Goal: Task Accomplishment & Management: Manage account settings

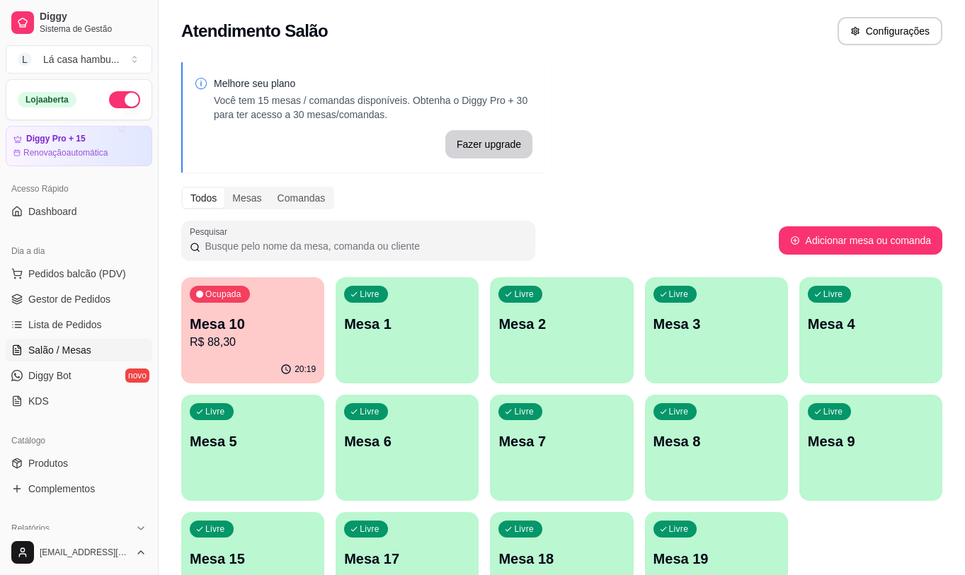
click at [821, 433] on p "Mesa 9" at bounding box center [871, 442] width 126 height 20
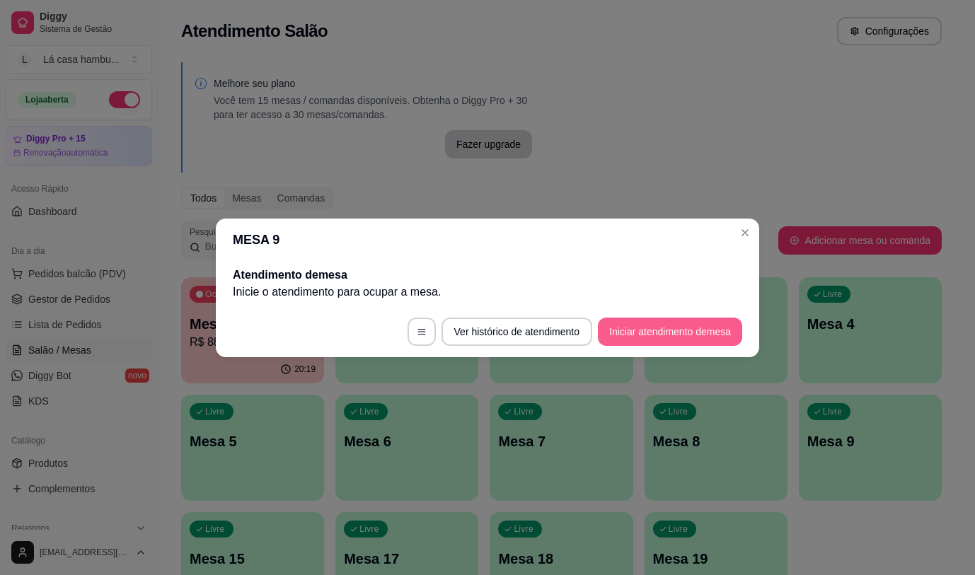
click at [640, 323] on button "Iniciar atendimento de mesa" at bounding box center [670, 332] width 144 height 28
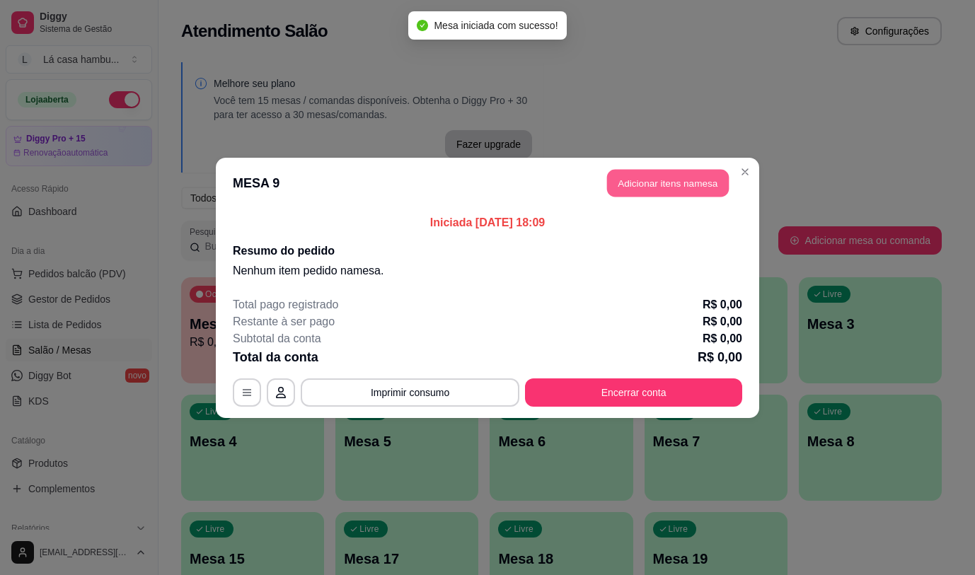
click at [665, 187] on button "Adicionar itens na mesa" at bounding box center [668, 183] width 122 height 28
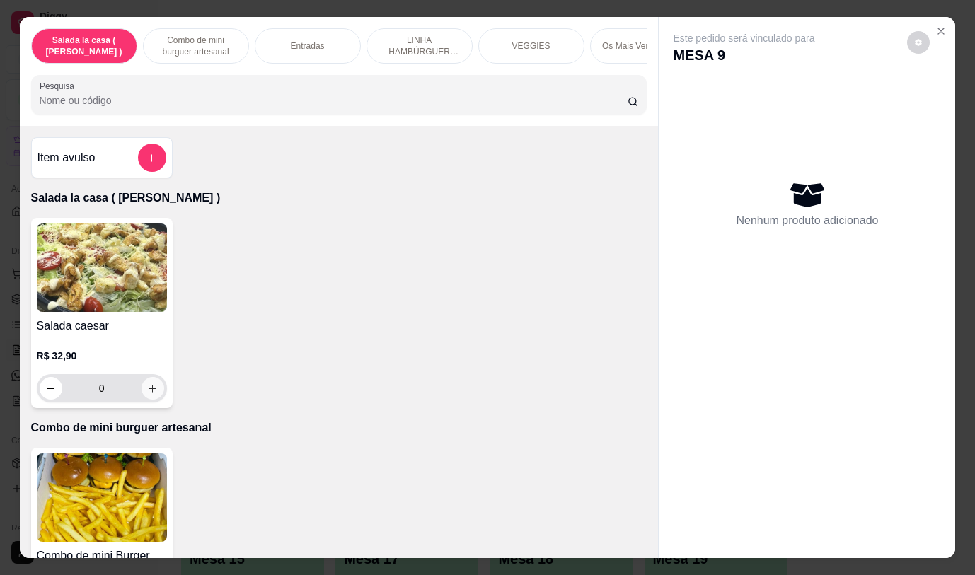
click at [149, 391] on icon "increase-product-quantity" at bounding box center [153, 389] width 8 height 8
type input "1"
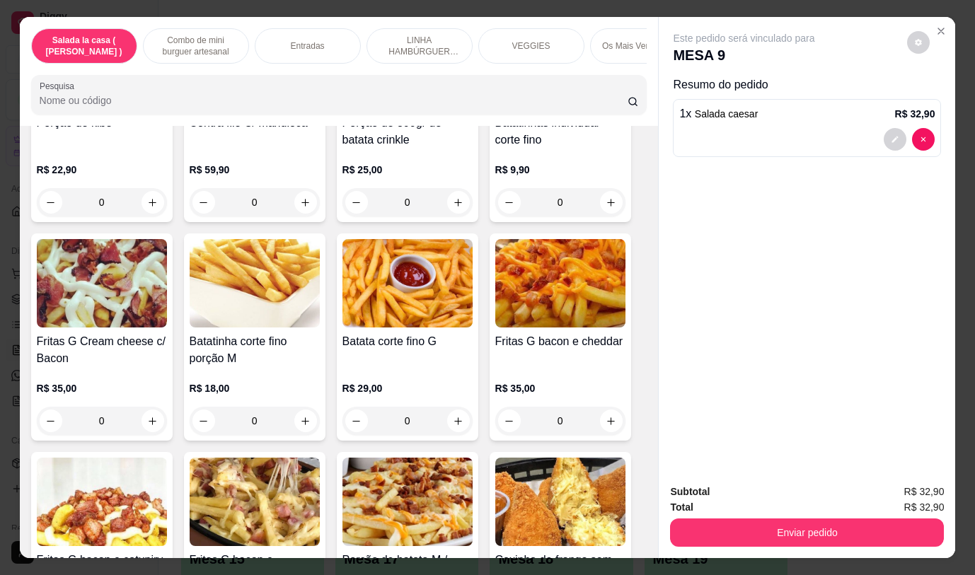
scroll to position [1062, 0]
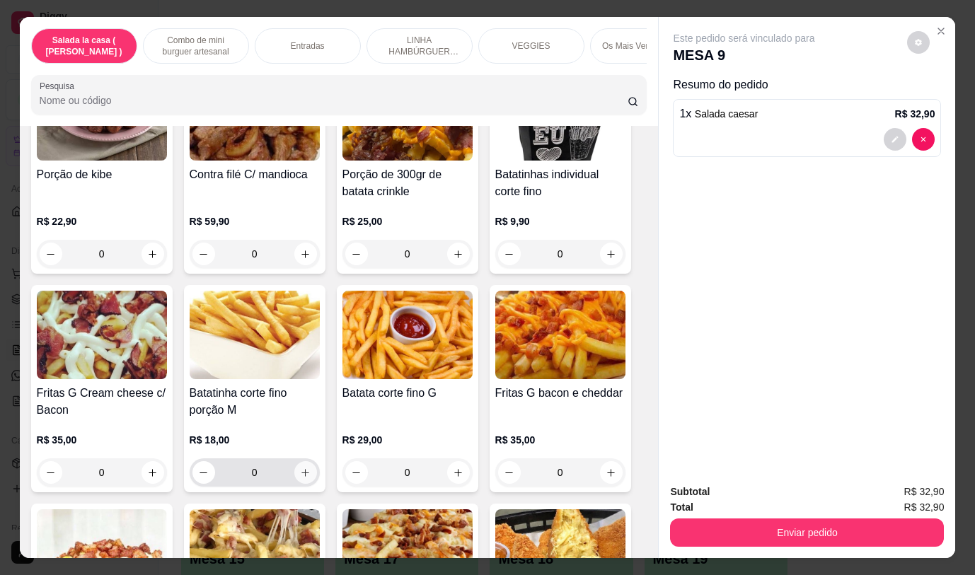
click at [300, 476] on icon "increase-product-quantity" at bounding box center [305, 473] width 11 height 11
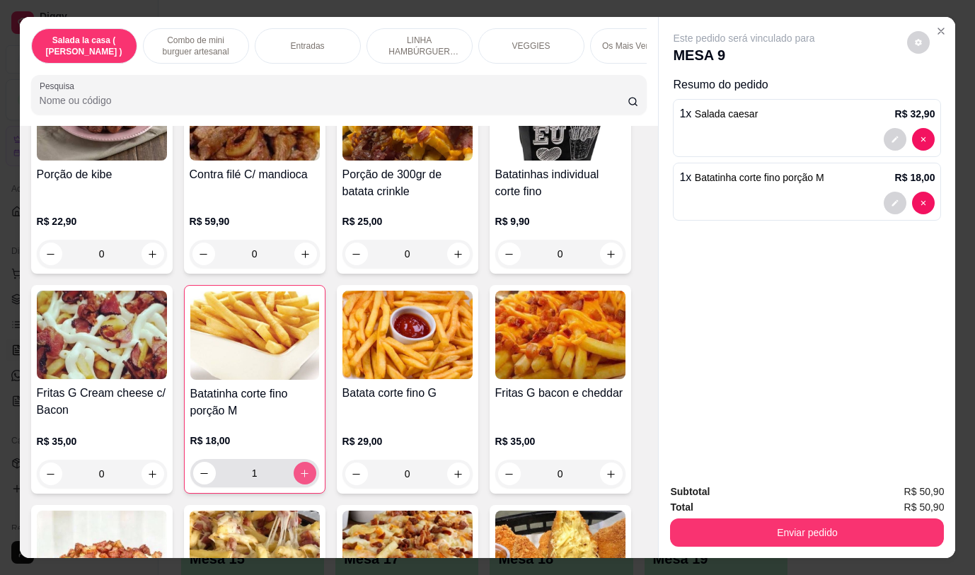
type input "1"
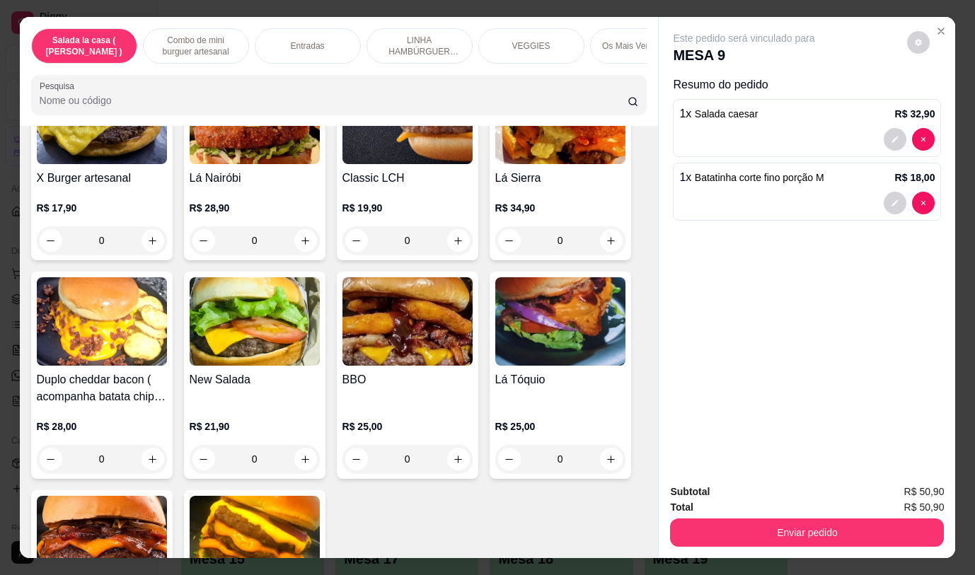
scroll to position [3327, 0]
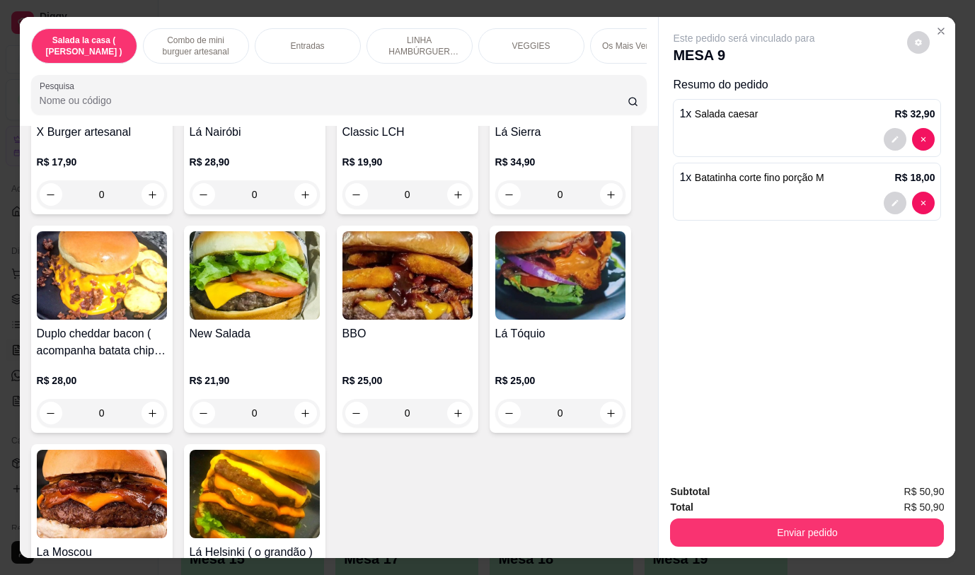
click at [455, 404] on div "0" at bounding box center [408, 413] width 130 height 28
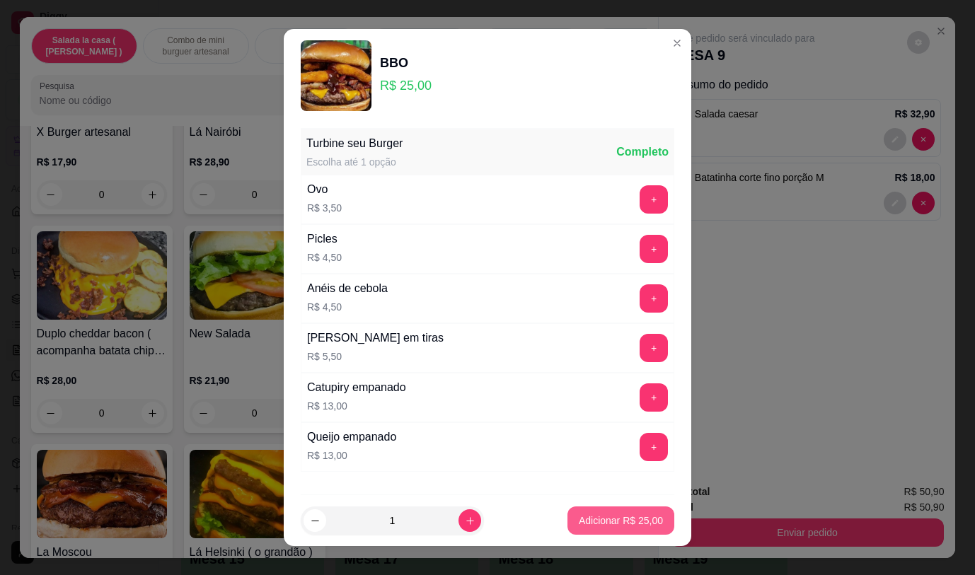
click at [584, 520] on p "Adicionar R$ 25,00" at bounding box center [621, 521] width 84 height 14
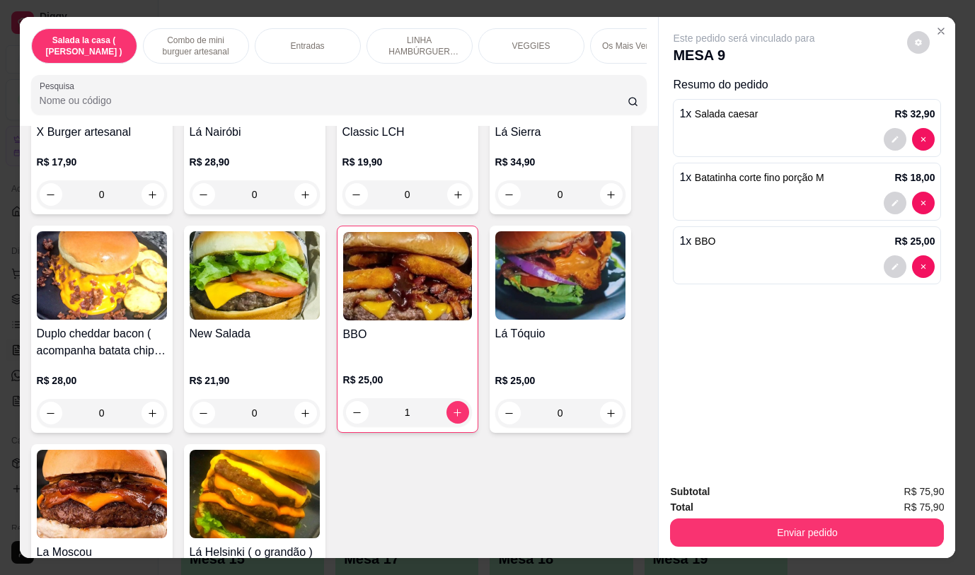
click at [448, 408] on div "1" at bounding box center [407, 413] width 129 height 28
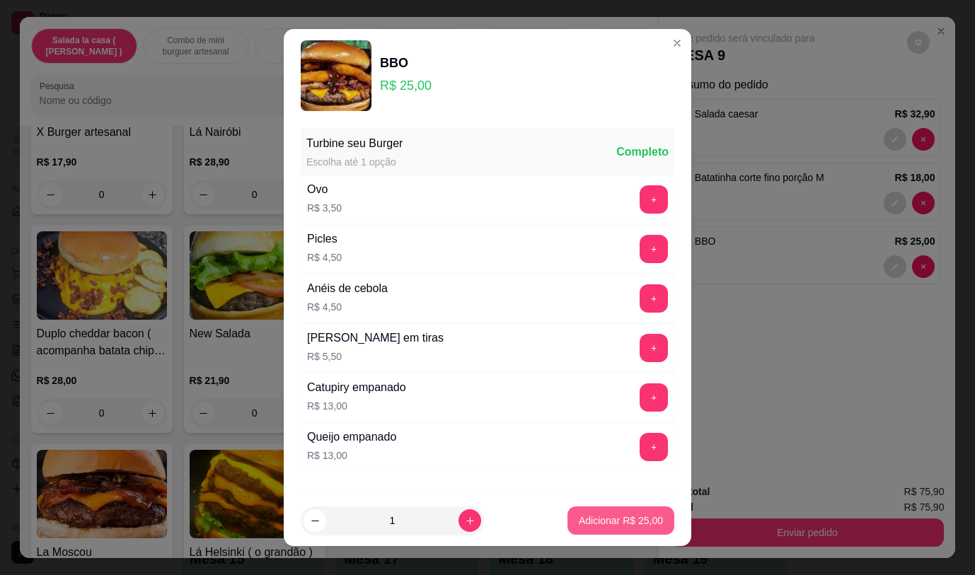
click at [568, 514] on button "Adicionar R$ 25,00" at bounding box center [621, 521] width 107 height 28
type input "2"
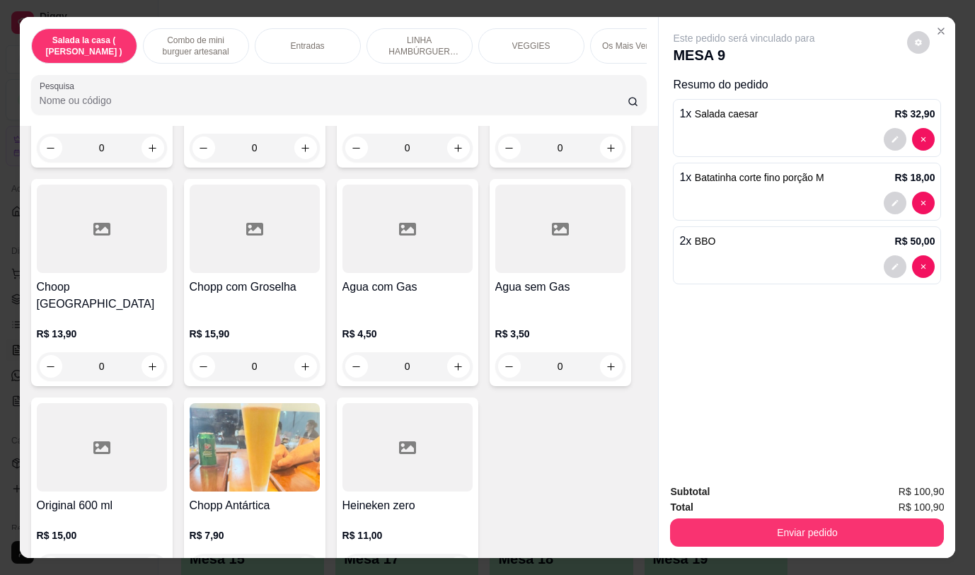
scroll to position [7391, 0]
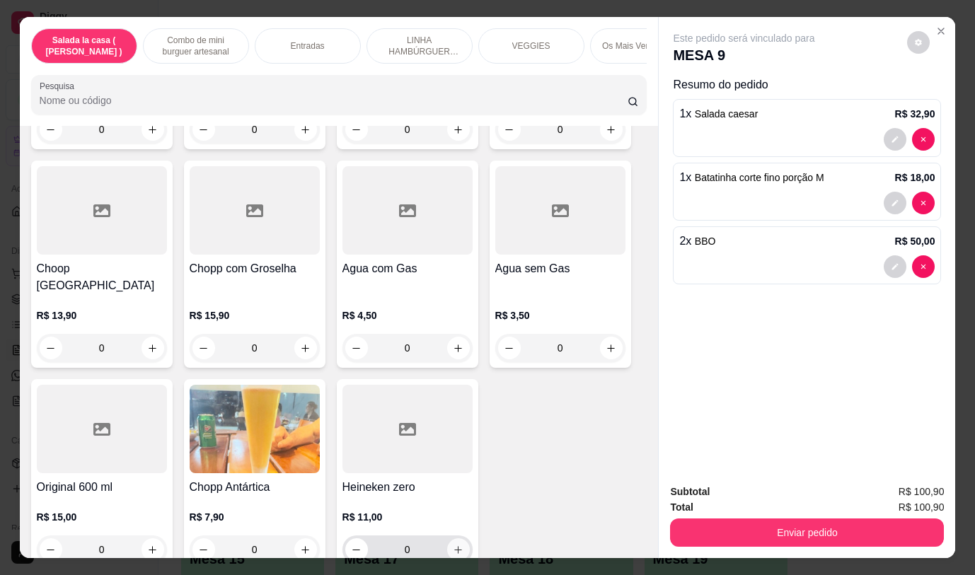
click at [462, 539] on button "increase-product-quantity" at bounding box center [458, 550] width 23 height 23
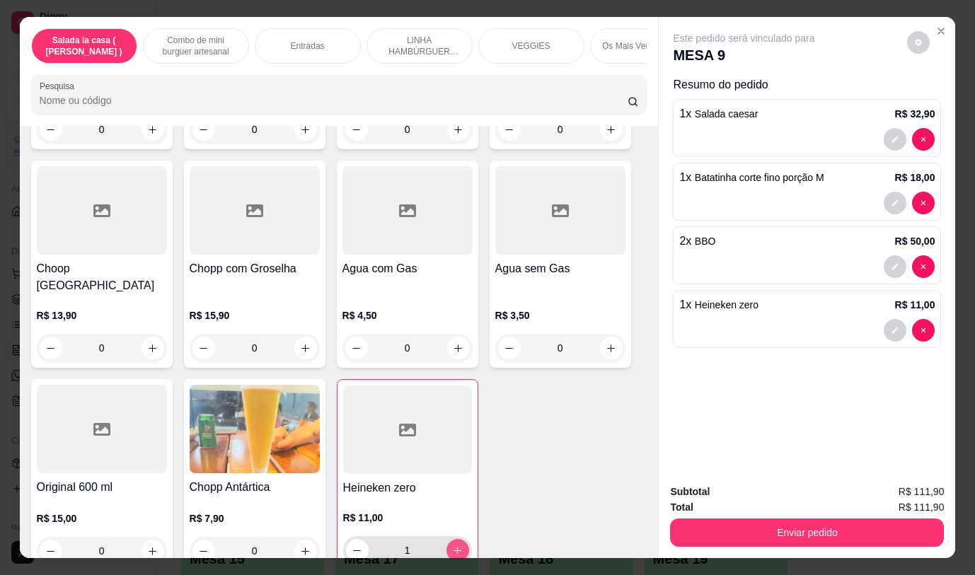
click at [462, 539] on button "increase-product-quantity" at bounding box center [458, 550] width 23 height 23
type input "2"
click at [895, 136] on button "decrease-product-quantity" at bounding box center [895, 139] width 23 height 23
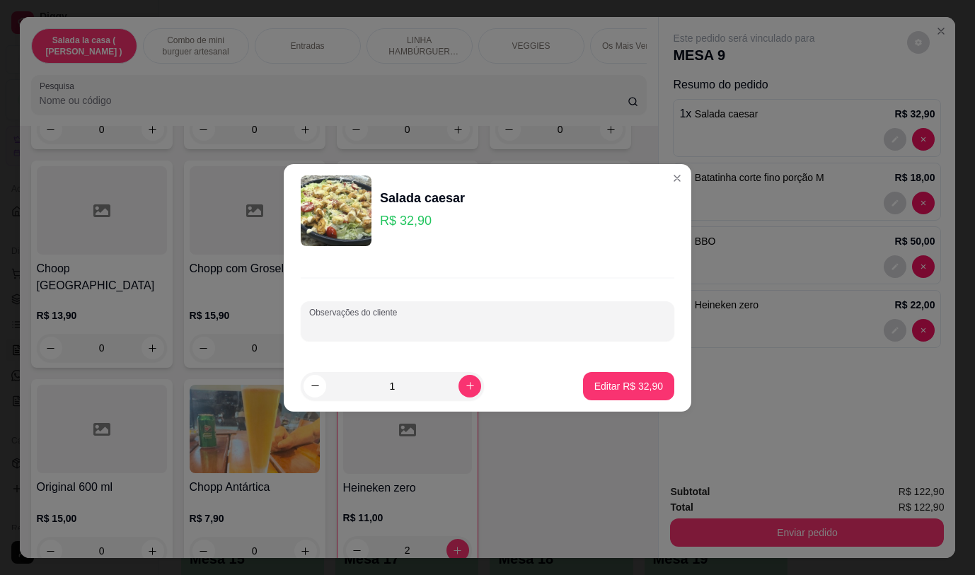
click at [490, 321] on input "Observações do cliente" at bounding box center [487, 327] width 357 height 14
type input "pra viagem"
click at [637, 391] on p "Editar R$ 32,90" at bounding box center [629, 386] width 69 height 14
type input "0"
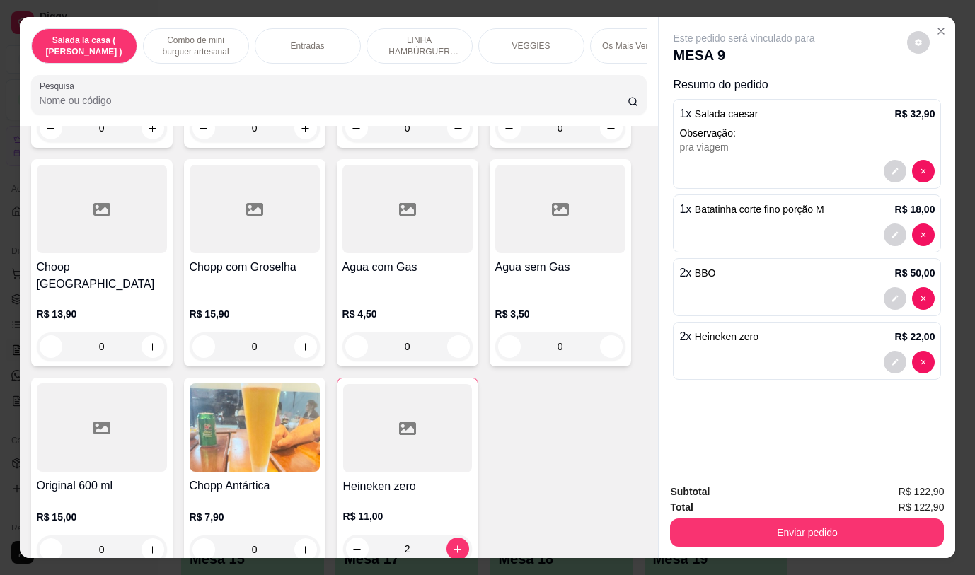
scroll to position [7390, 0]
click at [893, 296] on icon "decrease-product-quantity" at bounding box center [896, 299] width 6 height 6
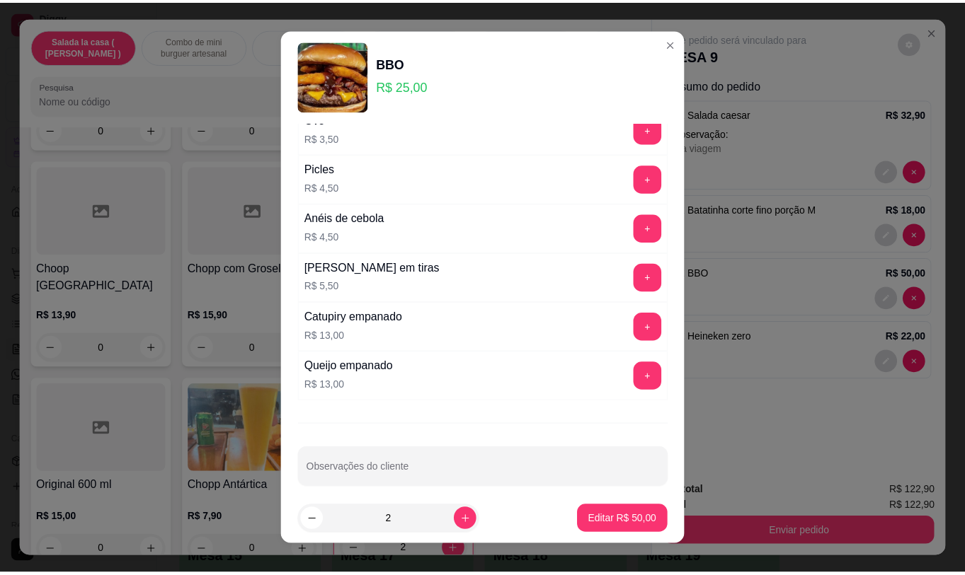
scroll to position [82, 0]
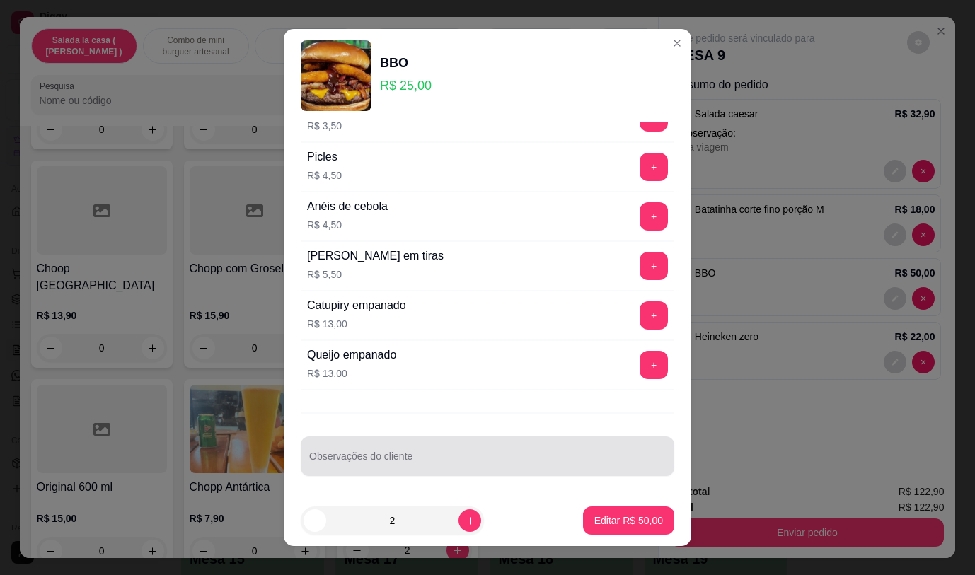
click at [447, 453] on div at bounding box center [487, 456] width 357 height 28
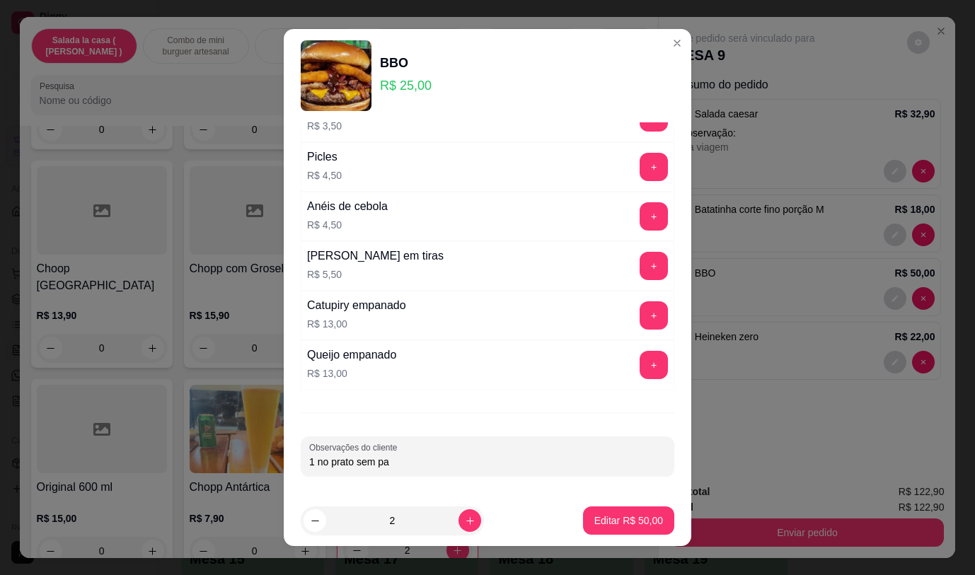
type input "1 no prato sem pao"
click at [606, 519] on p "Editar R$ 50,00" at bounding box center [629, 521] width 69 height 14
type input "0"
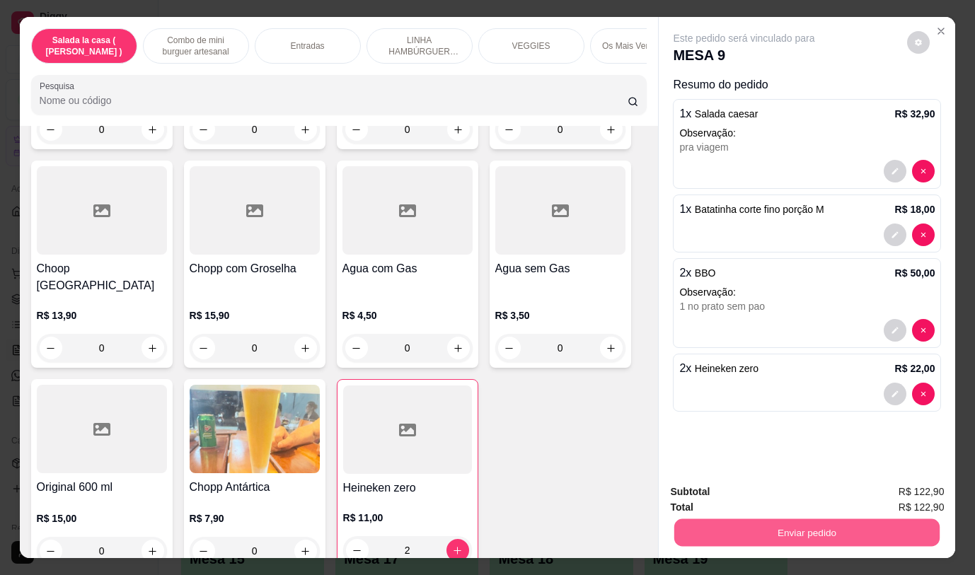
click at [730, 527] on button "Enviar pedido" at bounding box center [807, 533] width 265 height 28
click at [735, 486] on button "Não registrar e enviar pedido" at bounding box center [760, 492] width 143 height 26
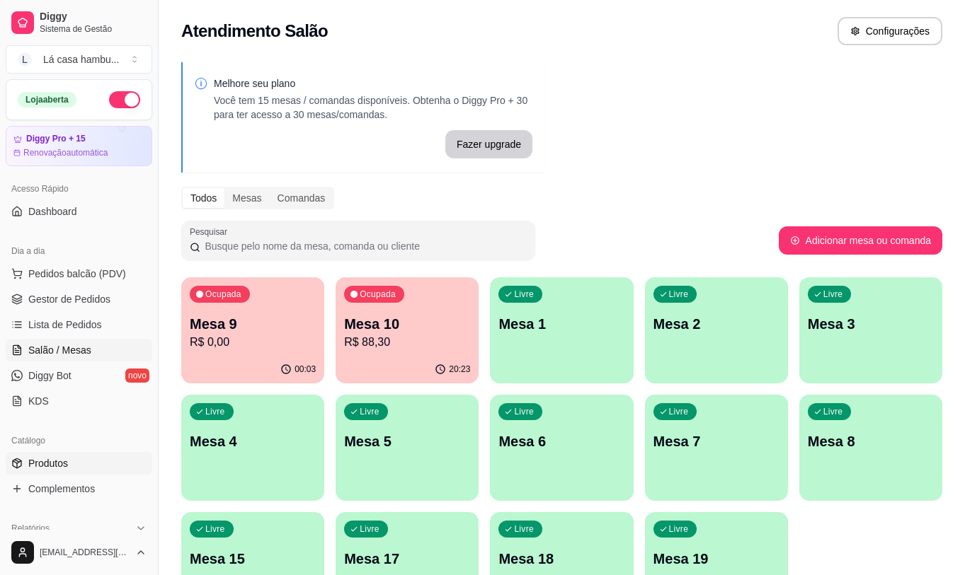
click at [108, 464] on link "Produtos" at bounding box center [79, 463] width 147 height 23
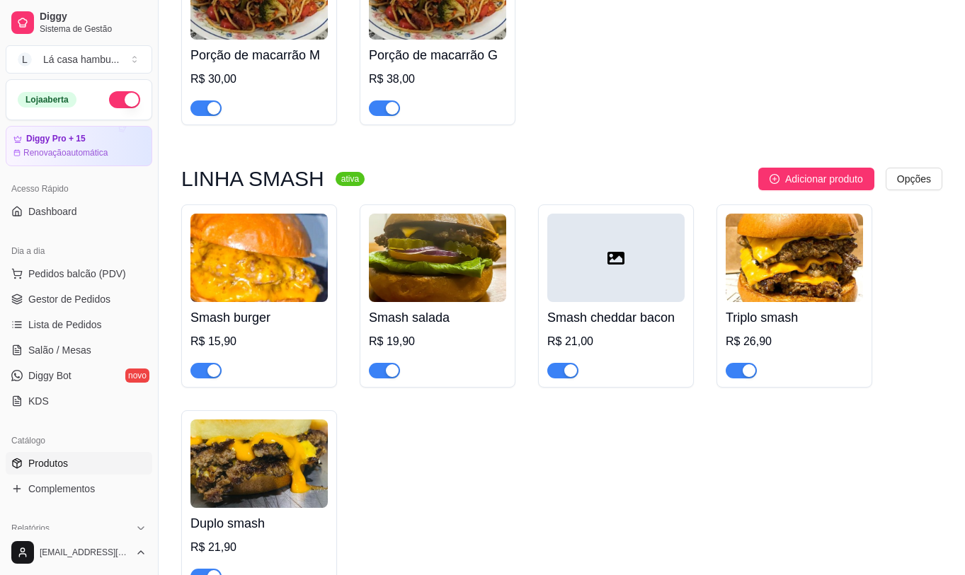
scroll to position [4318, 0]
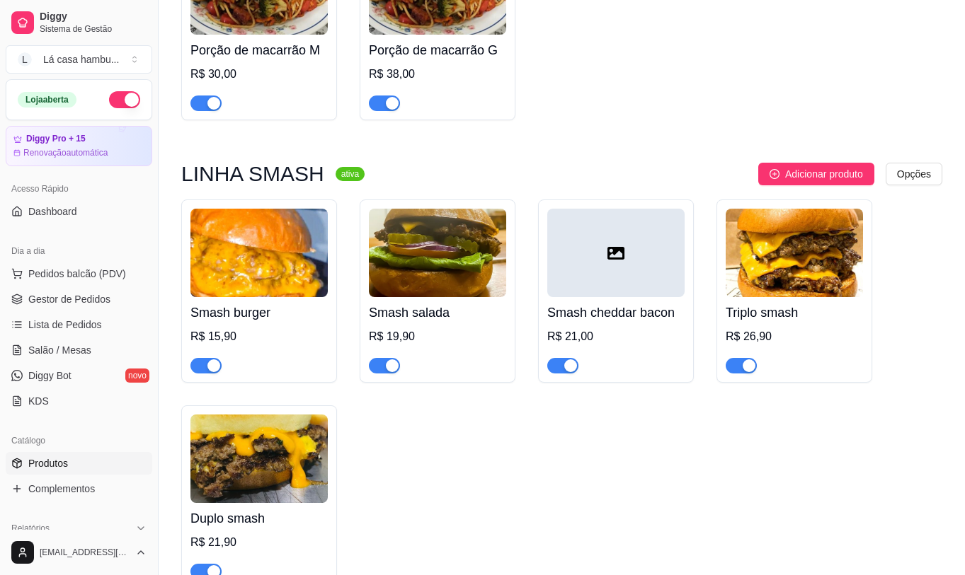
click at [411, 297] on div "Smash salada R$ 19,90" at bounding box center [437, 335] width 137 height 76
click at [79, 341] on link "Salão / Mesas" at bounding box center [79, 350] width 147 height 23
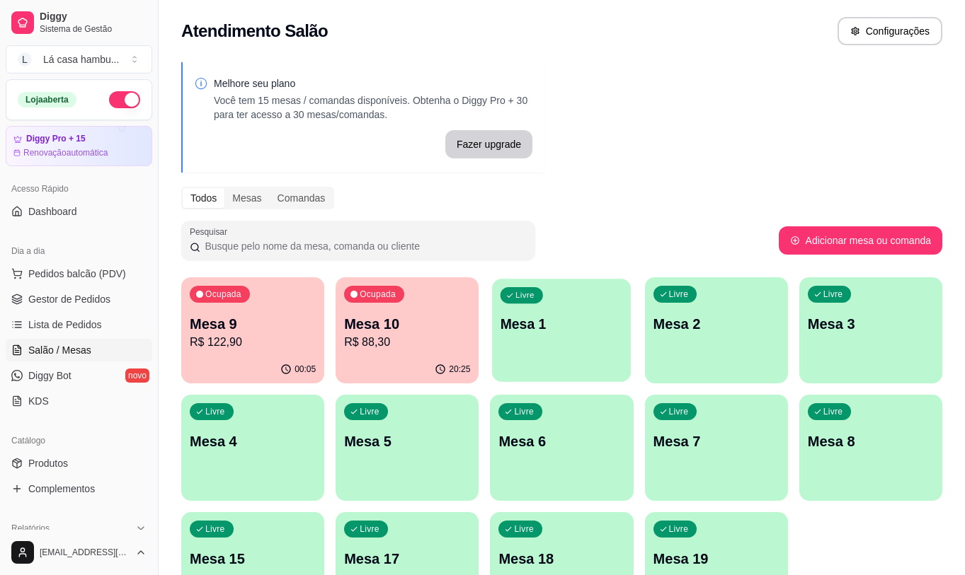
click at [621, 345] on div "Livre Mesa 1" at bounding box center [561, 322] width 139 height 86
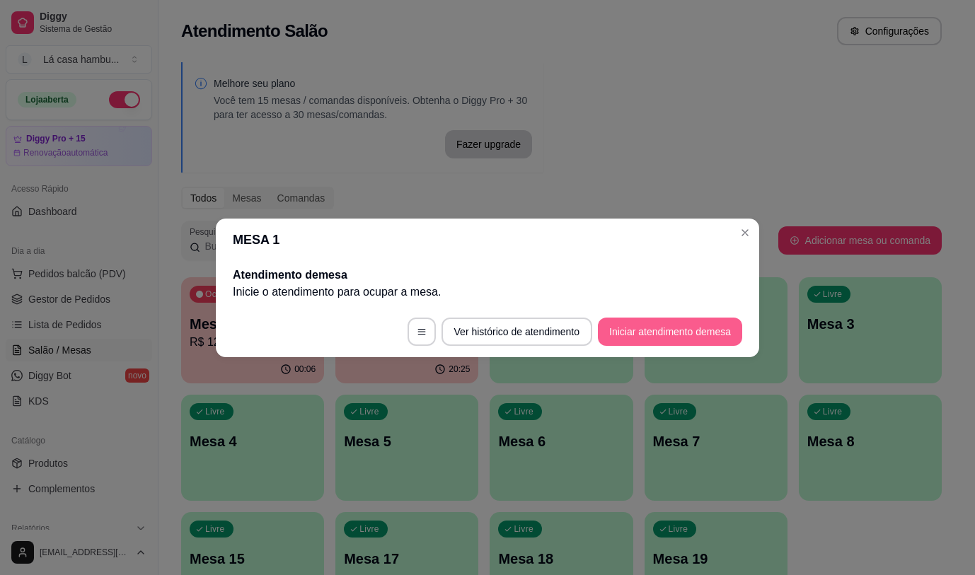
click at [634, 336] on button "Iniciar atendimento de mesa" at bounding box center [670, 332] width 144 height 28
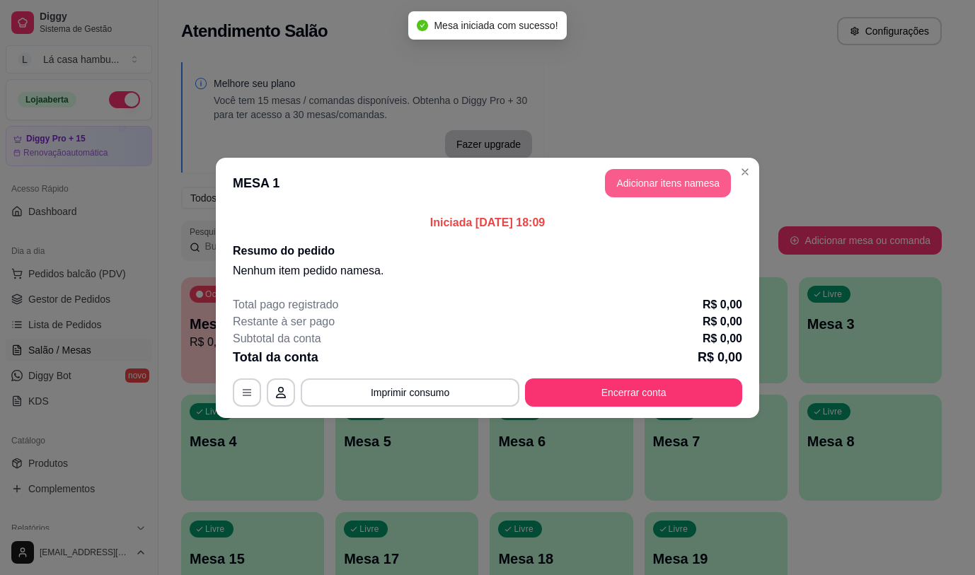
click at [656, 178] on button "Adicionar itens na mesa" at bounding box center [668, 183] width 126 height 28
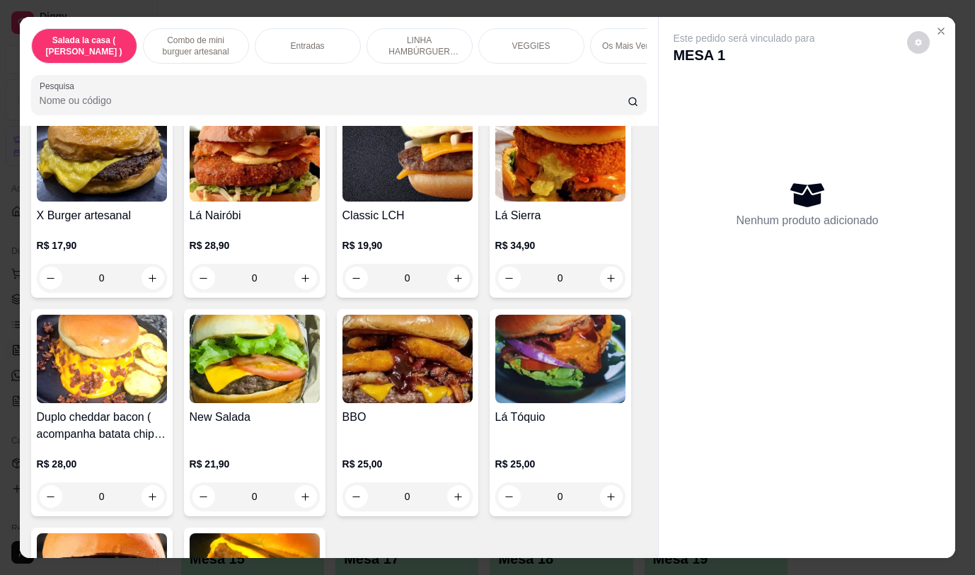
scroll to position [3254, 0]
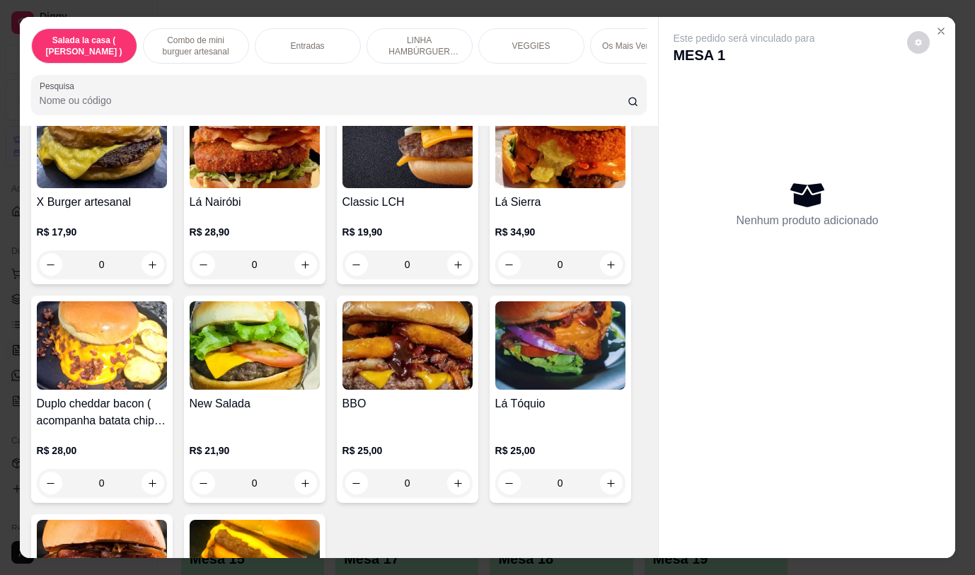
click at [454, 471] on div "0" at bounding box center [408, 483] width 130 height 28
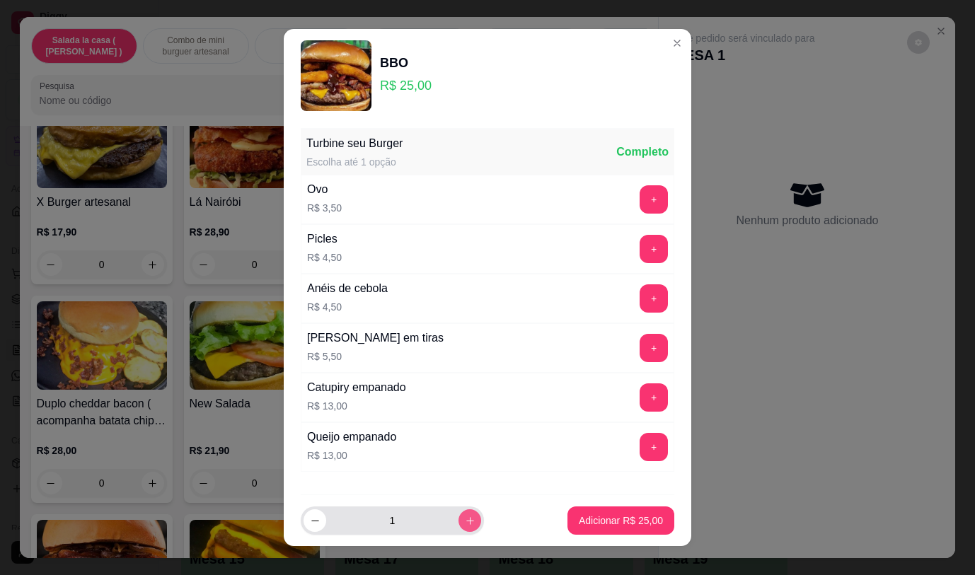
click at [465, 520] on icon "increase-product-quantity" at bounding box center [470, 521] width 11 height 11
type input "2"
click at [580, 519] on p "Adicionar R$ 50,00" at bounding box center [621, 521] width 82 height 13
type input "2"
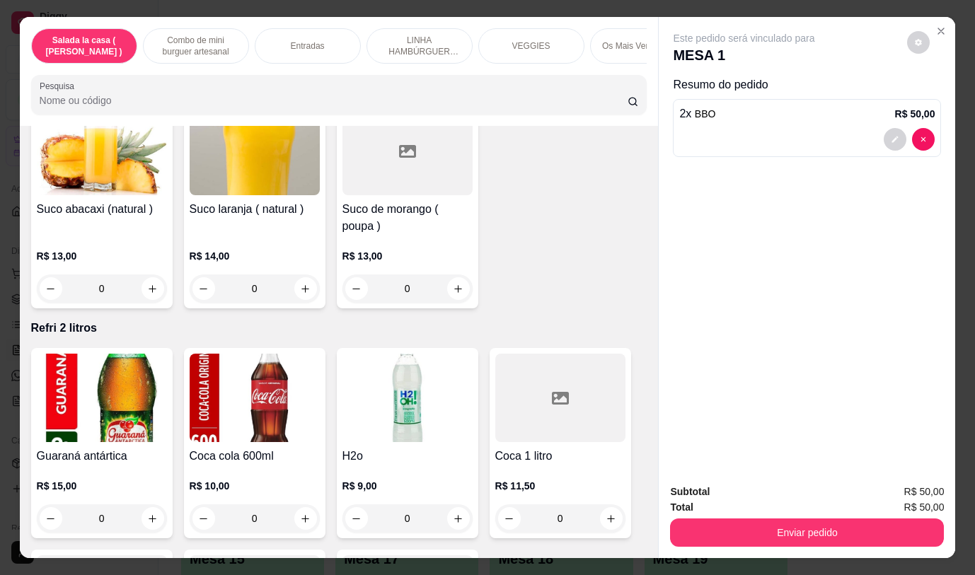
scroll to position [6593, 0]
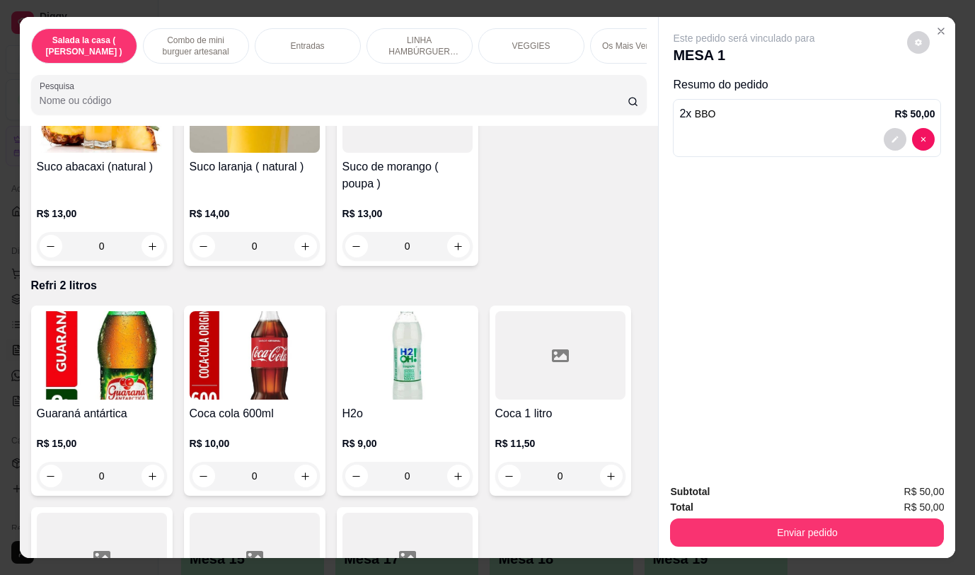
click at [659, 491] on div "Subtotal R$ 50,00 Total R$ 50,00 Enviar pedido" at bounding box center [807, 516] width 297 height 86
click at [610, 471] on icon "increase-product-quantity" at bounding box center [611, 476] width 11 height 11
type input "1"
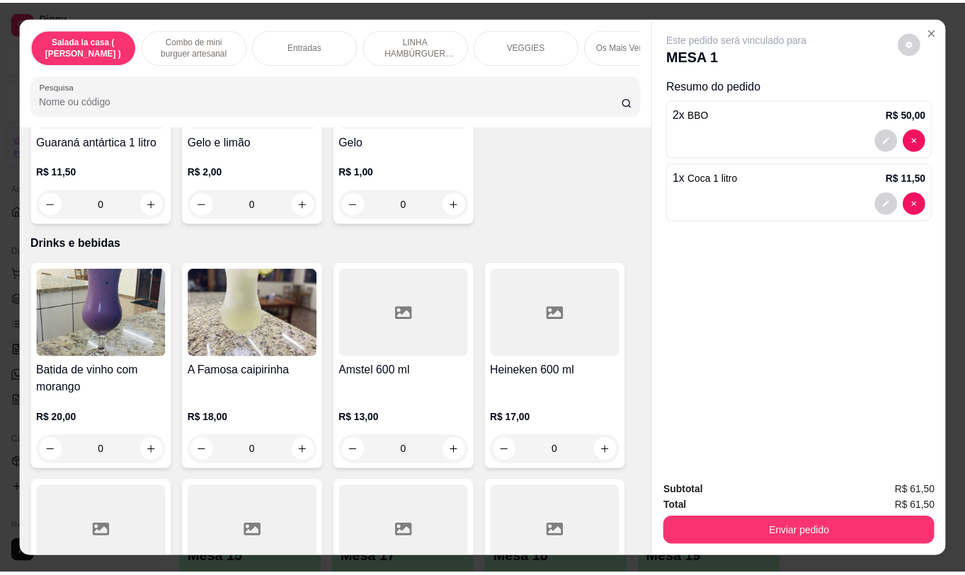
scroll to position [6901, 0]
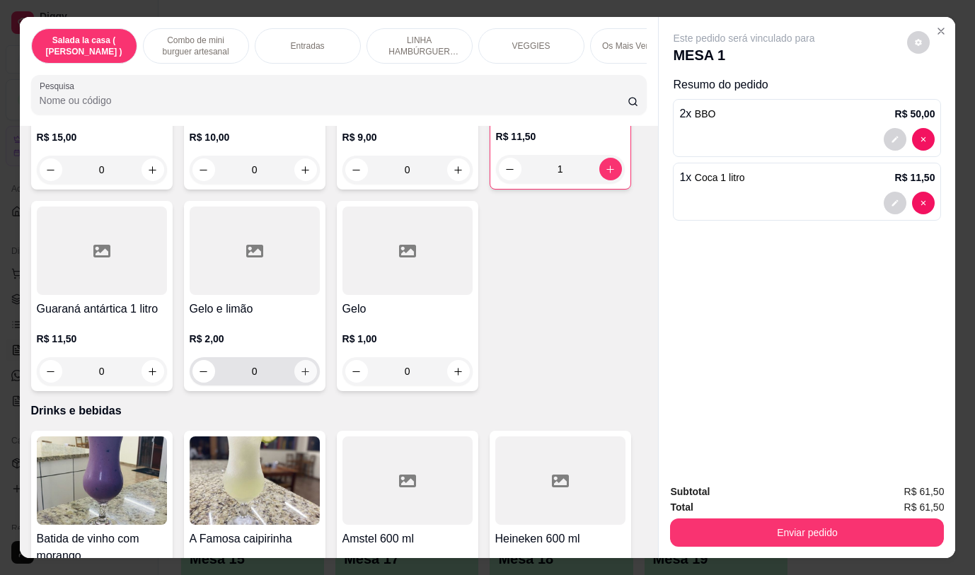
click at [308, 360] on button "increase-product-quantity" at bounding box center [305, 371] width 23 height 23
type input "1"
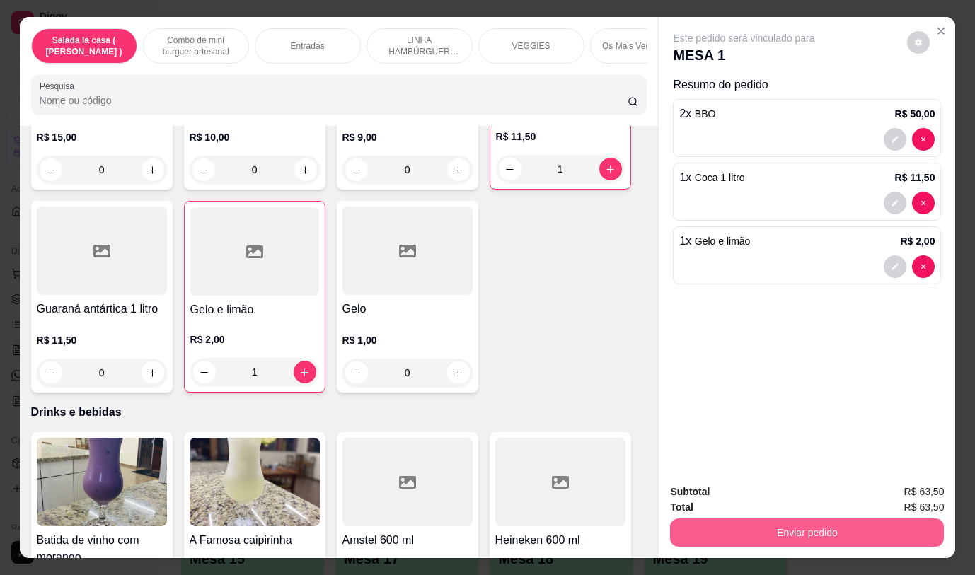
click at [776, 522] on button "Enviar pedido" at bounding box center [807, 533] width 274 height 28
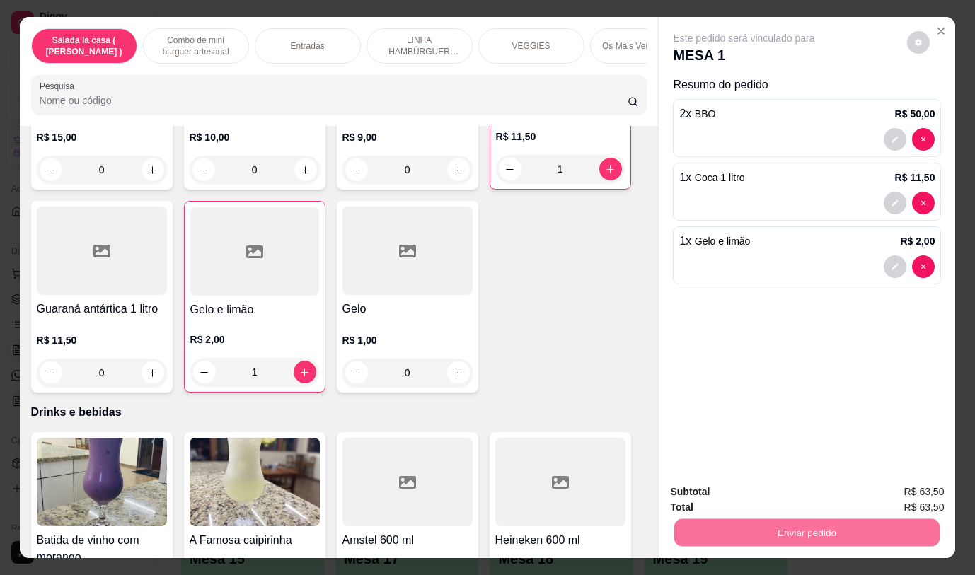
click at [815, 496] on button "Não registrar e enviar pedido" at bounding box center [760, 492] width 147 height 27
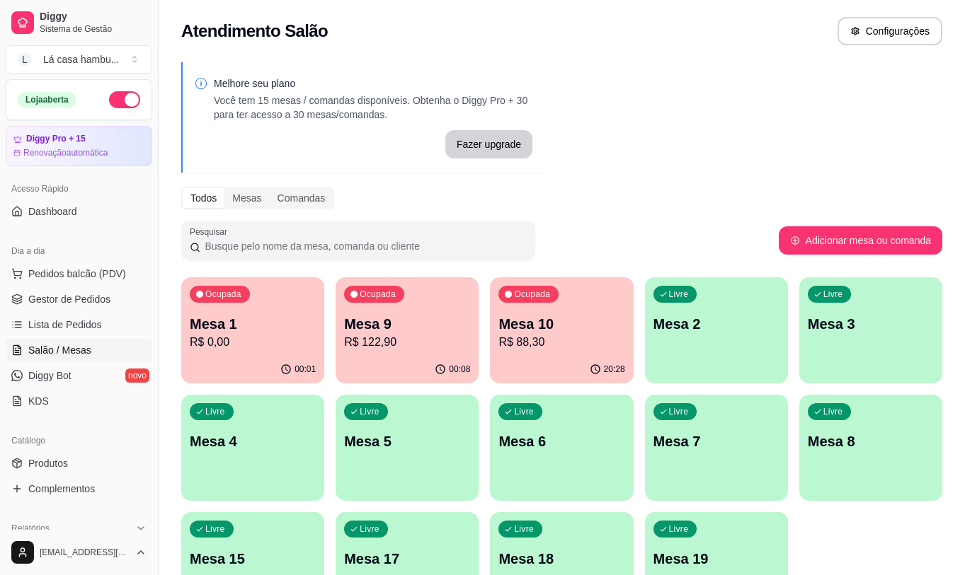
click at [579, 341] on p "R$ 88,30" at bounding box center [561, 342] width 126 height 17
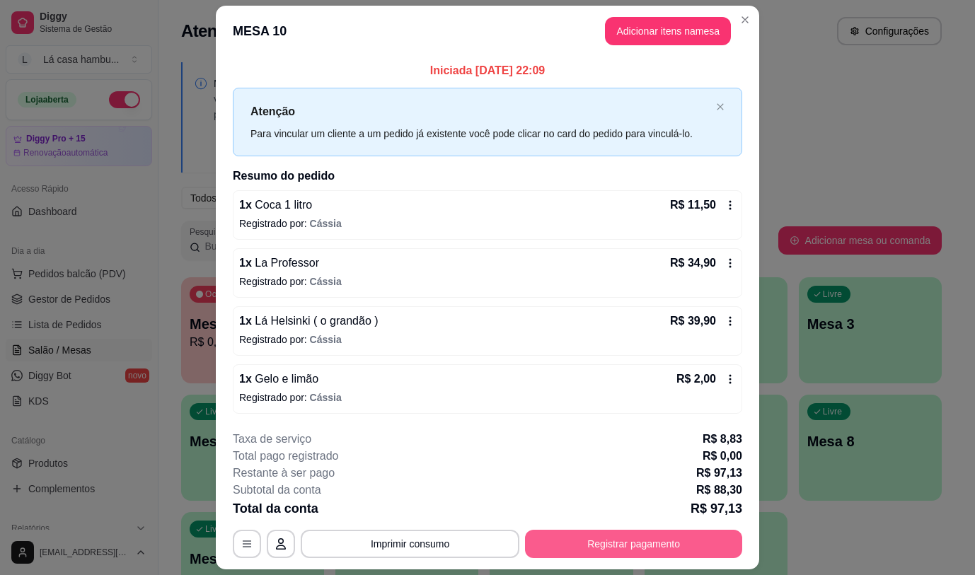
click at [619, 549] on button "Registrar pagamento" at bounding box center [633, 544] width 217 height 28
click at [689, 541] on button "Registrar pagamento" at bounding box center [633, 544] width 217 height 28
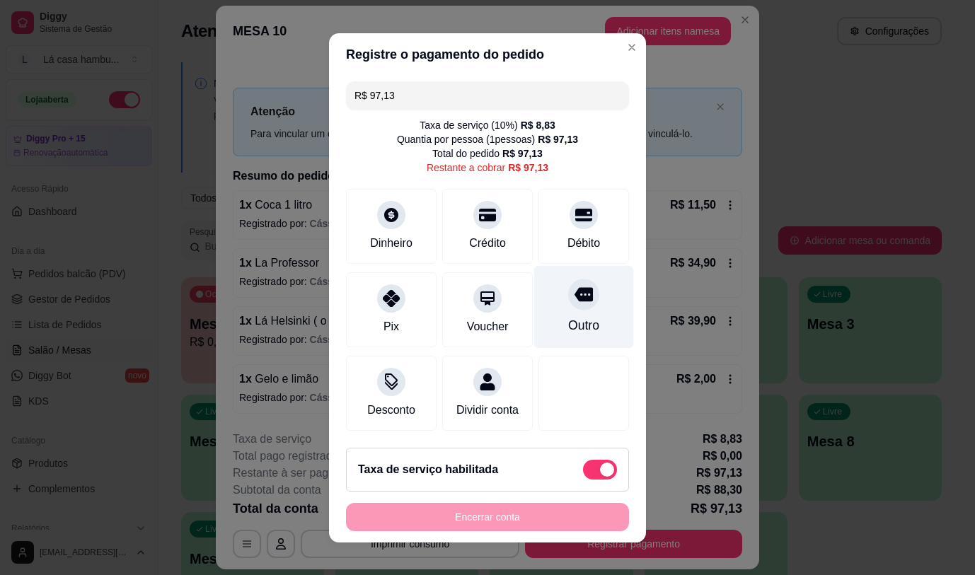
click at [575, 292] on icon at bounding box center [584, 294] width 18 height 18
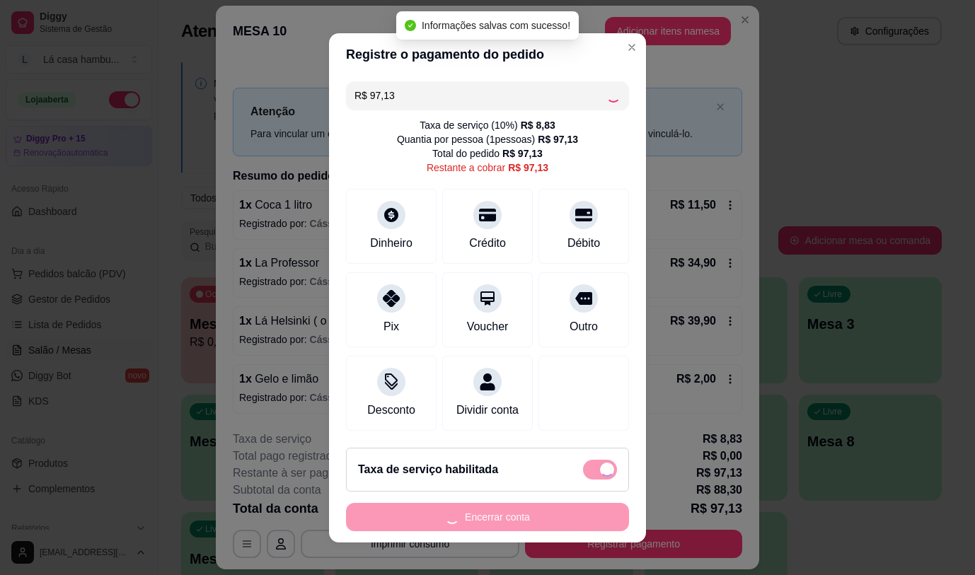
type input "R$ 0,00"
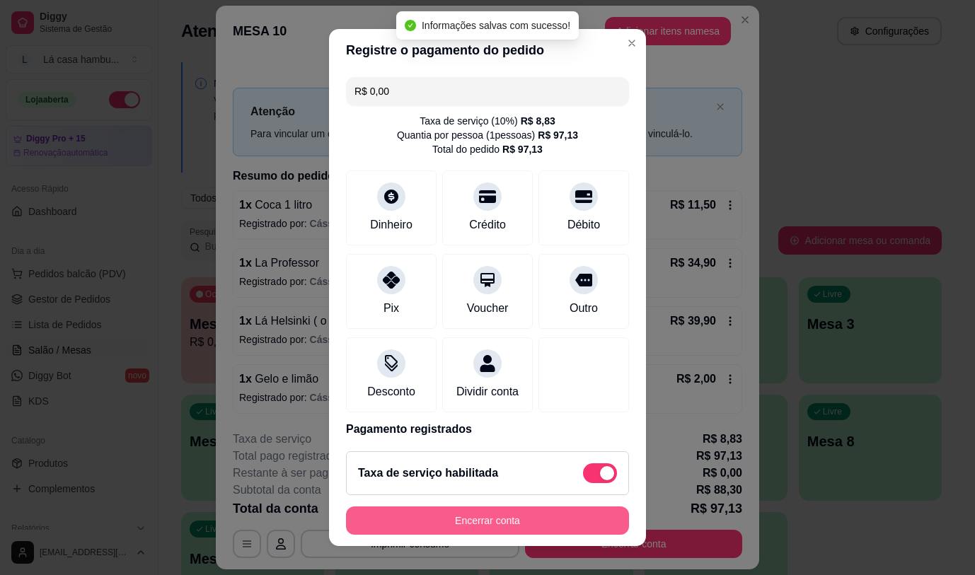
click at [494, 520] on button "Encerrar conta" at bounding box center [487, 521] width 283 height 28
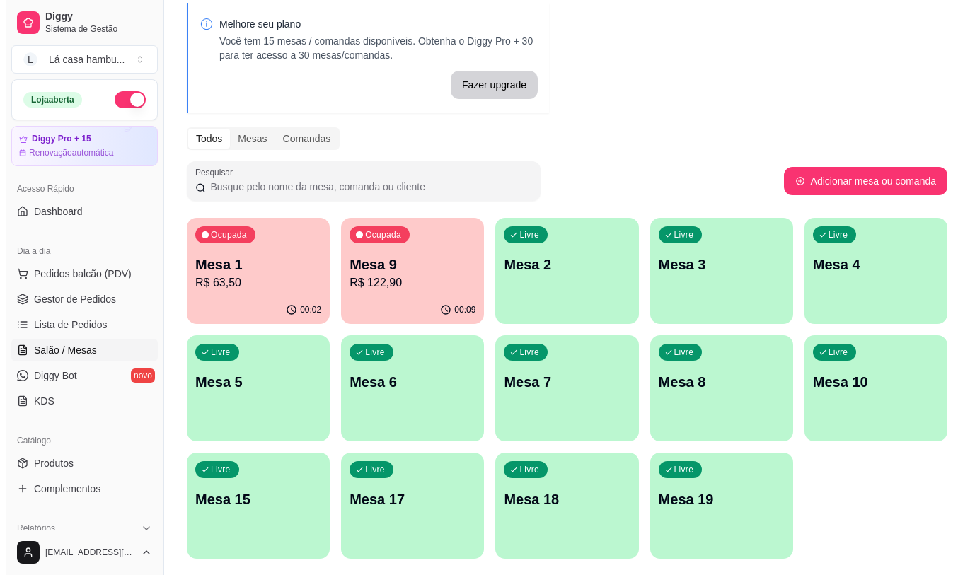
scroll to position [65, 0]
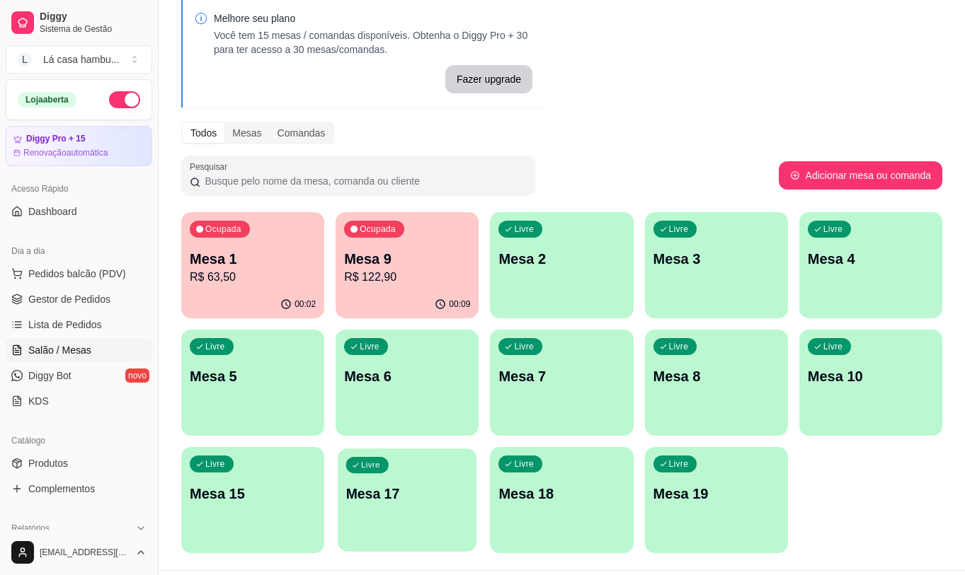
click at [435, 507] on div "Livre Mesa 17" at bounding box center [407, 492] width 139 height 86
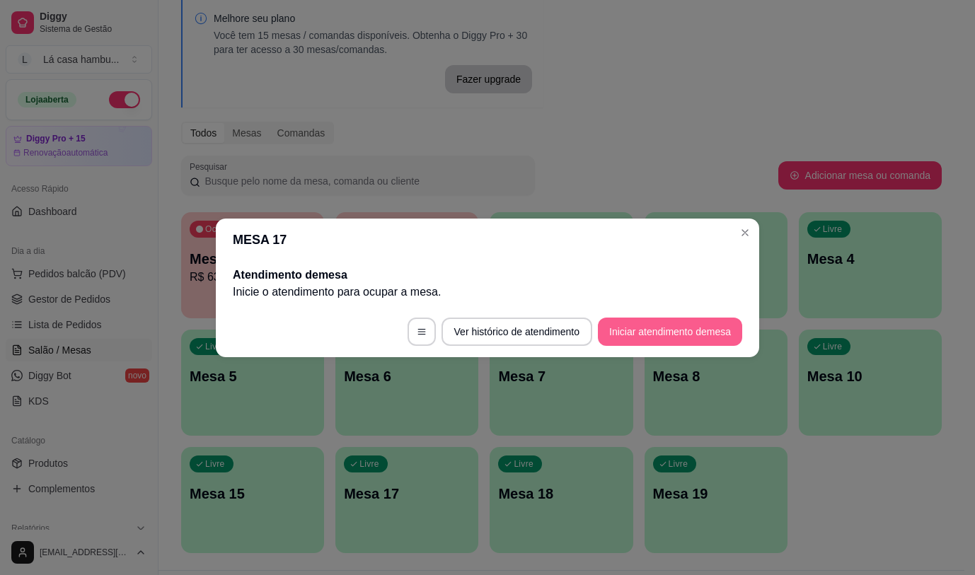
click at [672, 331] on button "Iniciar atendimento de mesa" at bounding box center [670, 332] width 144 height 28
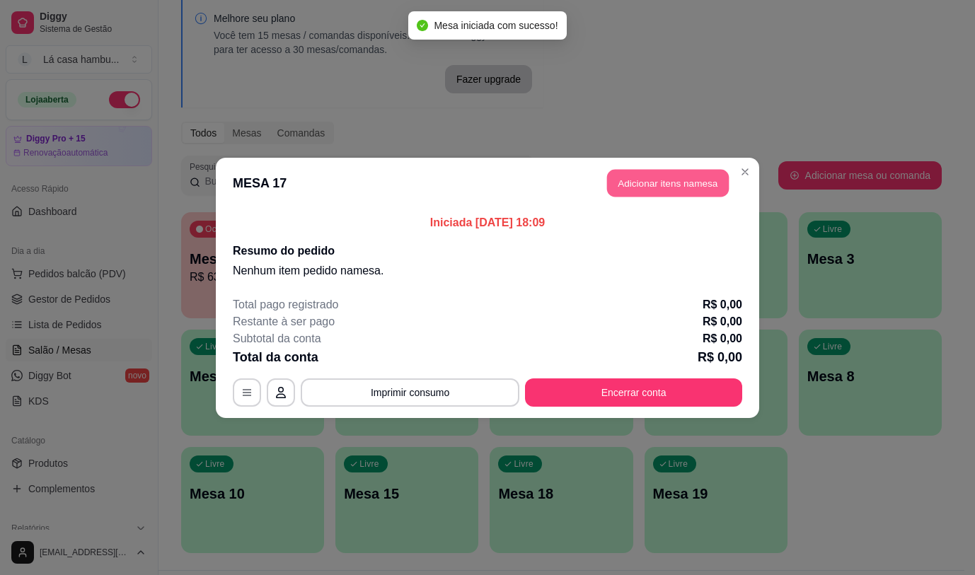
click at [680, 188] on button "Adicionar itens na mesa" at bounding box center [668, 183] width 122 height 28
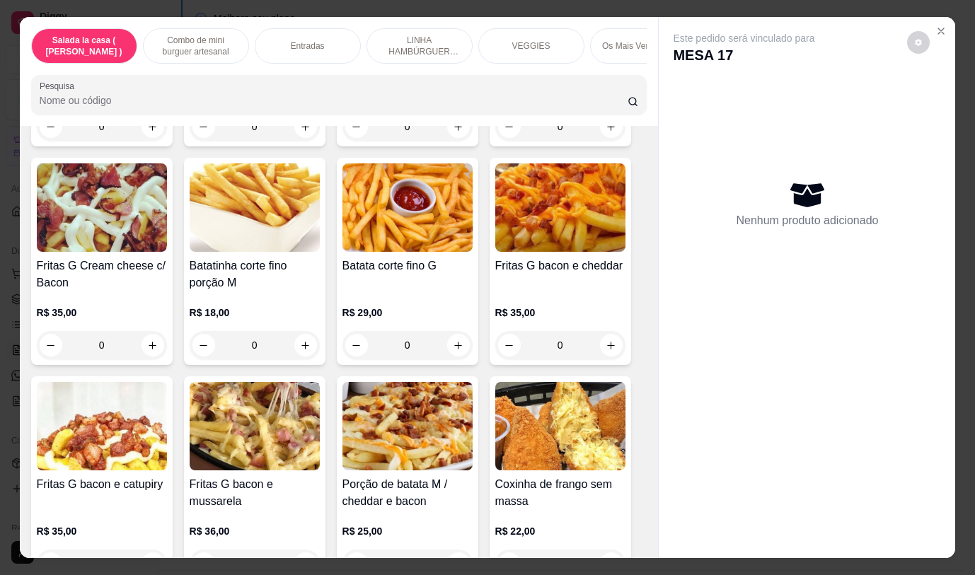
scroll to position [894, 0]
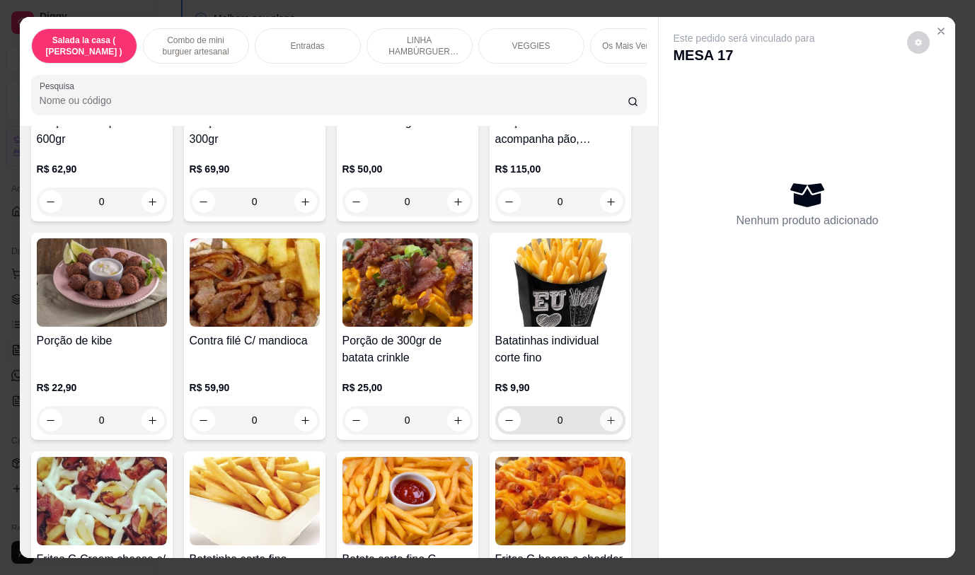
click at [607, 425] on icon "increase-product-quantity" at bounding box center [611, 421] width 8 height 8
type input "1"
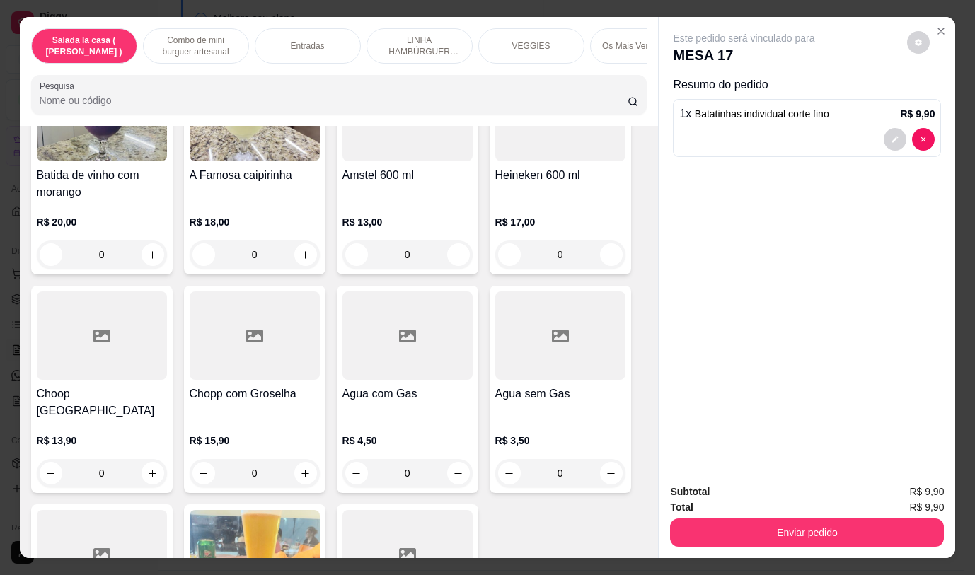
scroll to position [7278, 0]
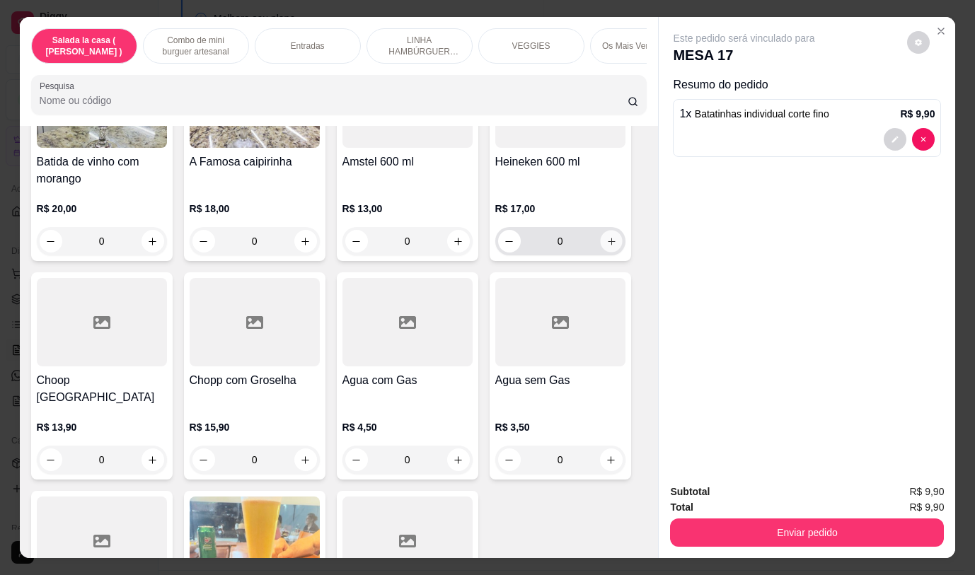
click at [606, 236] on icon "increase-product-quantity" at bounding box center [611, 241] width 11 height 11
type input "1"
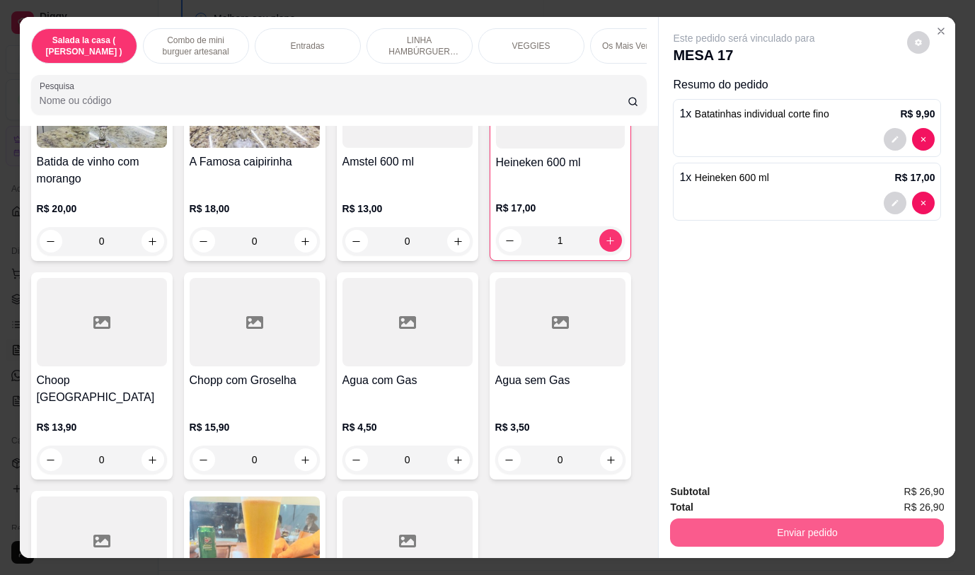
click at [817, 532] on button "Enviar pedido" at bounding box center [807, 533] width 274 height 28
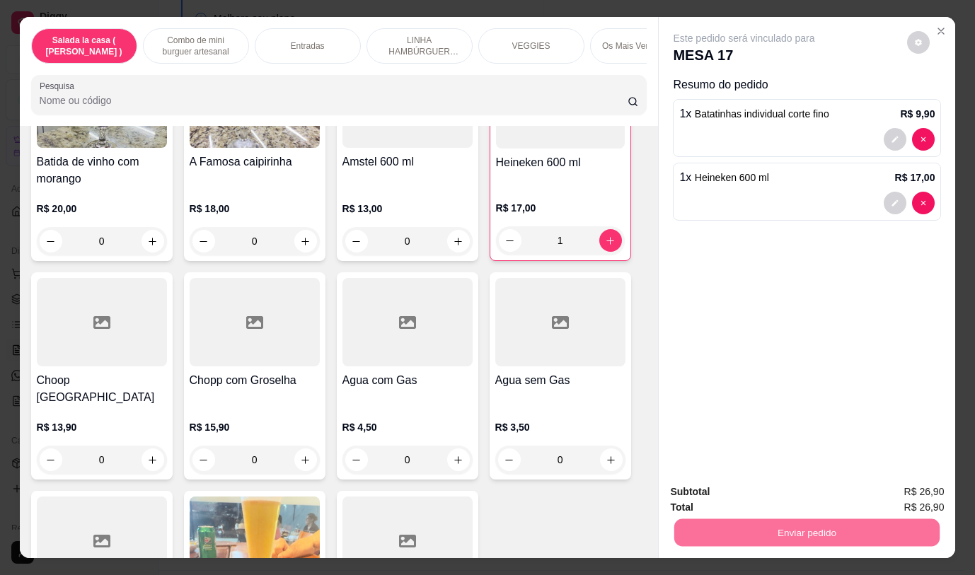
click at [821, 495] on button "Não registrar e enviar pedido" at bounding box center [760, 492] width 143 height 26
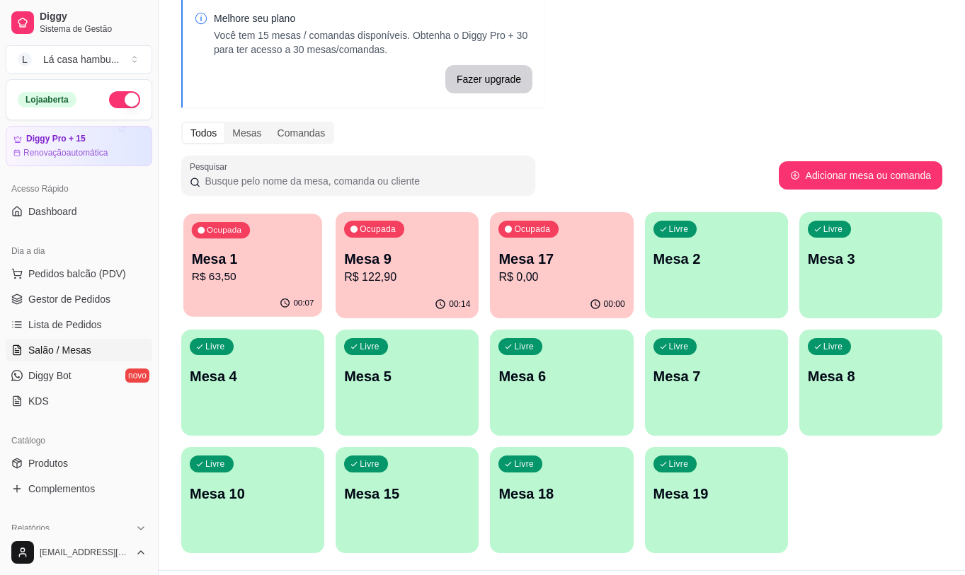
click at [260, 278] on p "R$ 63,50" at bounding box center [253, 277] width 122 height 16
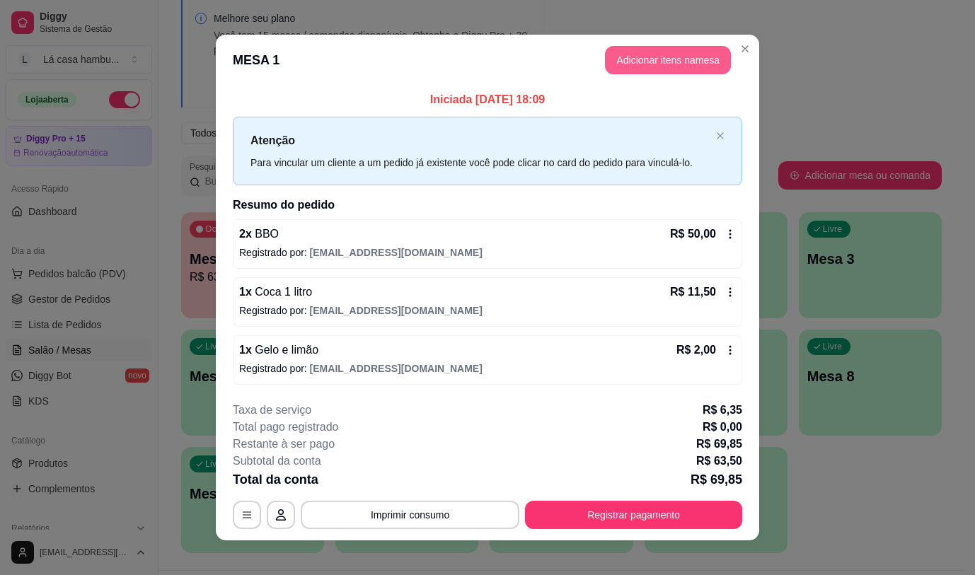
click at [689, 62] on button "Adicionar itens na mesa" at bounding box center [668, 60] width 126 height 28
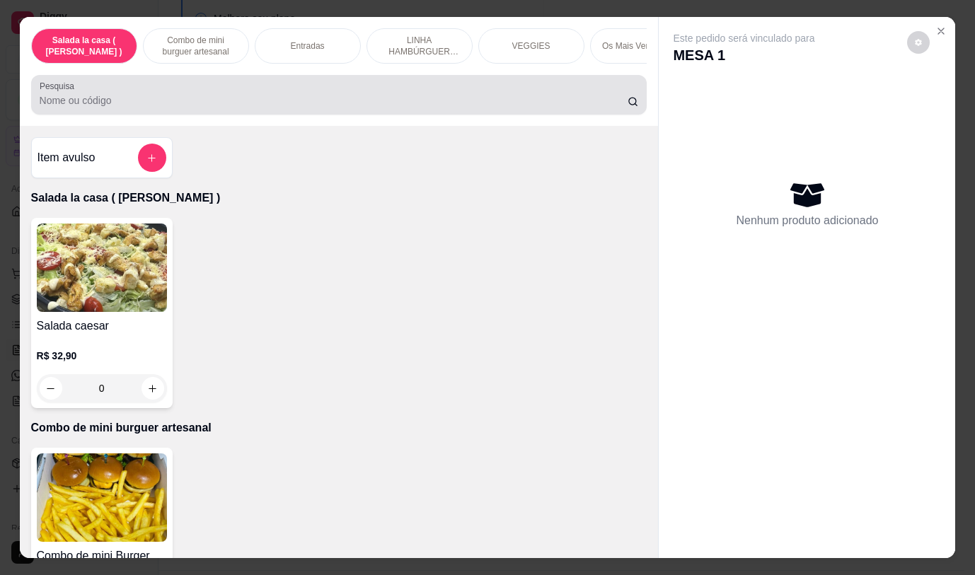
click at [628, 109] on div at bounding box center [340, 95] width 600 height 28
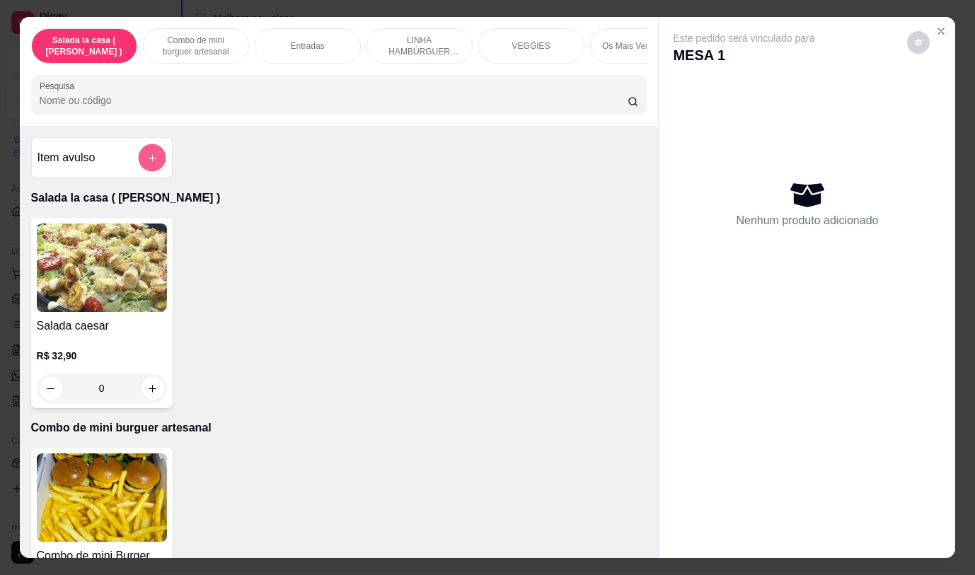
click at [151, 159] on icon "add-separate-item" at bounding box center [152, 158] width 11 height 11
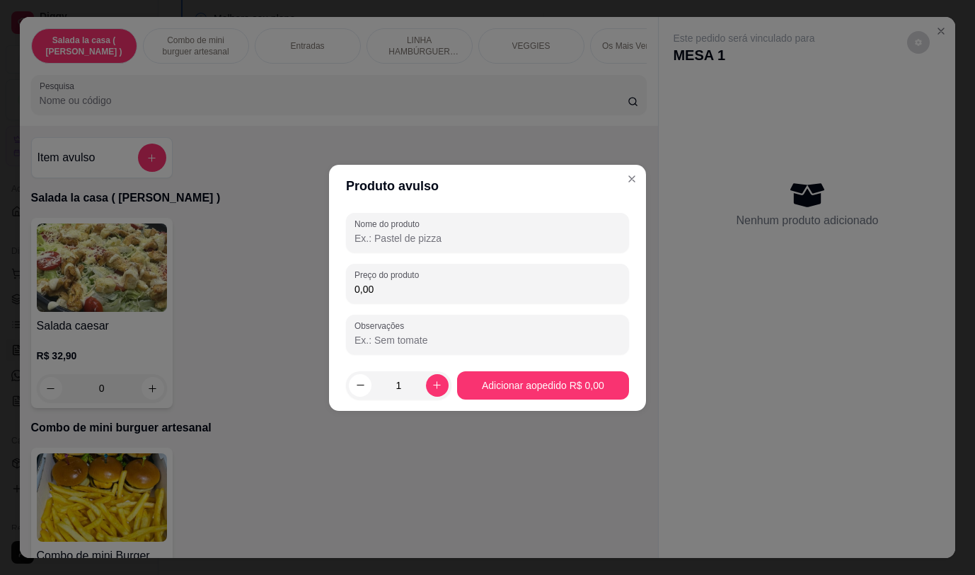
click at [386, 237] on input "Nome do produto" at bounding box center [488, 238] width 266 height 14
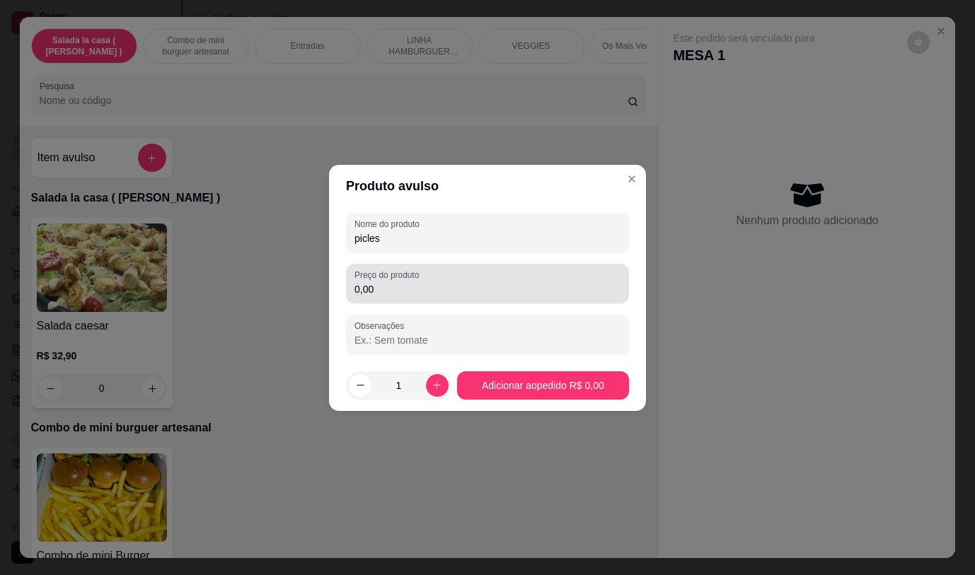
type input "picles"
click at [394, 296] on input "0,00" at bounding box center [488, 289] width 266 height 14
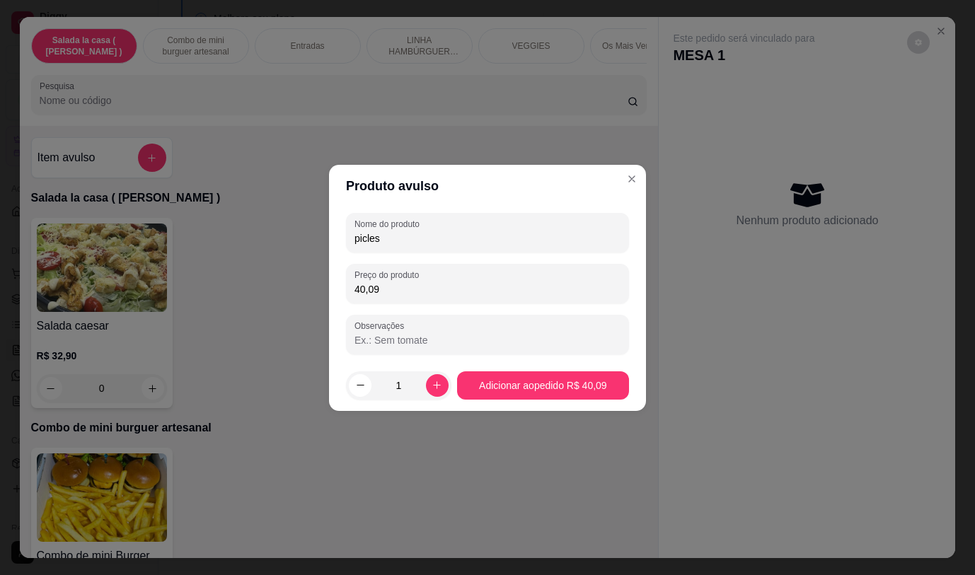
type input "400,98"
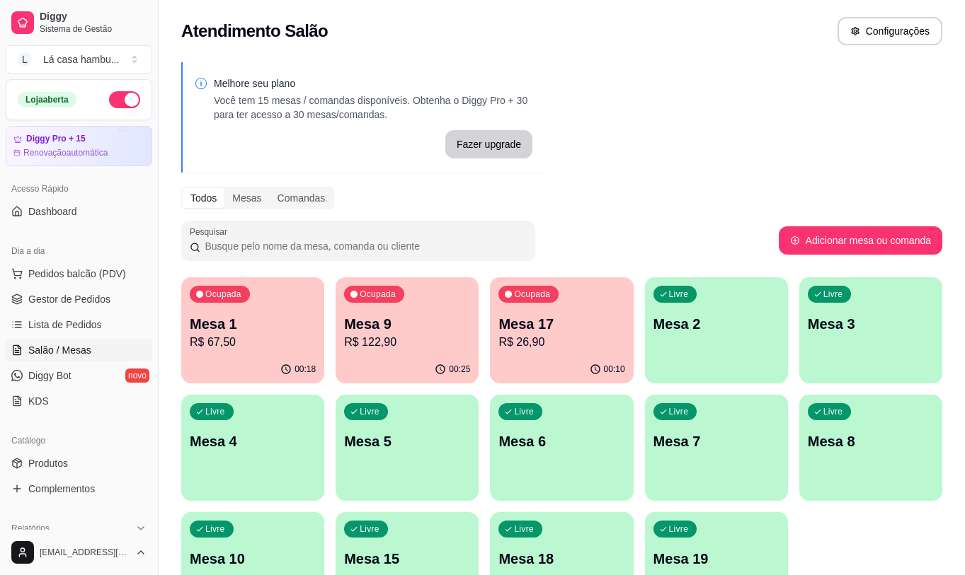
click at [223, 343] on p "R$ 67,50" at bounding box center [253, 342] width 126 height 17
click at [98, 324] on span "Lista de Pedidos" at bounding box center [65, 325] width 74 height 14
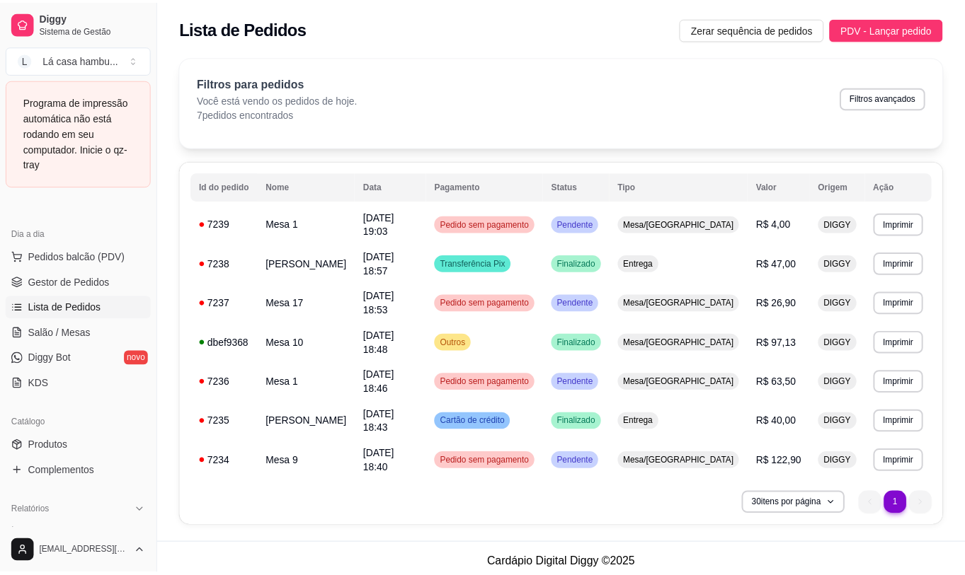
scroll to position [212, 0]
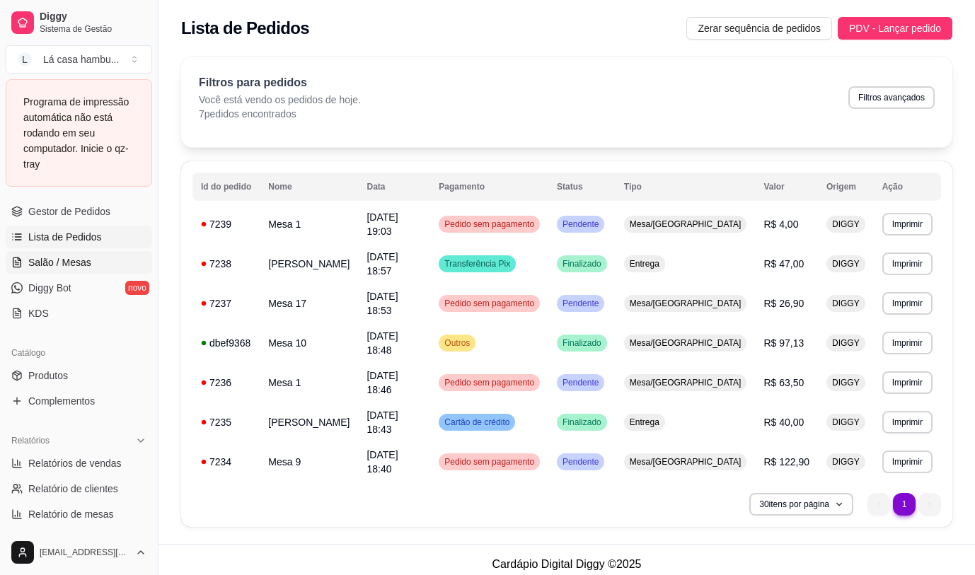
click at [78, 259] on span "Salão / Mesas" at bounding box center [59, 263] width 63 height 14
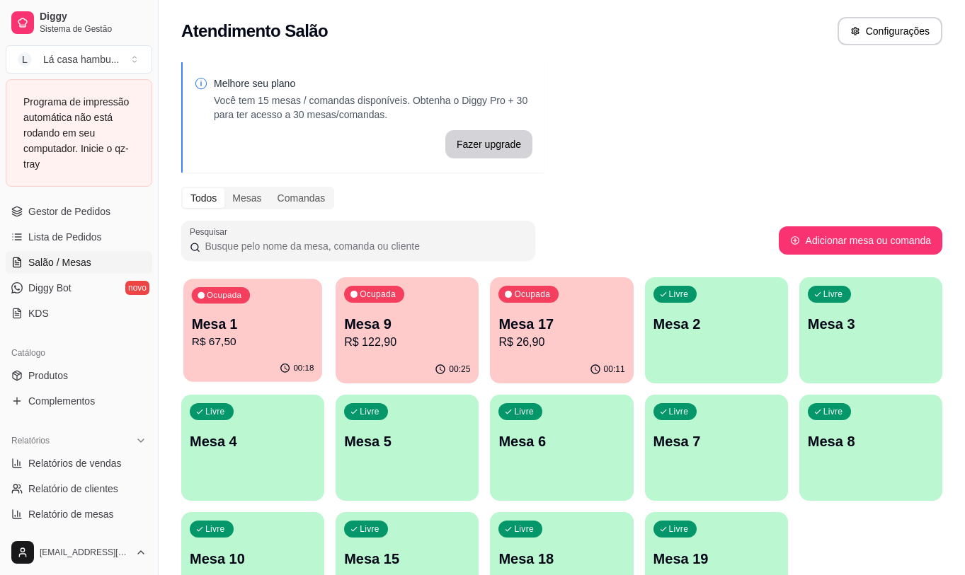
click at [202, 300] on div "Ocupada" at bounding box center [221, 295] width 58 height 16
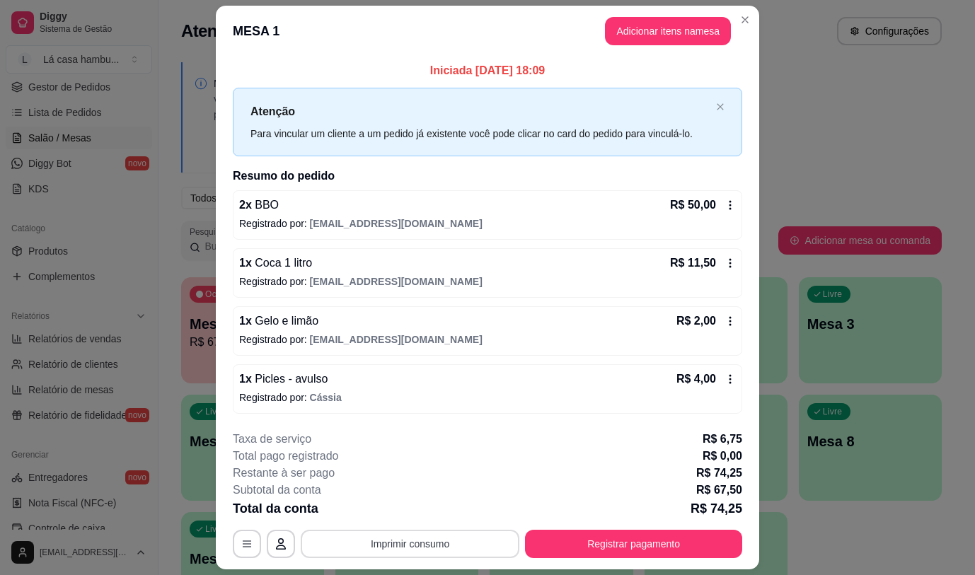
click at [355, 549] on button "Imprimir consumo" at bounding box center [410, 544] width 219 height 28
click at [382, 506] on button "IMPRESSORA" at bounding box center [409, 511] width 103 height 23
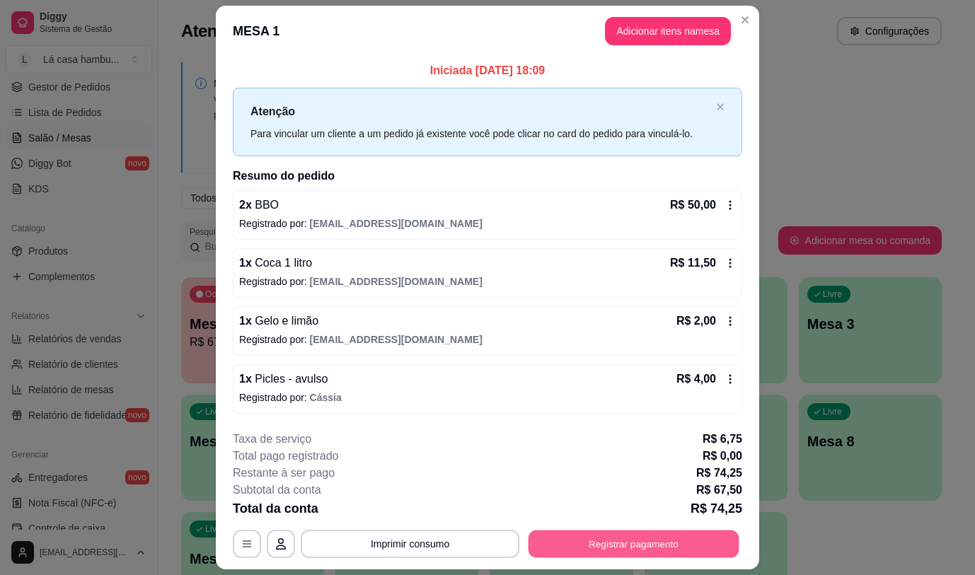
click at [542, 546] on button "Registrar pagamento" at bounding box center [634, 545] width 211 height 28
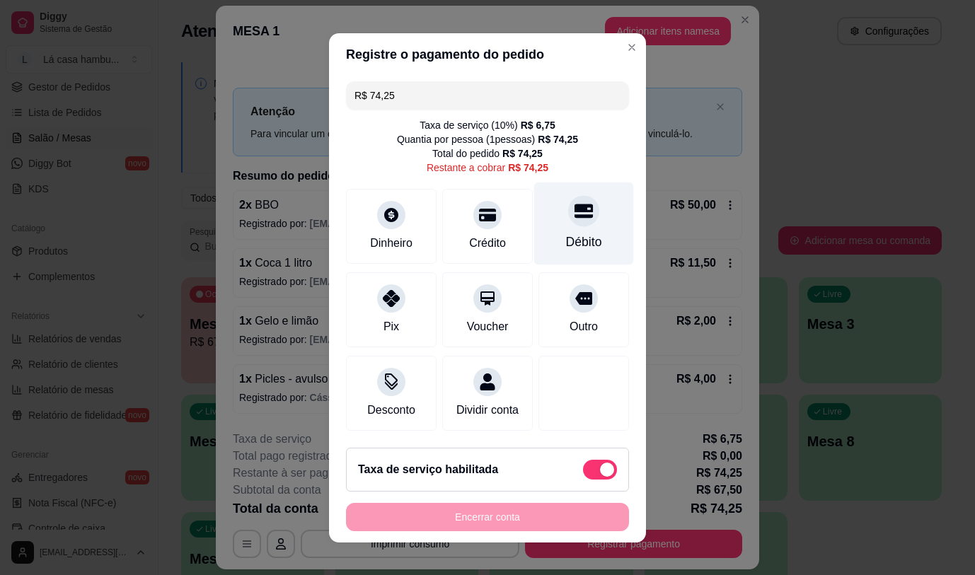
click at [566, 236] on div "Débito" at bounding box center [584, 242] width 36 height 18
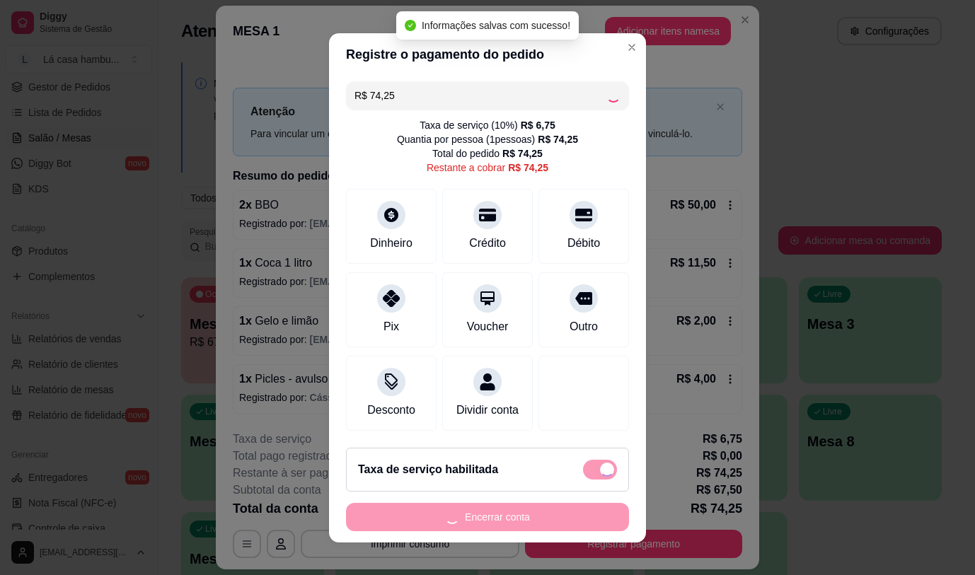
type input "R$ 0,00"
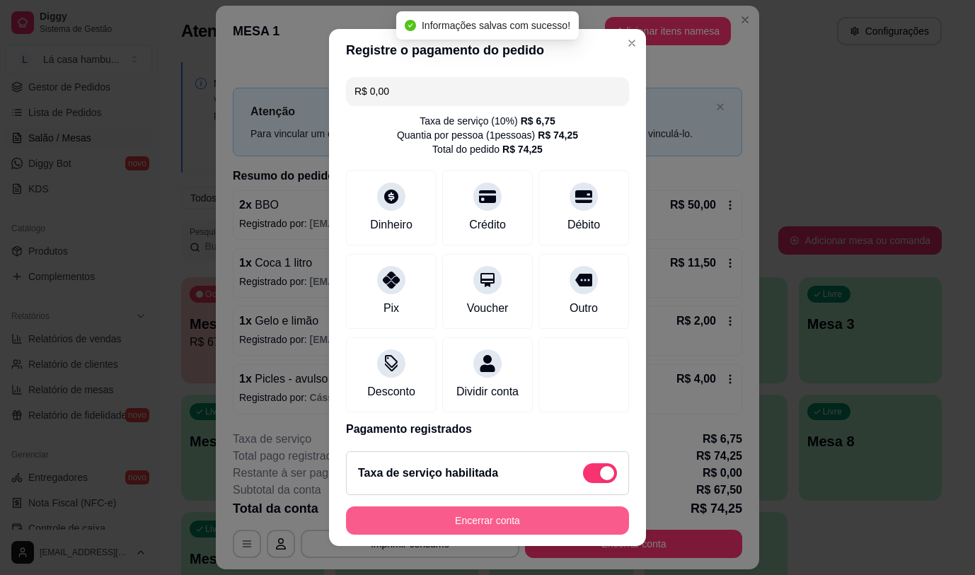
click at [449, 522] on button "Encerrar conta" at bounding box center [487, 521] width 283 height 28
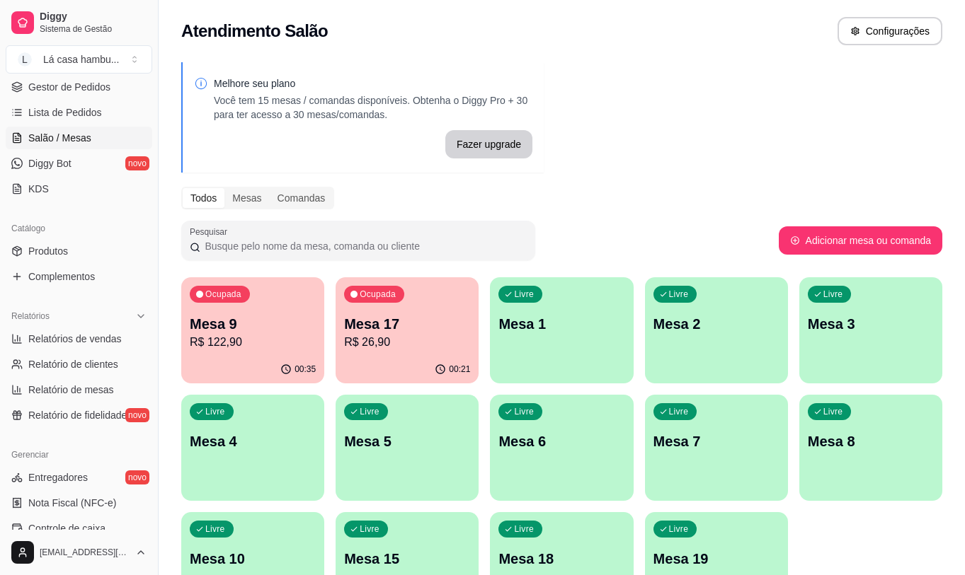
click at [221, 335] on p "R$ 122,90" at bounding box center [253, 342] width 126 height 17
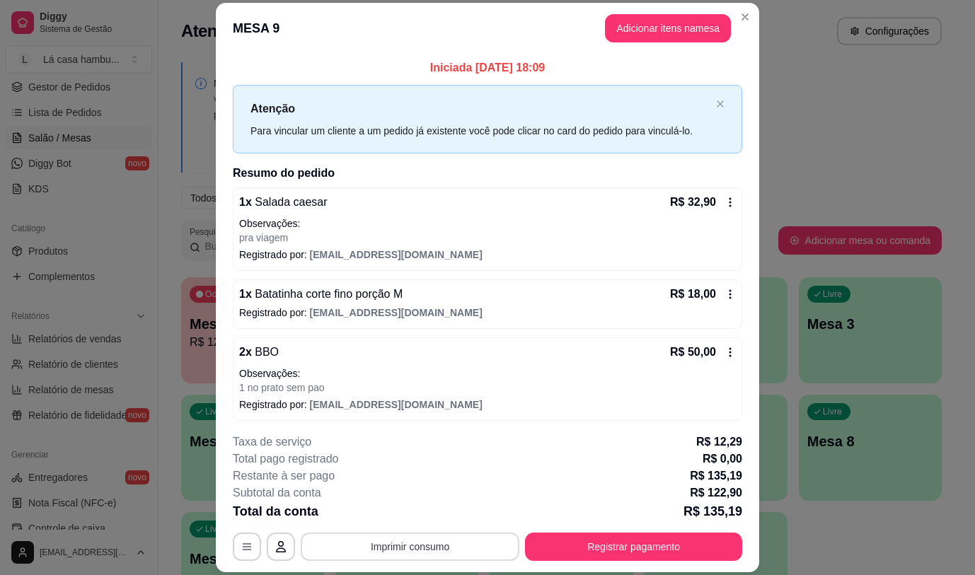
click at [451, 559] on button "Imprimir consumo" at bounding box center [410, 547] width 219 height 28
click at [421, 512] on button "IMPRESSORA" at bounding box center [409, 514] width 99 height 22
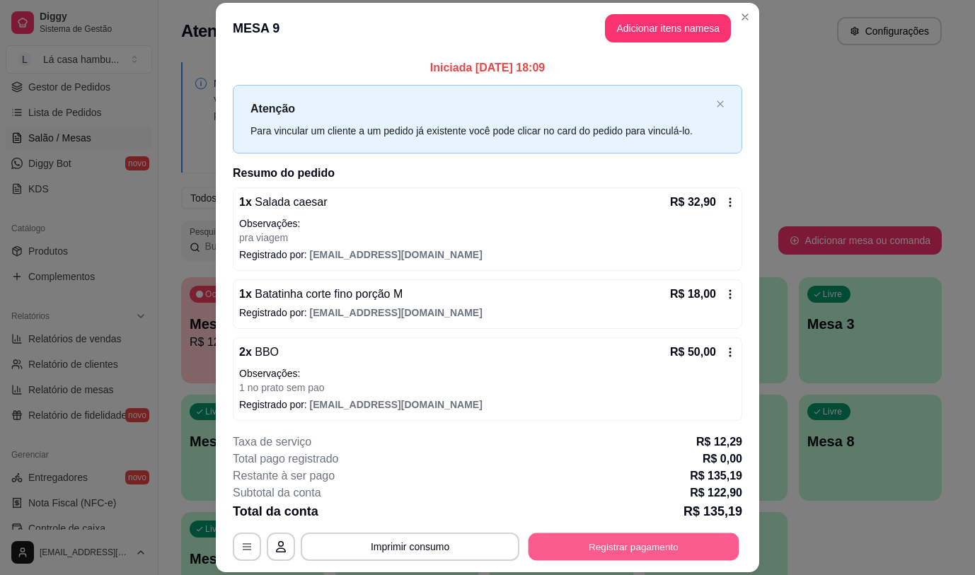
click at [627, 539] on button "Registrar pagamento" at bounding box center [634, 548] width 211 height 28
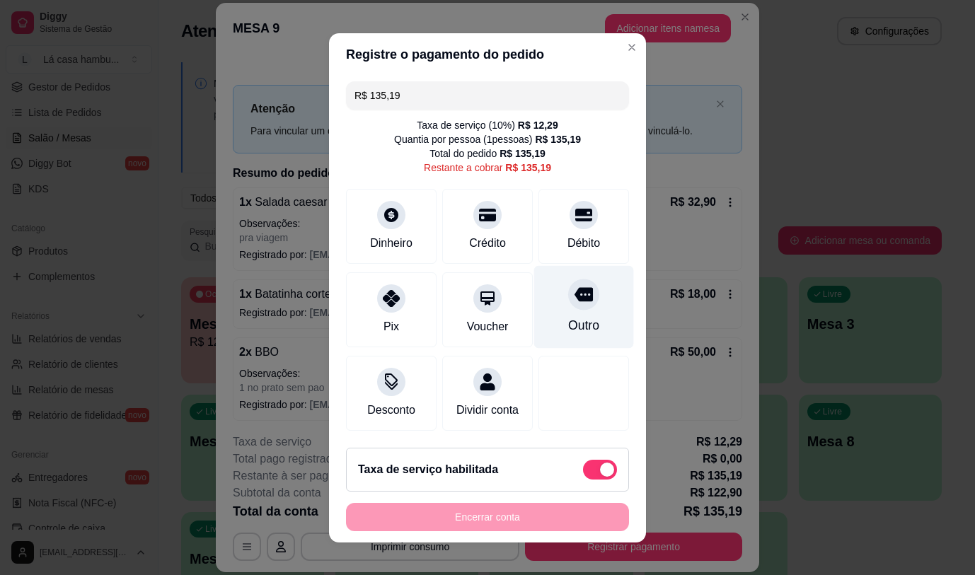
click at [575, 297] on icon at bounding box center [584, 294] width 18 height 14
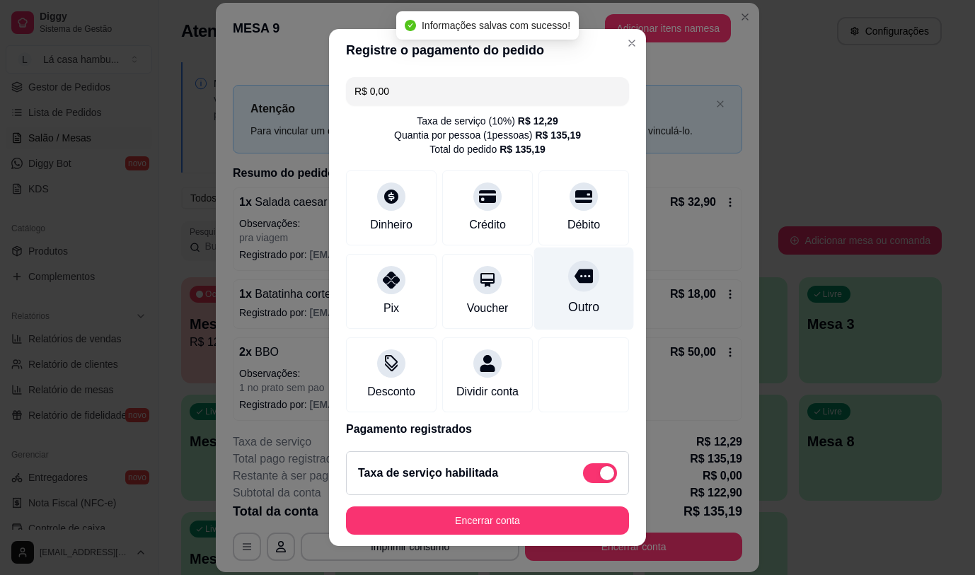
type input "R$ 0,00"
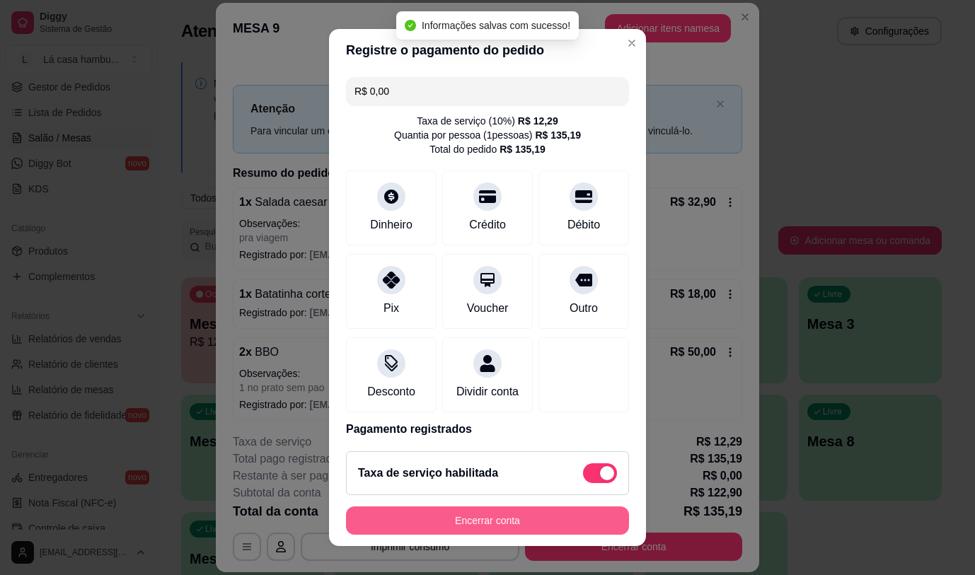
click at [500, 517] on button "Encerrar conta" at bounding box center [487, 521] width 283 height 28
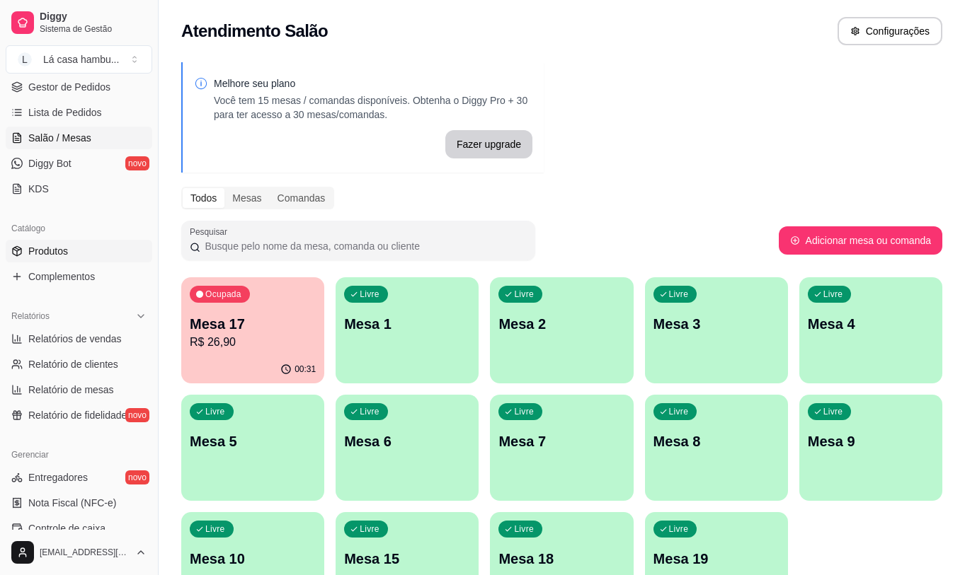
click at [57, 251] on span "Produtos" at bounding box center [48, 251] width 40 height 14
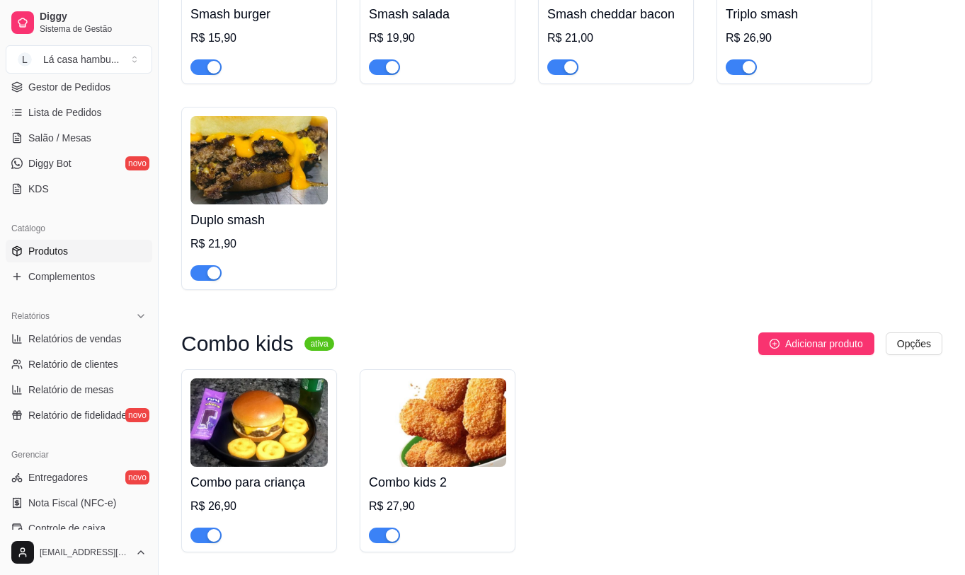
scroll to position [4530, 0]
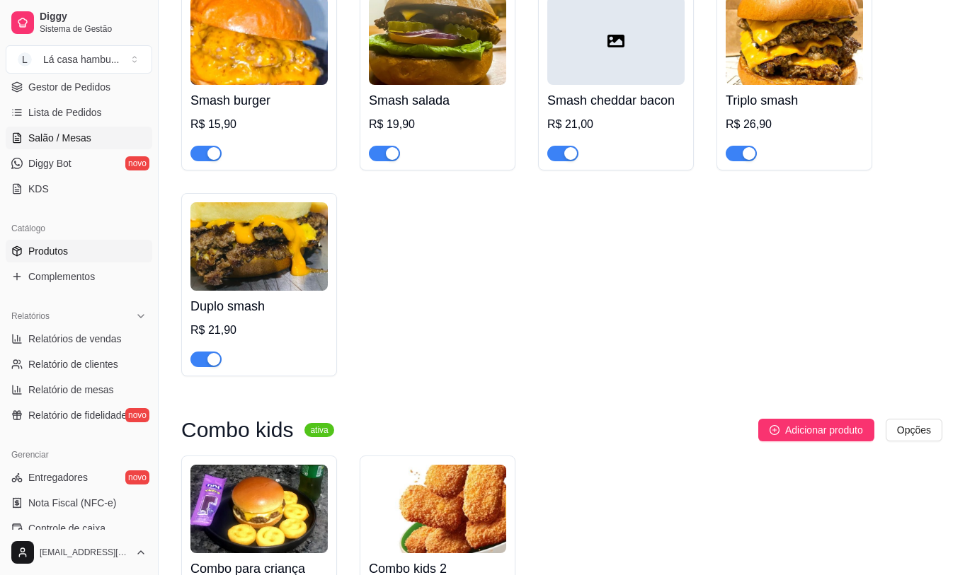
click at [84, 134] on span "Salão / Mesas" at bounding box center [59, 138] width 63 height 14
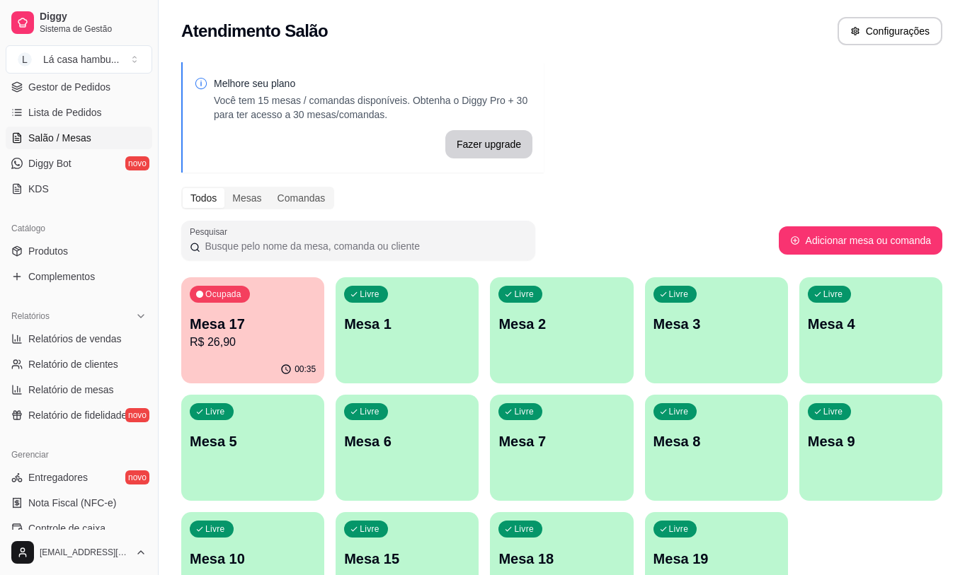
click at [244, 336] on p "R$ 26,90" at bounding box center [253, 342] width 126 height 17
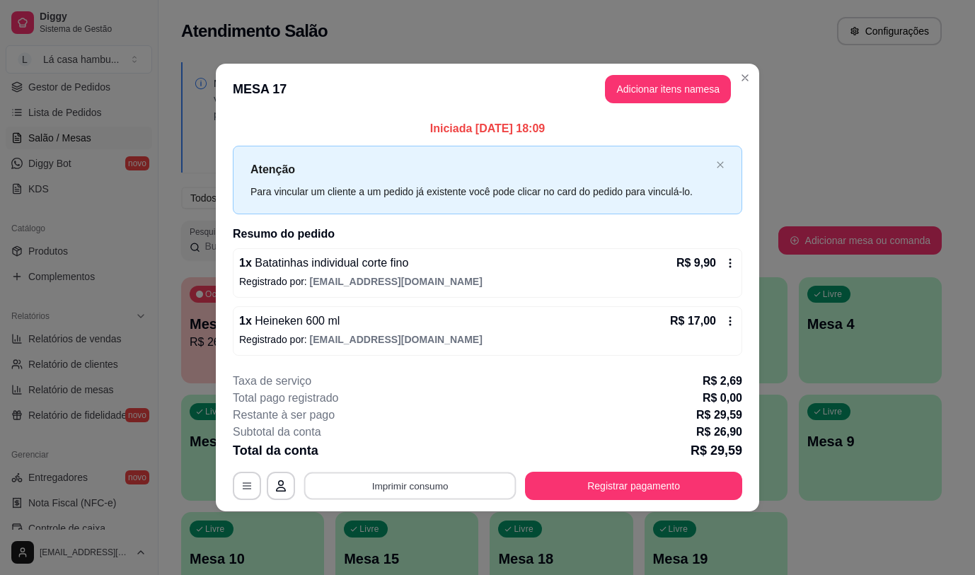
click at [440, 488] on button "Imprimir consumo" at bounding box center [410, 487] width 212 height 28
click at [431, 457] on button "IMPRESSORA" at bounding box center [414, 453] width 103 height 23
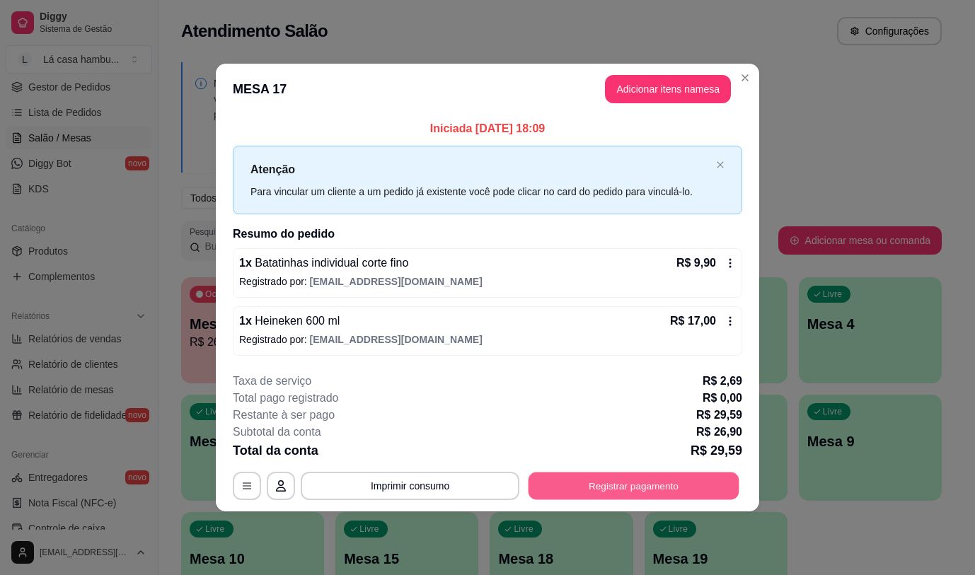
click at [631, 480] on button "Registrar pagamento" at bounding box center [634, 487] width 211 height 28
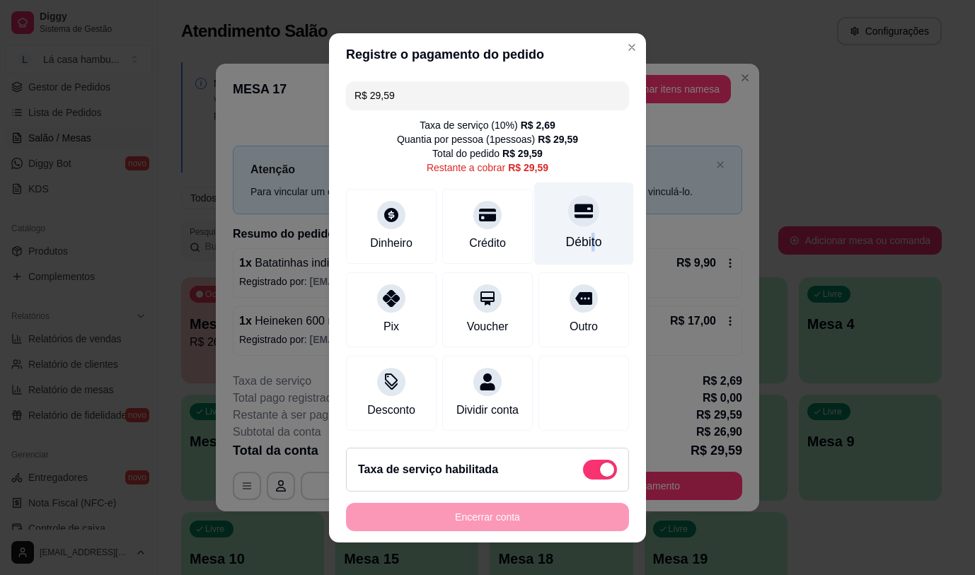
click at [571, 233] on div "Débito" at bounding box center [584, 242] width 36 height 18
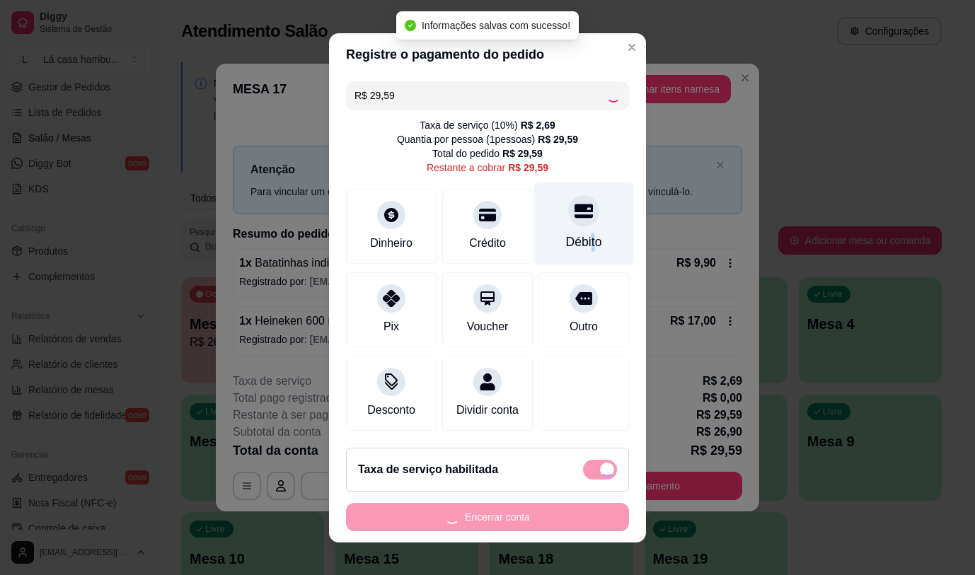
type input "R$ 0,00"
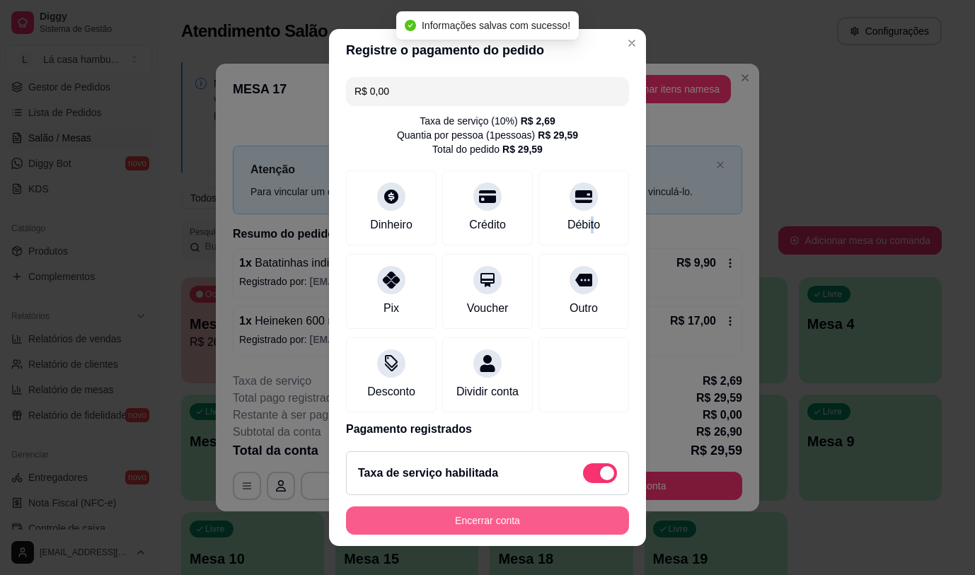
click at [515, 521] on button "Encerrar conta" at bounding box center [487, 521] width 283 height 28
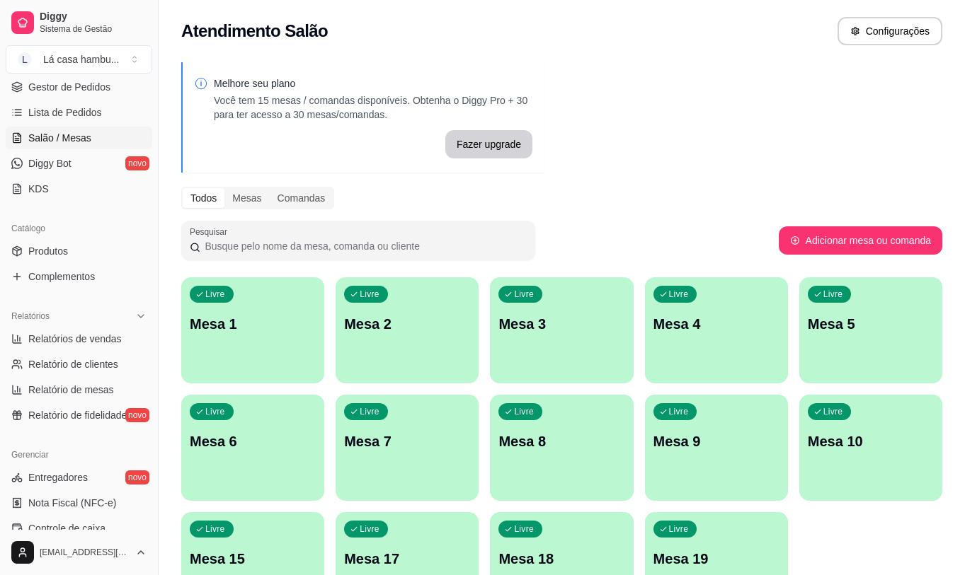
click at [583, 423] on div "Livre Mesa 8" at bounding box center [561, 439] width 143 height 89
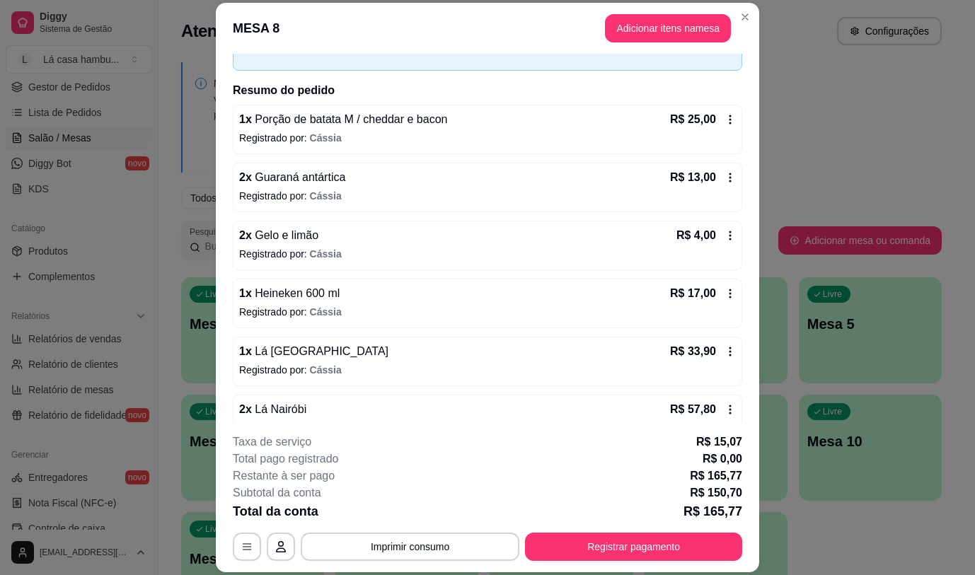
scroll to position [110, 0]
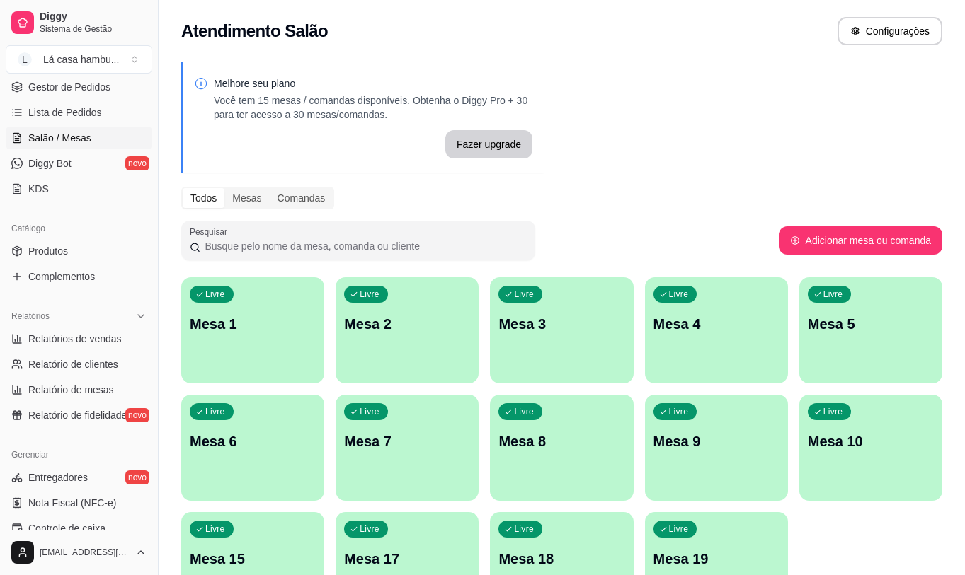
click at [525, 454] on div "Livre Mesa 8" at bounding box center [561, 439] width 143 height 89
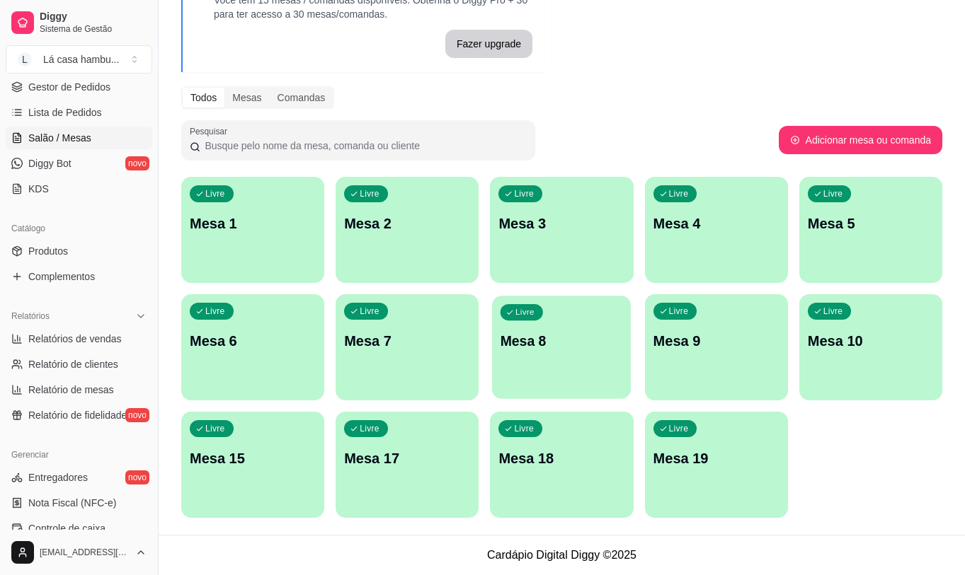
click at [586, 323] on div "Livre Mesa 8" at bounding box center [561, 339] width 139 height 86
click at [98, 107] on span "Lista de Pedidos" at bounding box center [65, 112] width 74 height 14
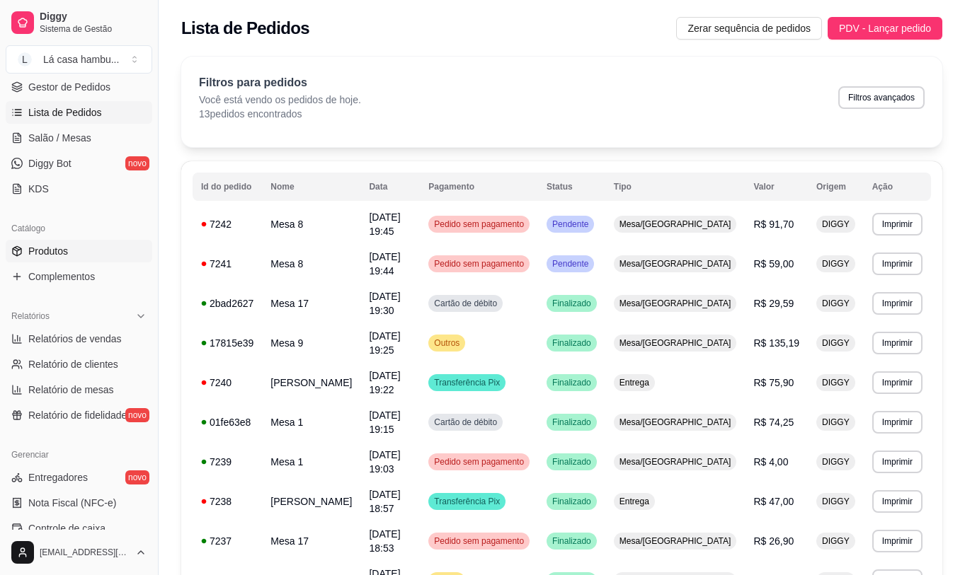
click at [82, 251] on link "Produtos" at bounding box center [79, 251] width 147 height 23
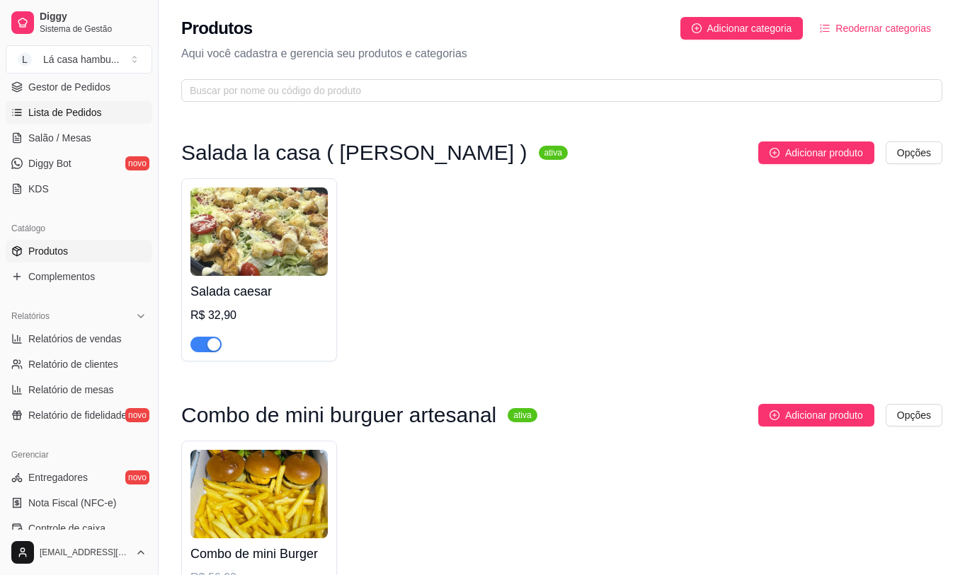
click at [78, 113] on span "Lista de Pedidos" at bounding box center [65, 112] width 74 height 14
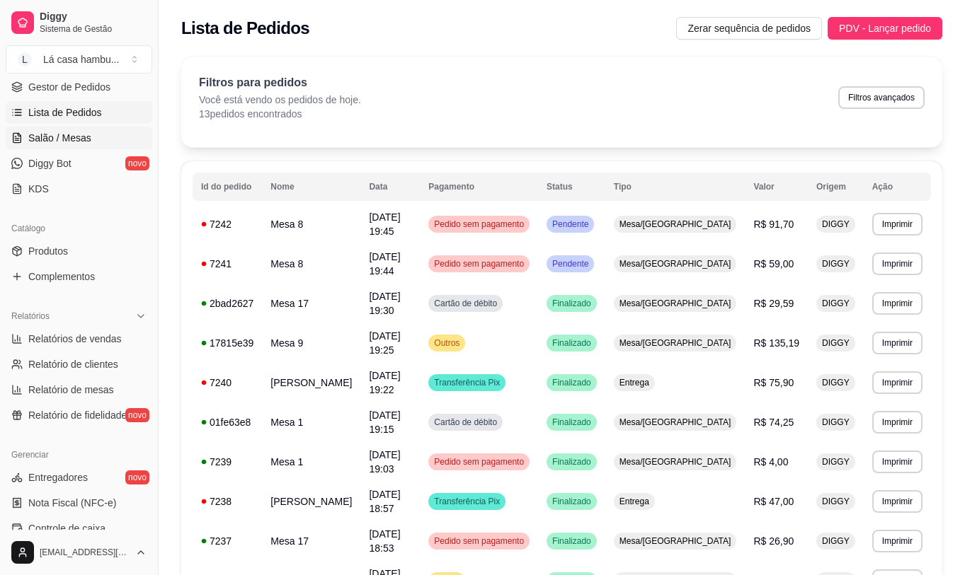
click at [74, 131] on span "Salão / Mesas" at bounding box center [59, 138] width 63 height 14
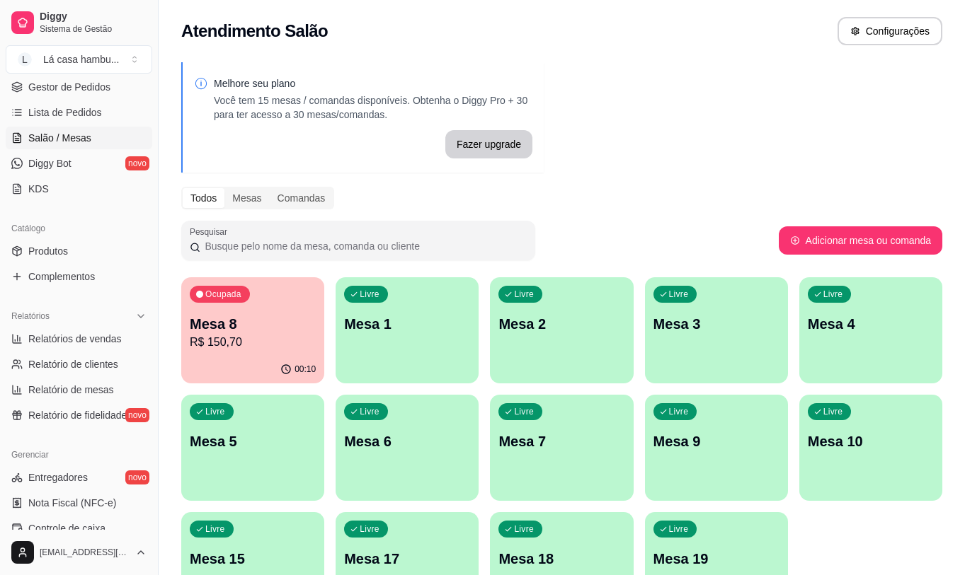
click at [251, 310] on div "Ocupada Mesa 8 R$ 150,70" at bounding box center [252, 316] width 143 height 79
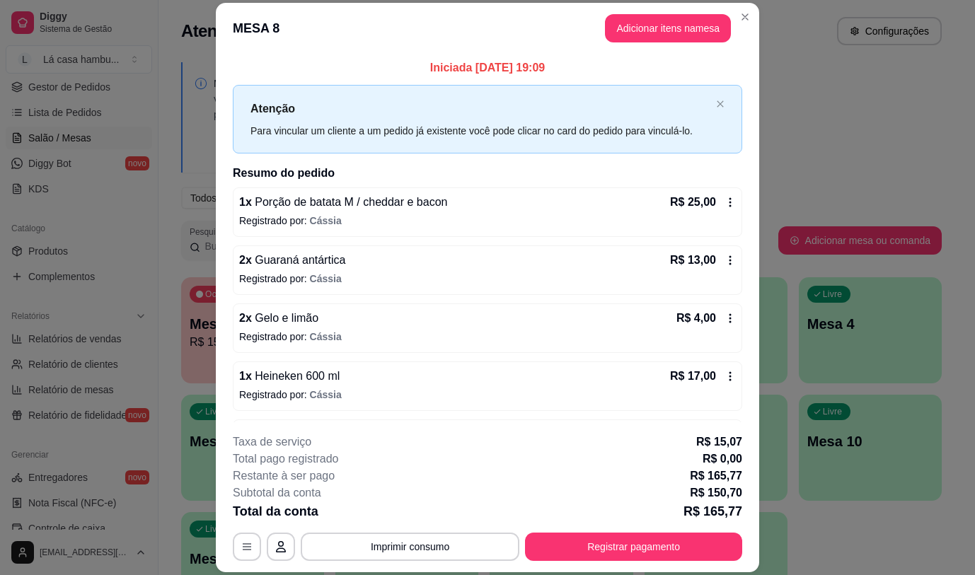
click at [631, 55] on div "Iniciada [DATE] 19:09 Atenção Para vincular um cliente a um pedido já existente…" at bounding box center [488, 238] width 544 height 369
click at [623, 19] on button "Adicionar itens na mesa" at bounding box center [668, 29] width 122 height 28
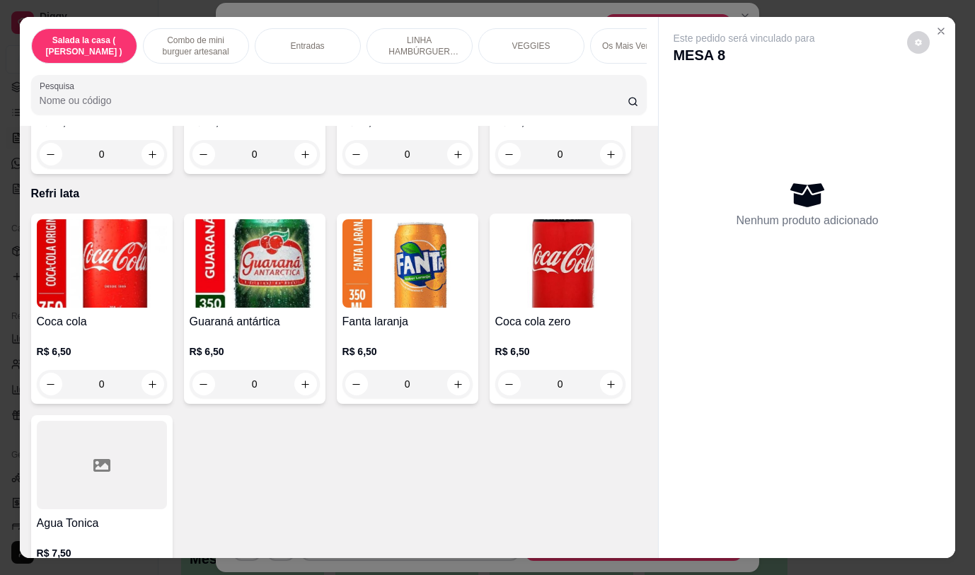
scroll to position [5994, 0]
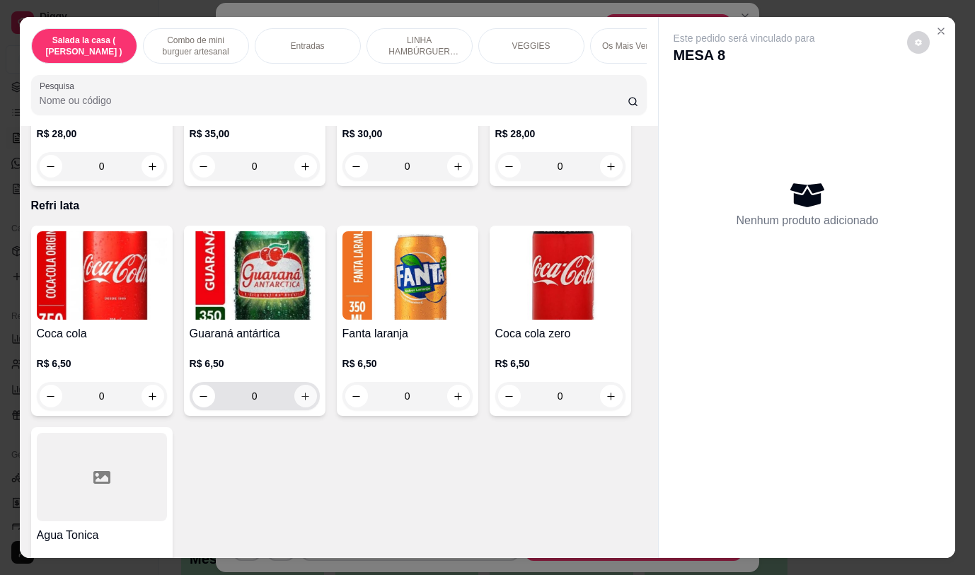
click at [302, 393] on icon "increase-product-quantity" at bounding box center [306, 397] width 8 height 8
type input "1"
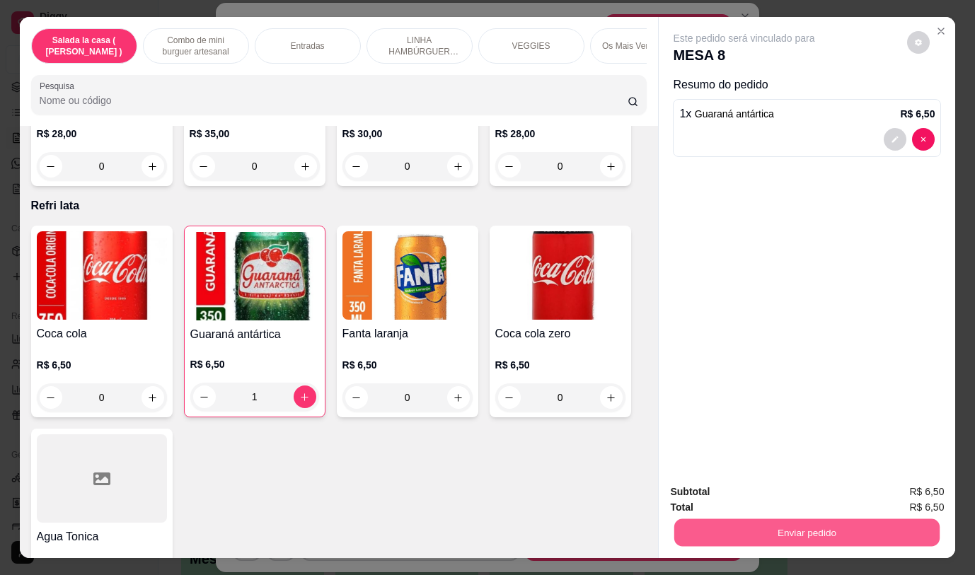
click at [762, 523] on button "Enviar pedido" at bounding box center [807, 533] width 265 height 28
click at [726, 499] on button "Não registrar e enviar pedido" at bounding box center [760, 492] width 143 height 26
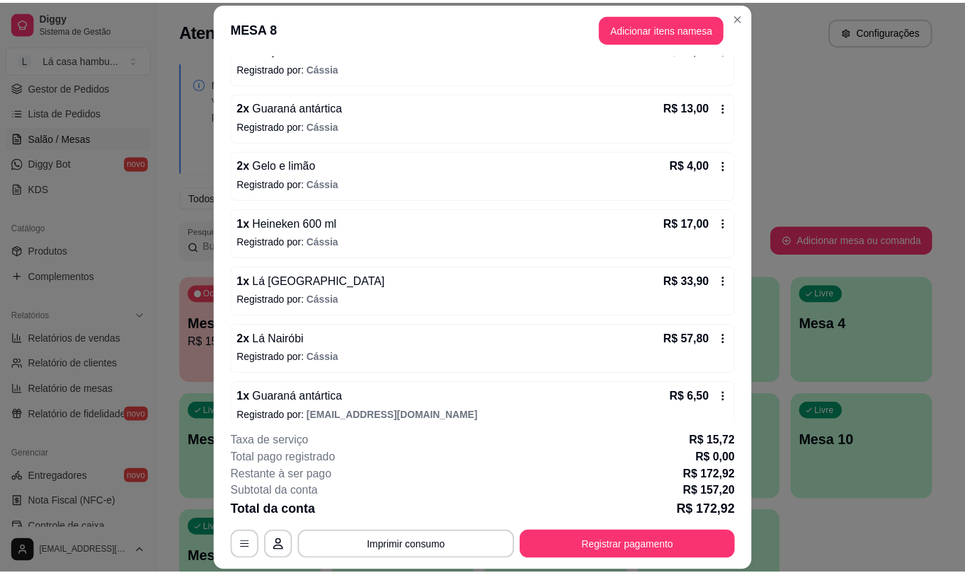
scroll to position [168, 0]
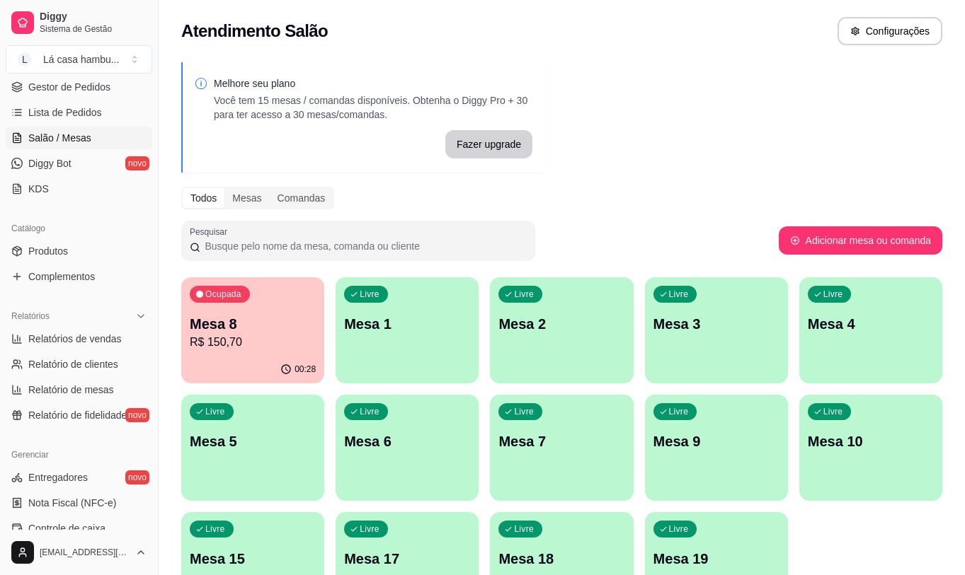
click at [279, 303] on div "Ocupada Mesa 8 R$ 150,70" at bounding box center [252, 316] width 143 height 79
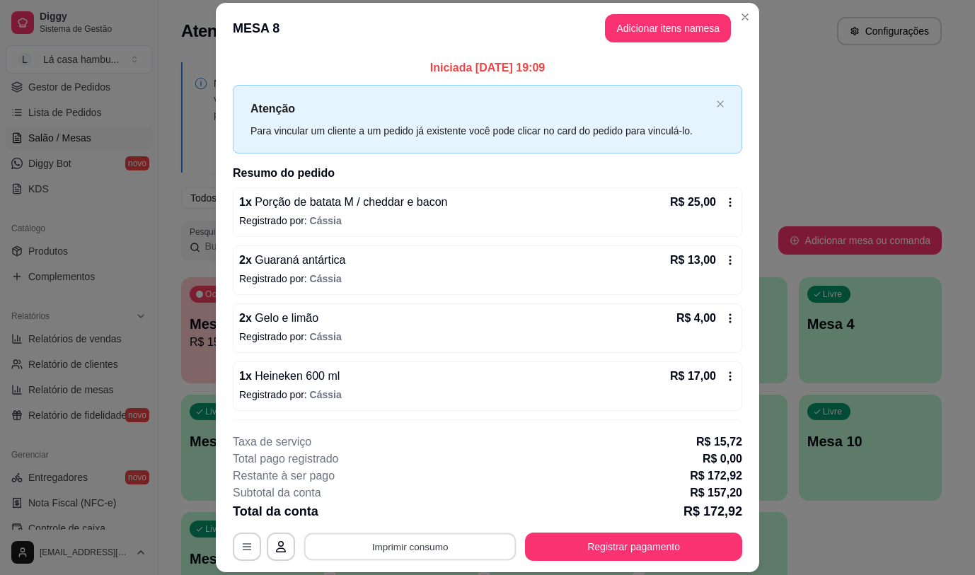
click at [468, 544] on button "Imprimir consumo" at bounding box center [410, 548] width 212 height 28
click at [441, 515] on button "IMPRESSORA" at bounding box center [409, 514] width 99 height 22
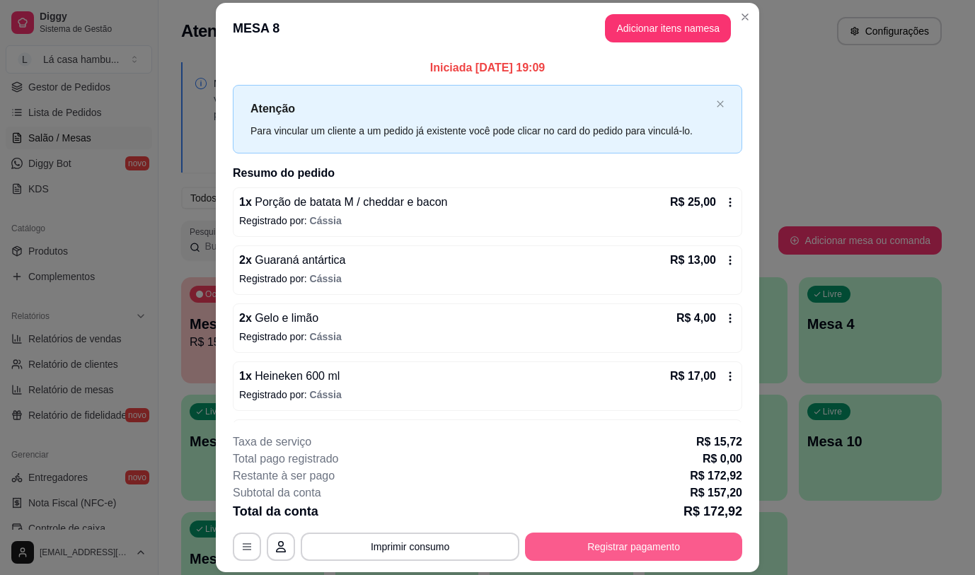
click at [575, 558] on button "Registrar pagamento" at bounding box center [633, 547] width 217 height 28
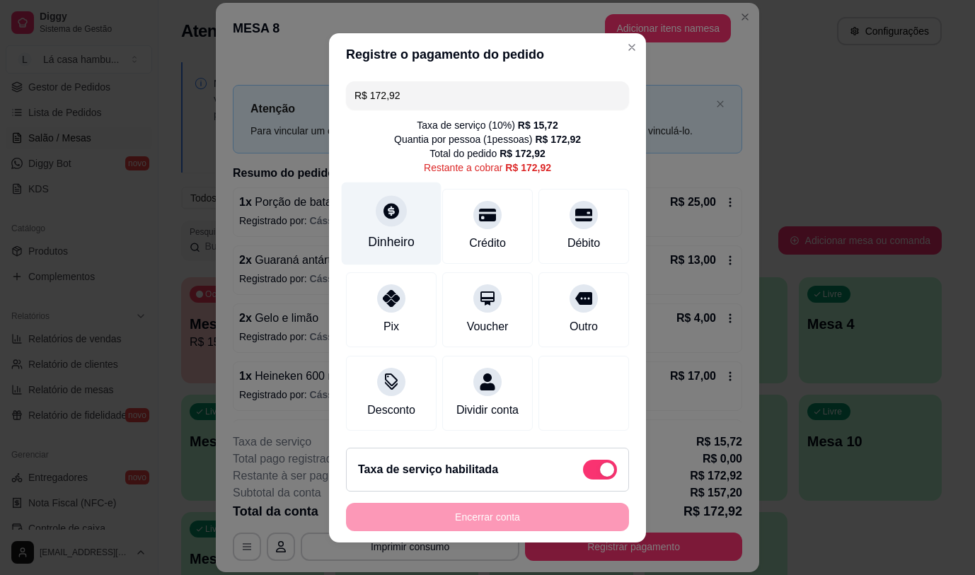
click at [381, 233] on div "Dinheiro" at bounding box center [391, 242] width 47 height 18
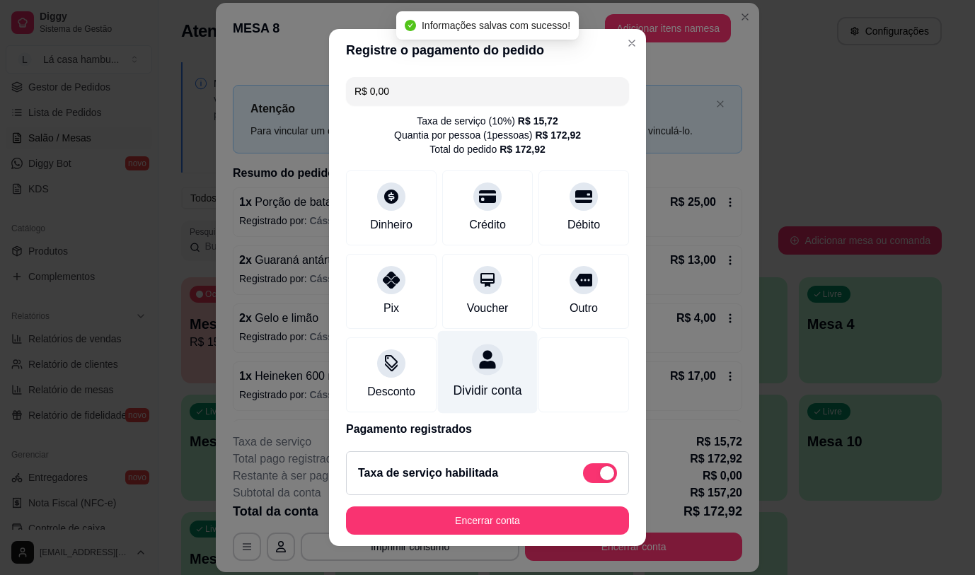
type input "R$ 0,00"
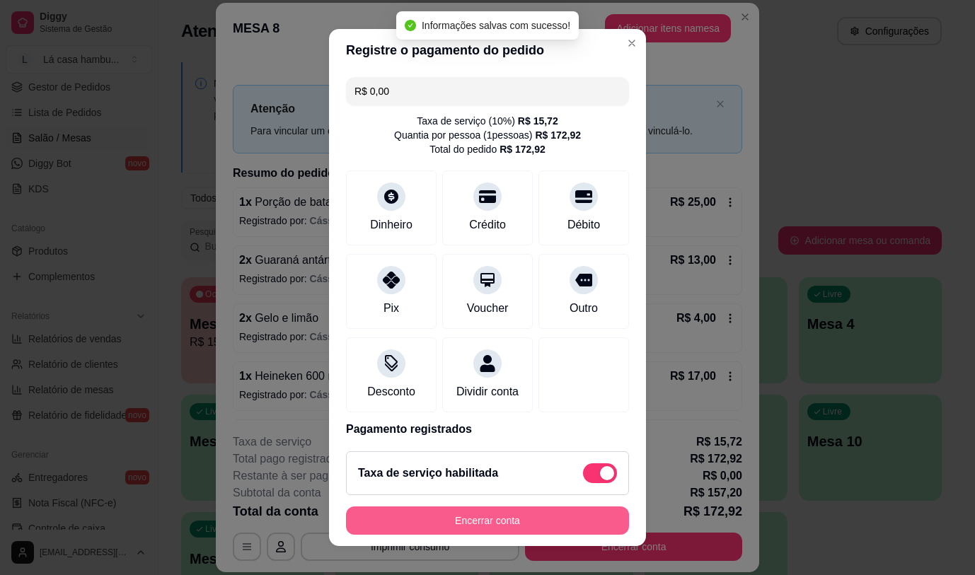
click at [503, 522] on button "Encerrar conta" at bounding box center [487, 521] width 283 height 28
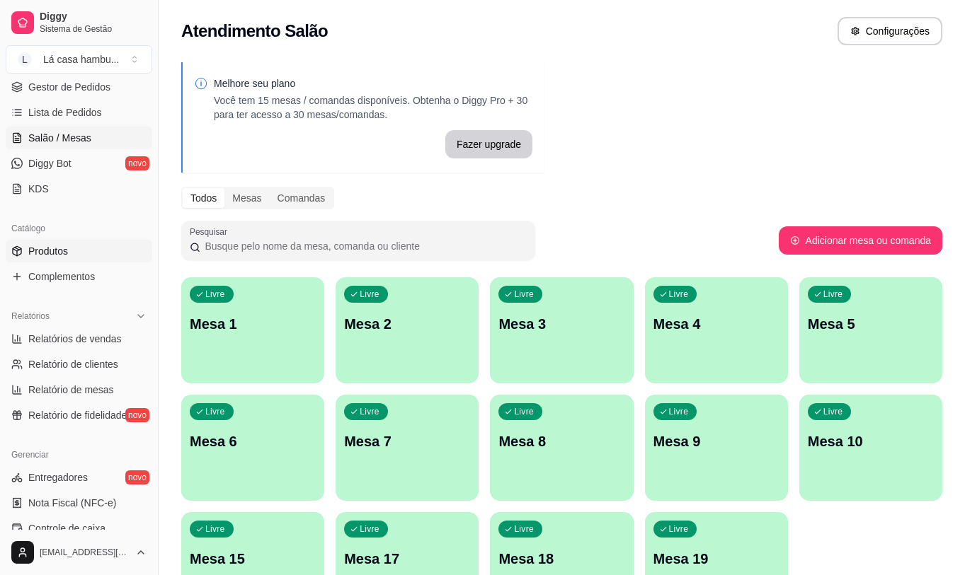
click at [75, 251] on link "Produtos" at bounding box center [79, 251] width 147 height 23
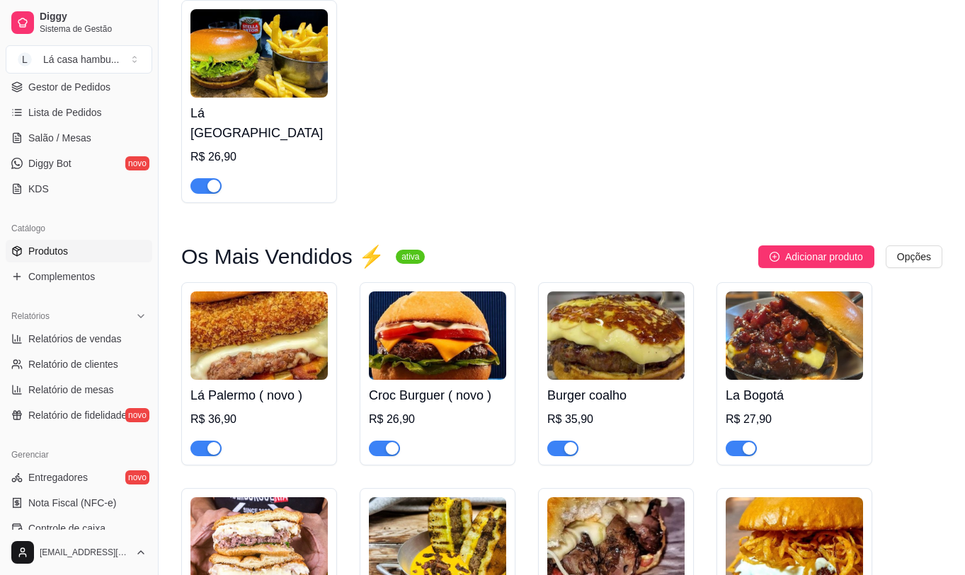
scroll to position [2619, 0]
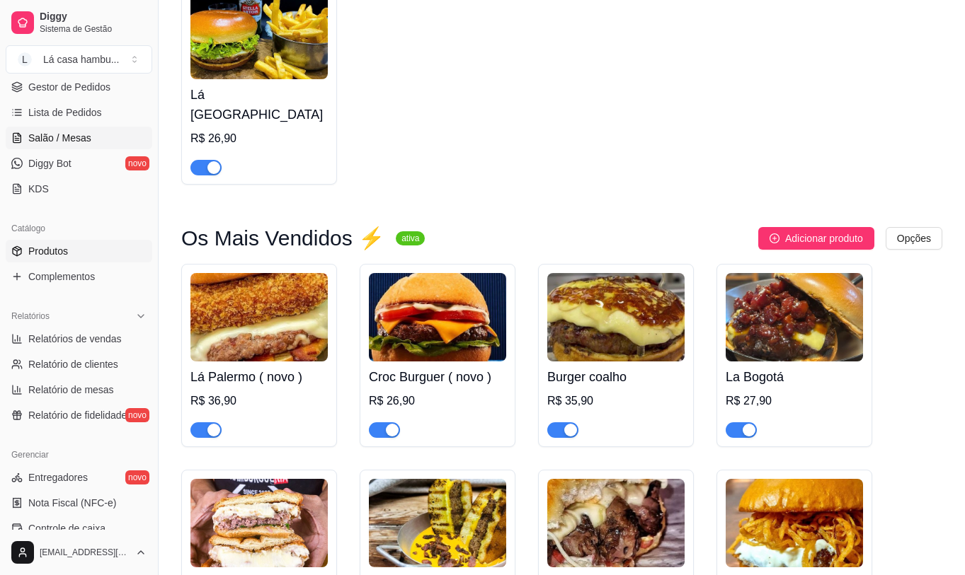
click at [73, 141] on span "Salão / Mesas" at bounding box center [59, 138] width 63 height 14
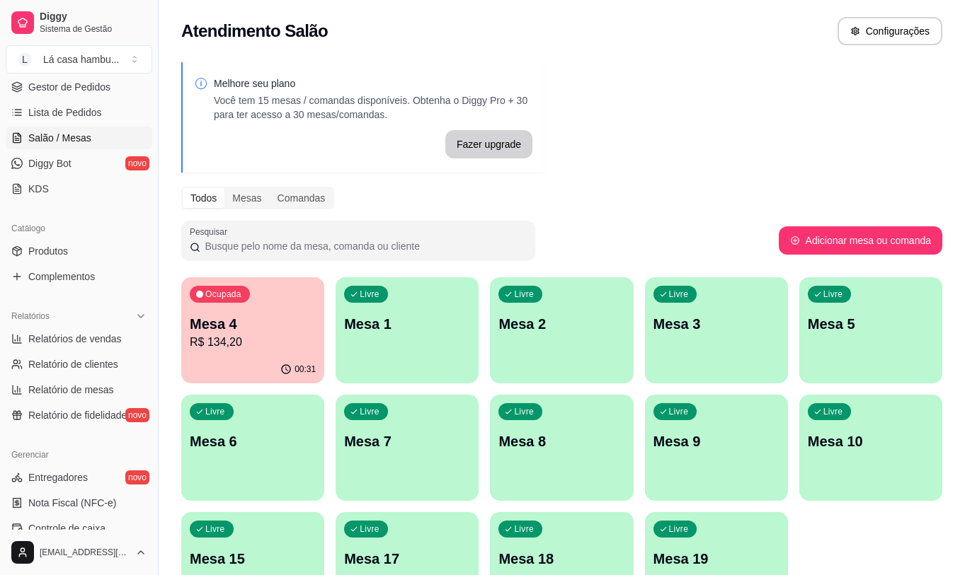
click at [683, 445] on p "Mesa 9" at bounding box center [716, 442] width 126 height 20
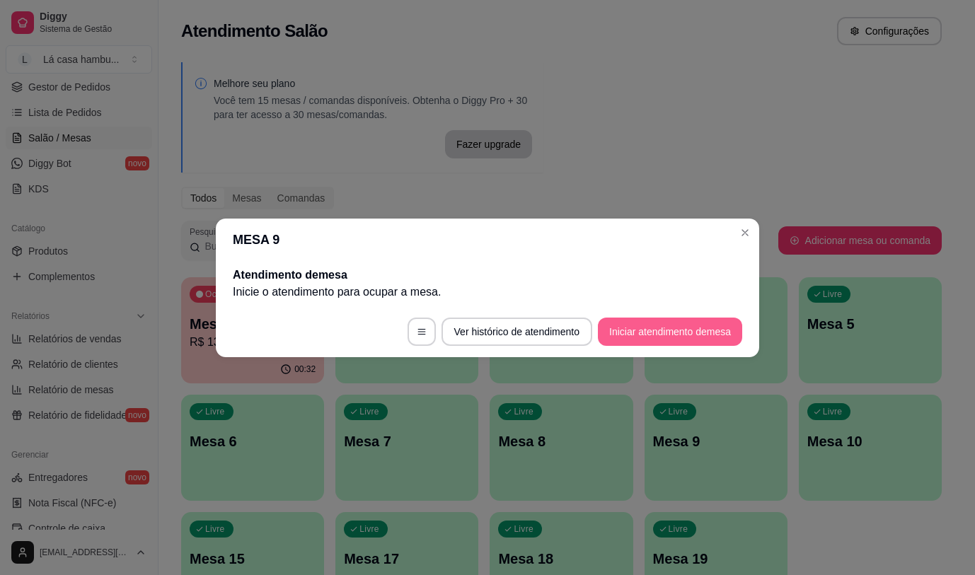
click at [665, 326] on button "Iniciar atendimento de mesa" at bounding box center [670, 332] width 144 height 28
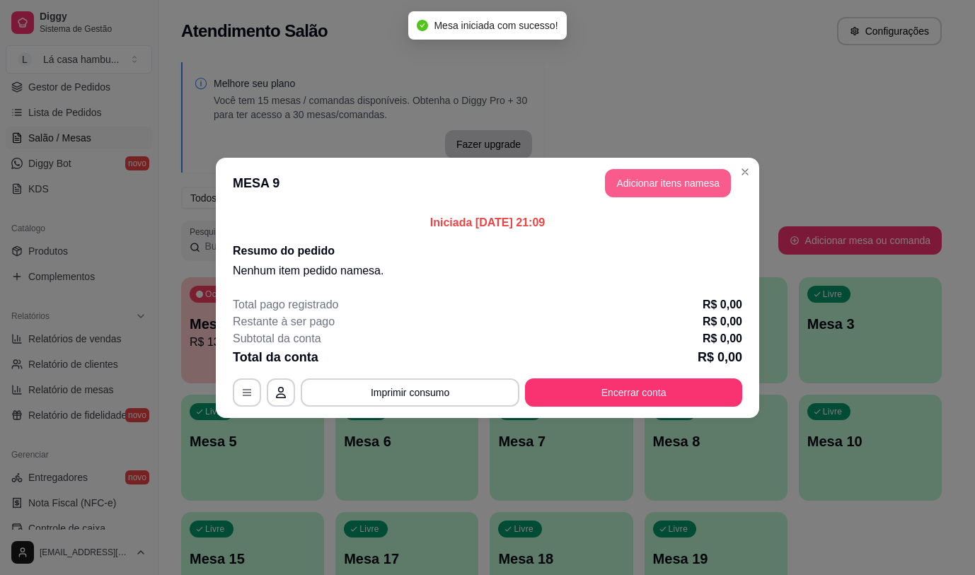
click at [687, 178] on button "Adicionar itens na mesa" at bounding box center [668, 183] width 126 height 28
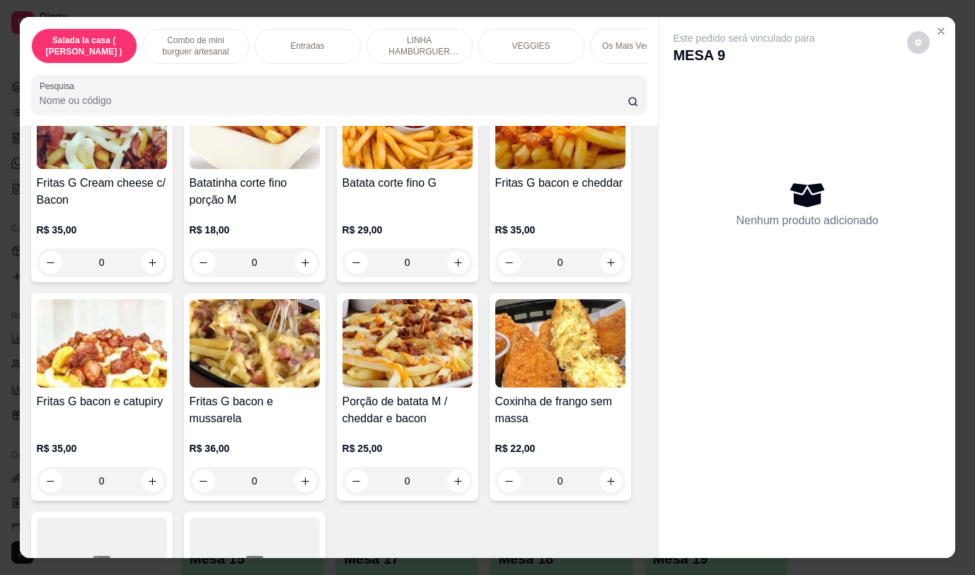
scroll to position [1274, 0]
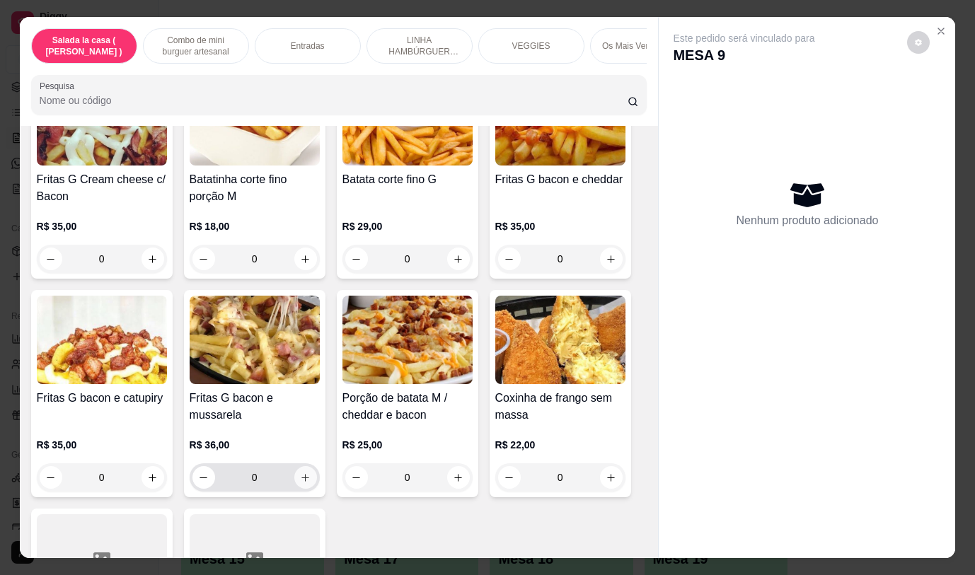
click at [294, 485] on button "increase-product-quantity" at bounding box center [305, 477] width 23 height 23
type input "1"
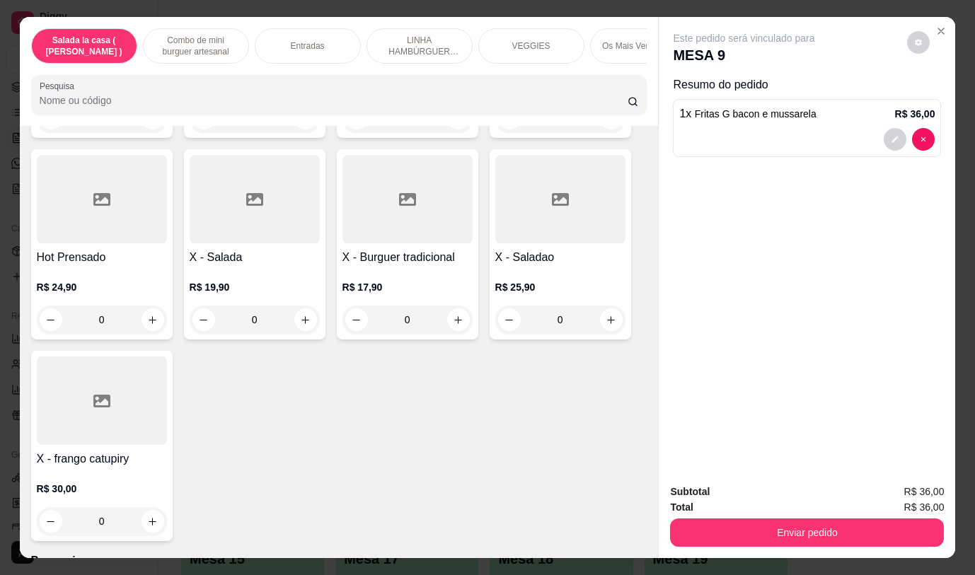
scroll to position [5309, 0]
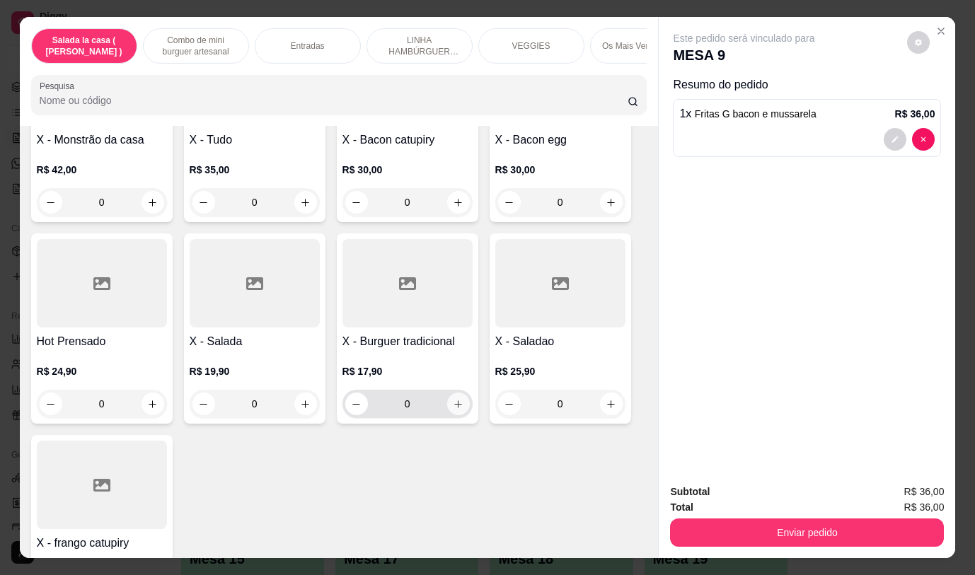
click at [453, 399] on icon "increase-product-quantity" at bounding box center [458, 404] width 11 height 11
type input "1"
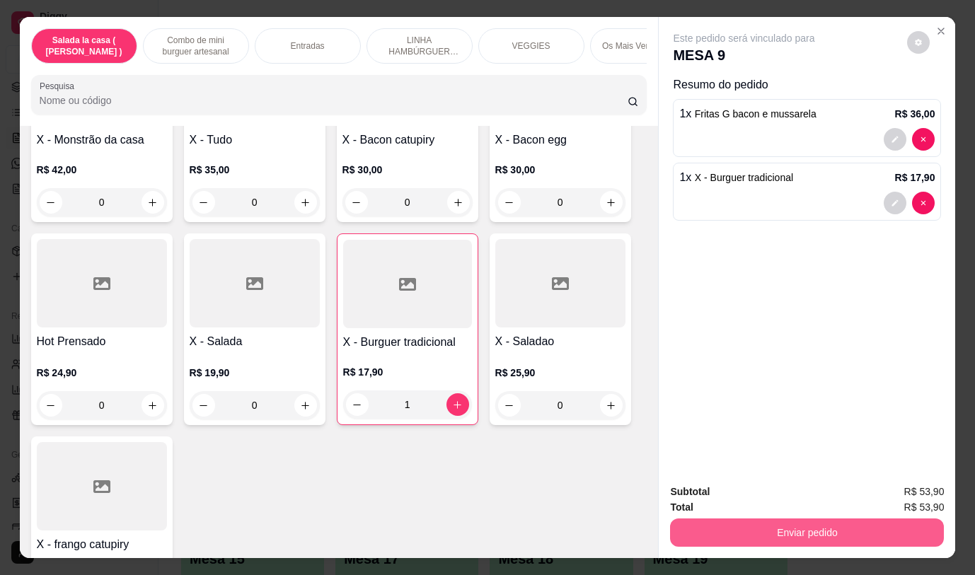
click at [719, 519] on button "Enviar pedido" at bounding box center [807, 533] width 274 height 28
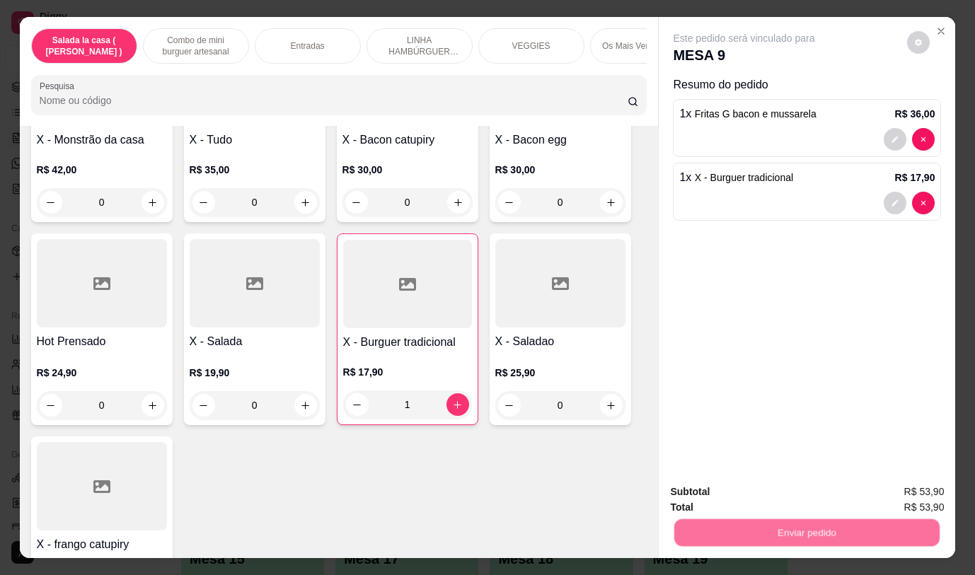
click at [712, 491] on button "Não registrar e enviar pedido" at bounding box center [760, 492] width 147 height 27
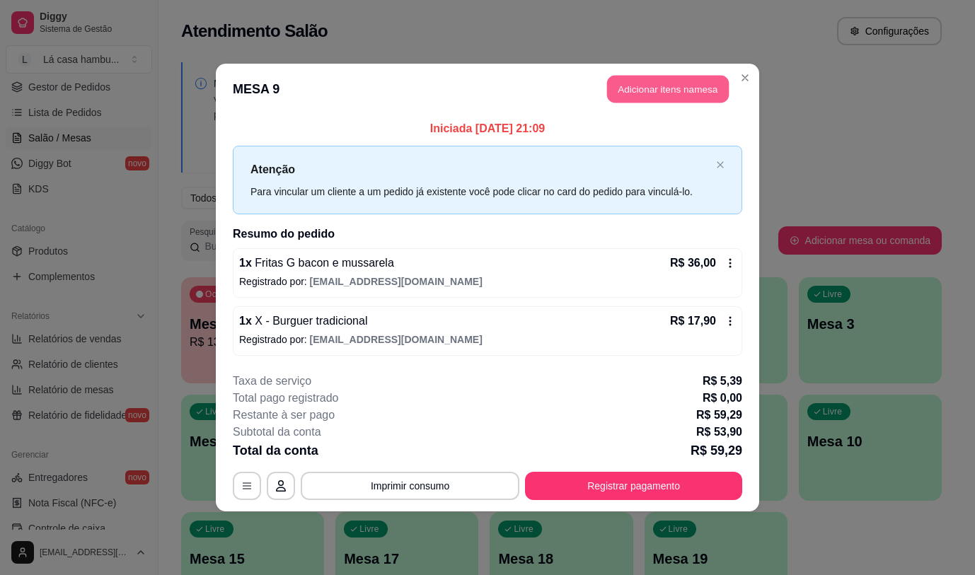
click at [665, 91] on button "Adicionar itens na mesa" at bounding box center [668, 90] width 122 height 28
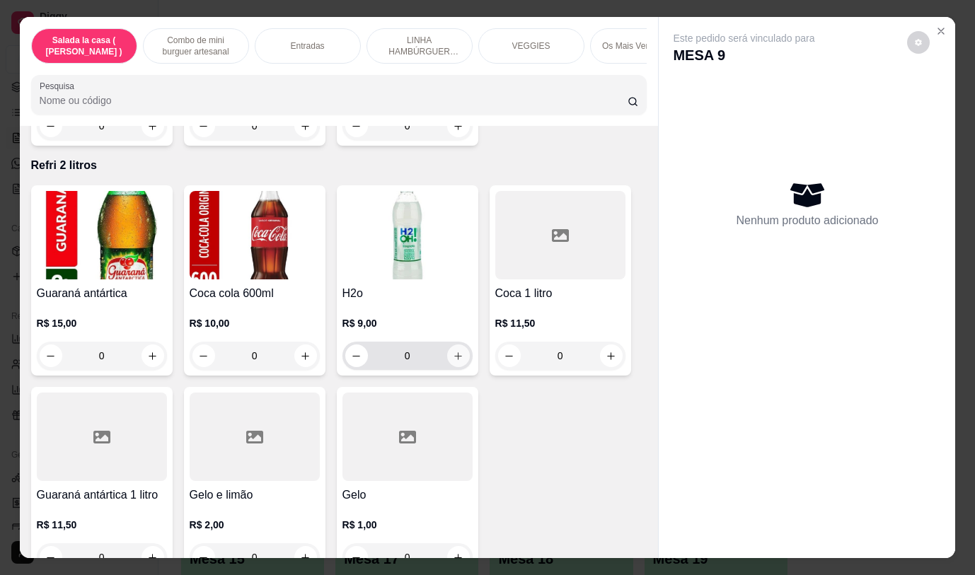
scroll to position [6725, 0]
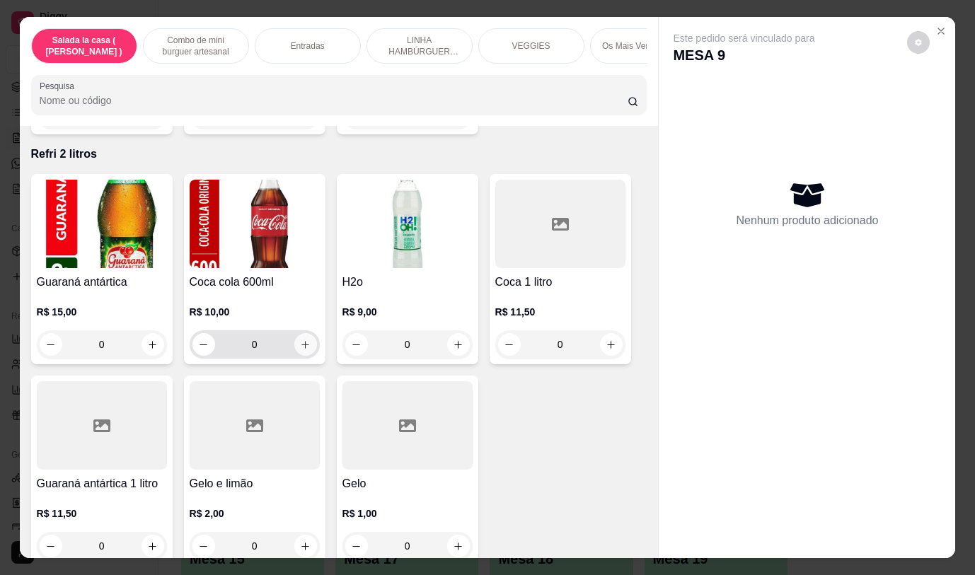
click at [304, 333] on button "increase-product-quantity" at bounding box center [305, 344] width 23 height 23
type input "1"
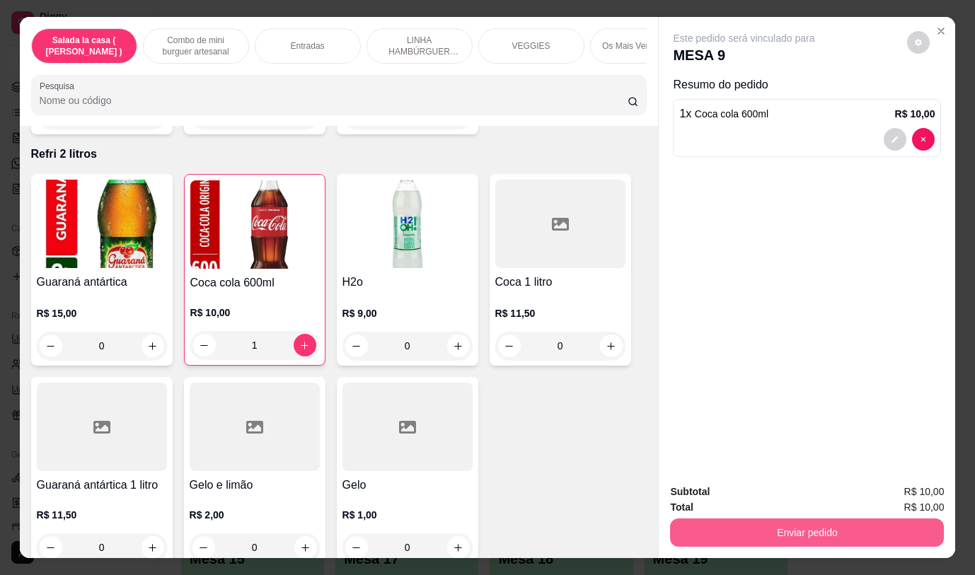
click at [743, 532] on button "Enviar pedido" at bounding box center [807, 533] width 274 height 28
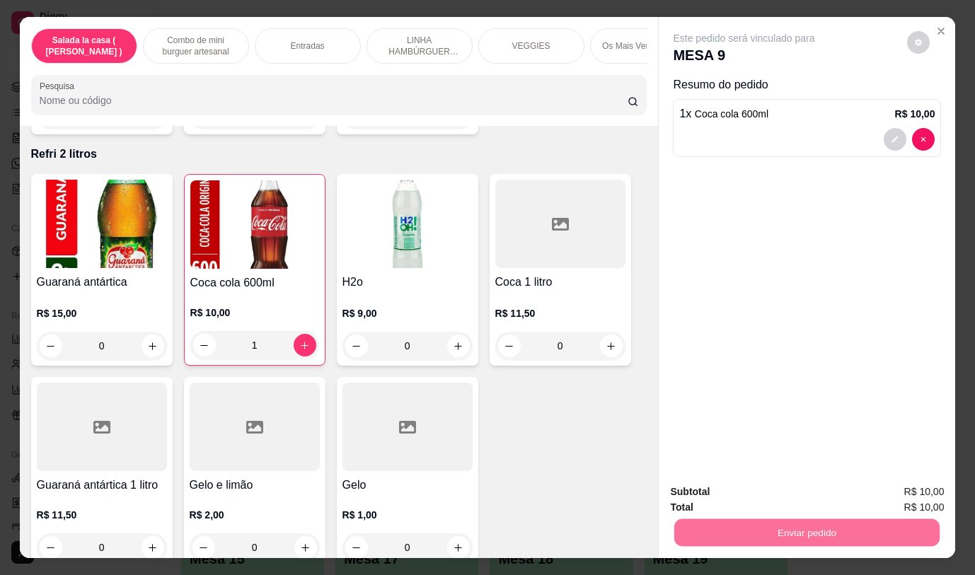
click at [726, 486] on button "Não registrar e enviar pedido" at bounding box center [760, 492] width 147 height 27
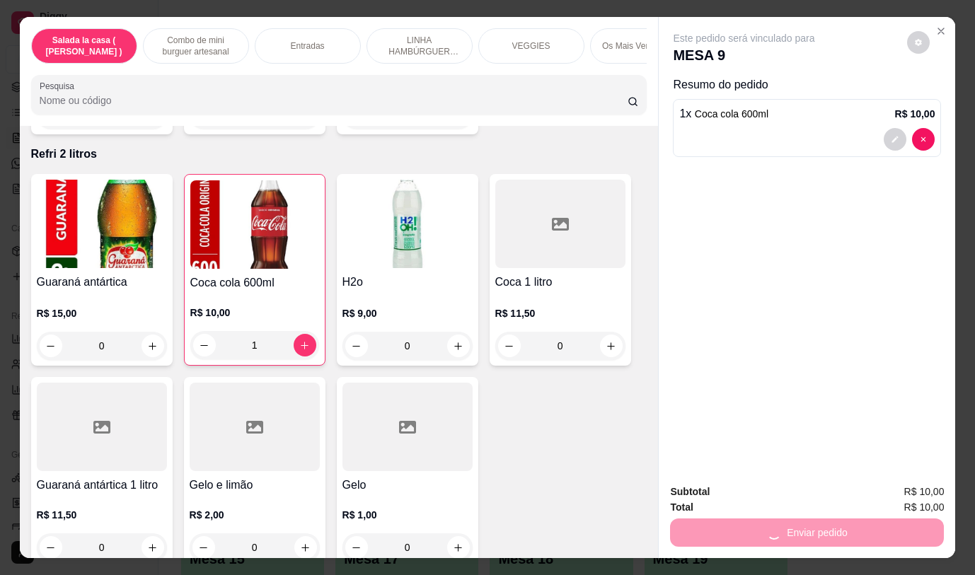
click at [757, 234] on div "Este pedido será vinculado para MESA 9 Resumo do pedido 1 x Coca cola 600ml R$ …" at bounding box center [807, 244] width 297 height 455
click at [732, 525] on div "Enviar pedido" at bounding box center [807, 531] width 274 height 32
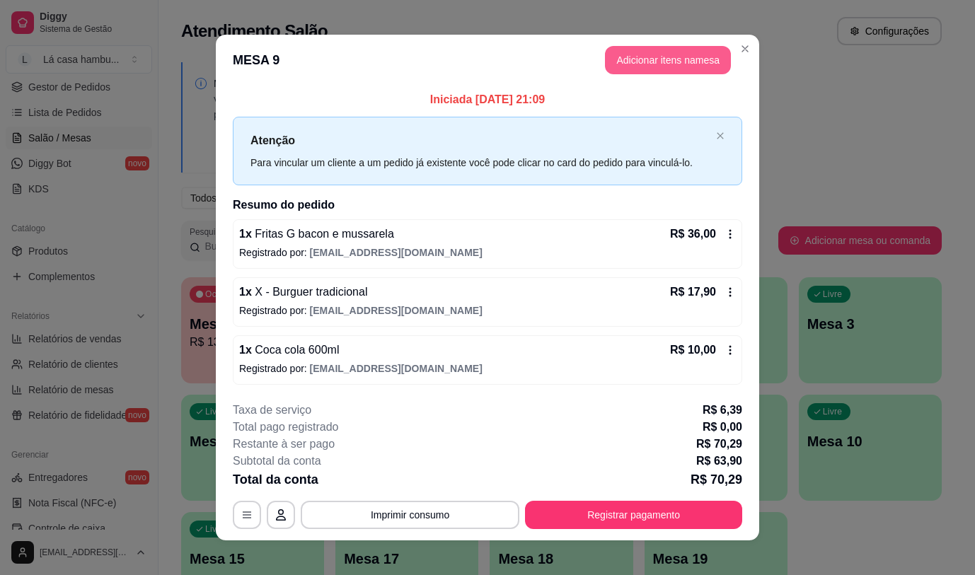
click at [650, 62] on button "Adicionar itens na mesa" at bounding box center [668, 60] width 126 height 28
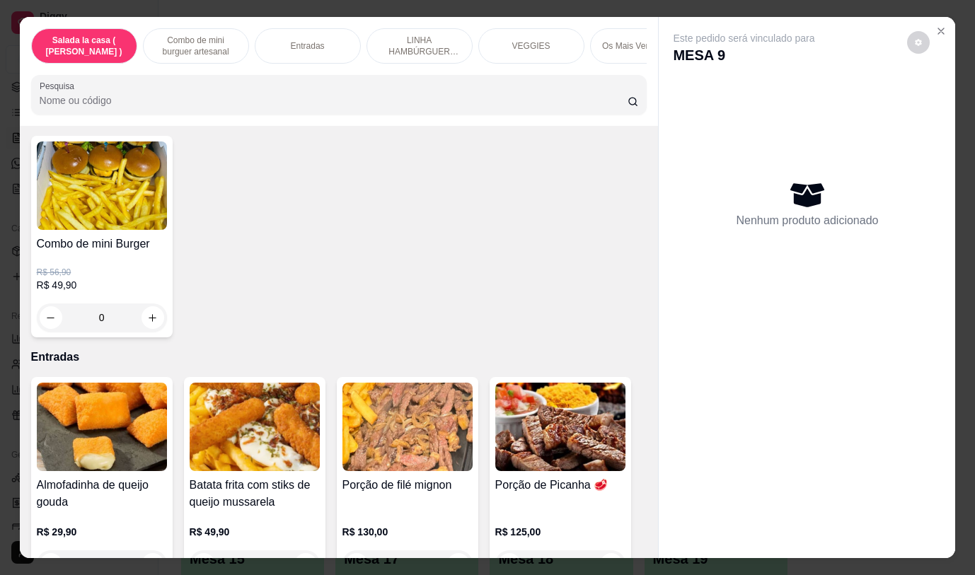
scroll to position [0, 0]
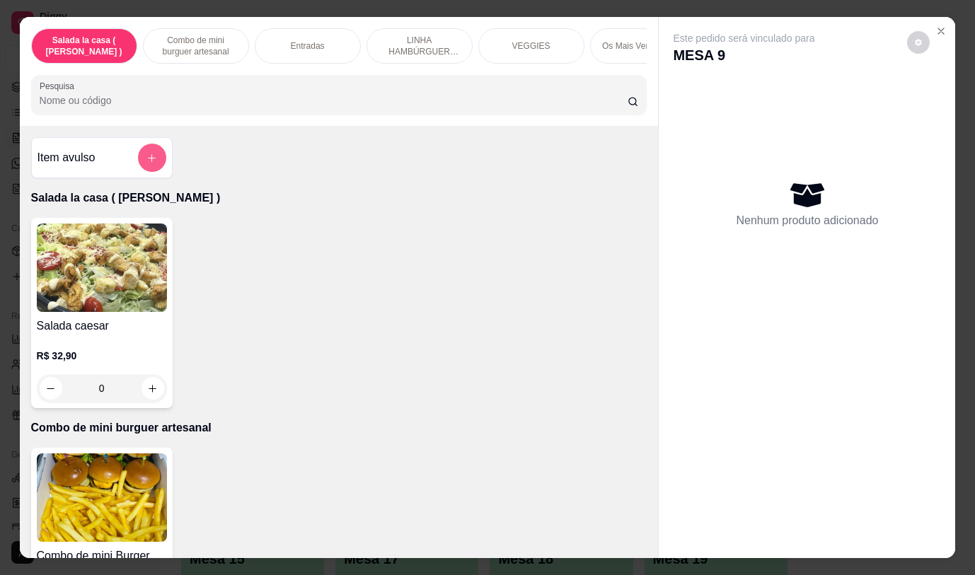
click at [148, 161] on icon "add-separate-item" at bounding box center [152, 158] width 11 height 11
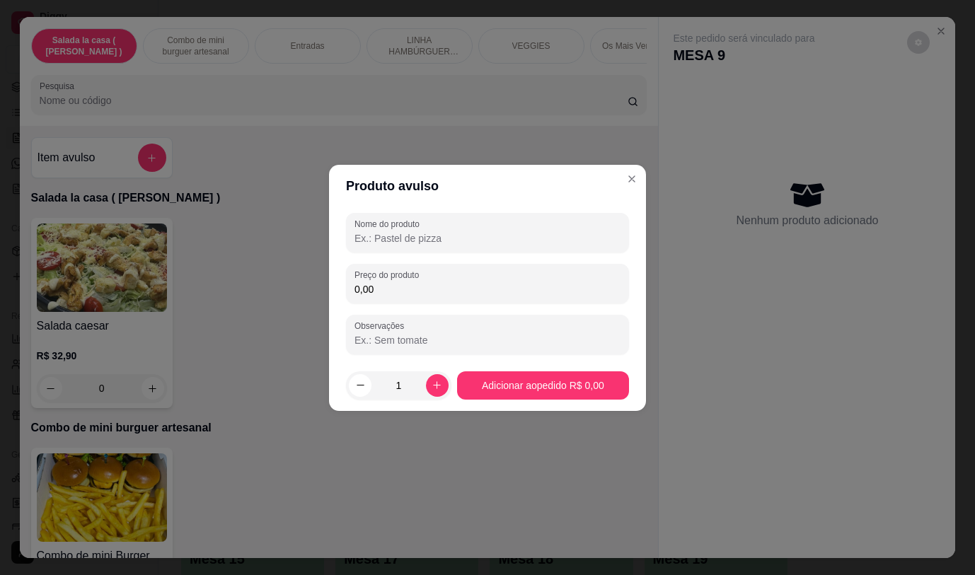
click at [427, 233] on input "Nome do produto" at bounding box center [488, 238] width 266 height 14
click at [473, 222] on div "dose" at bounding box center [488, 233] width 266 height 28
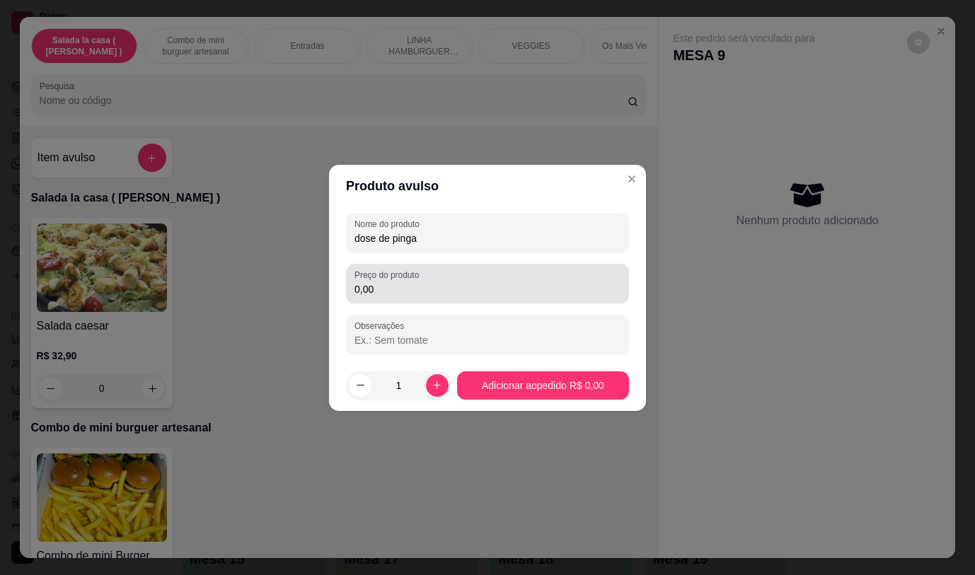
type input "dose de pinga"
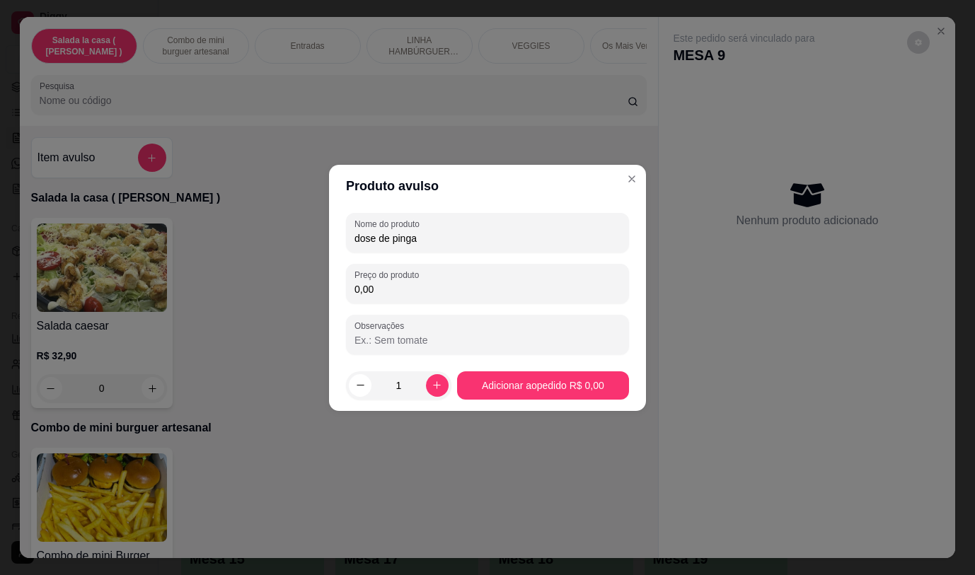
click at [488, 285] on input "0,00" at bounding box center [488, 289] width 266 height 14
type input "5,00"
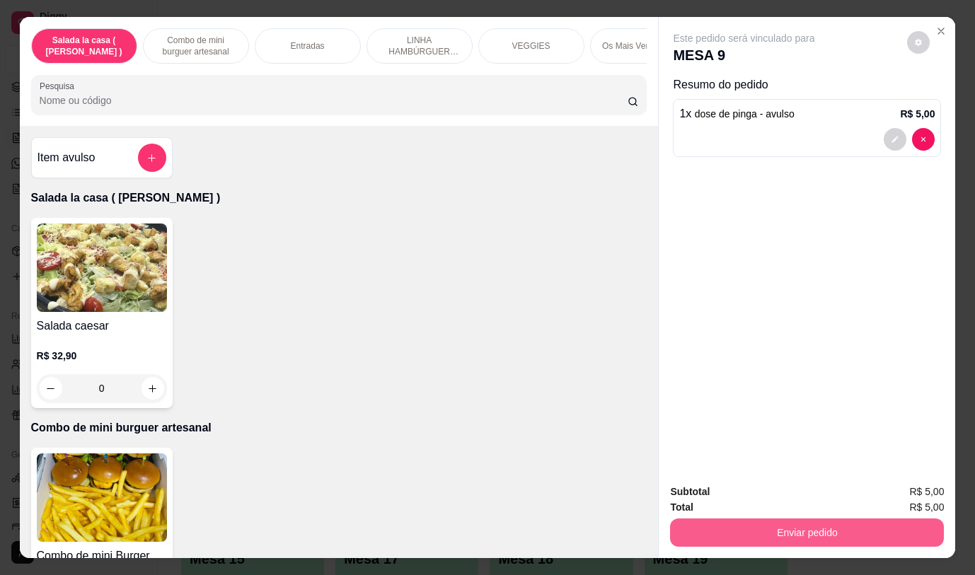
click at [765, 525] on button "Enviar pedido" at bounding box center [807, 533] width 274 height 28
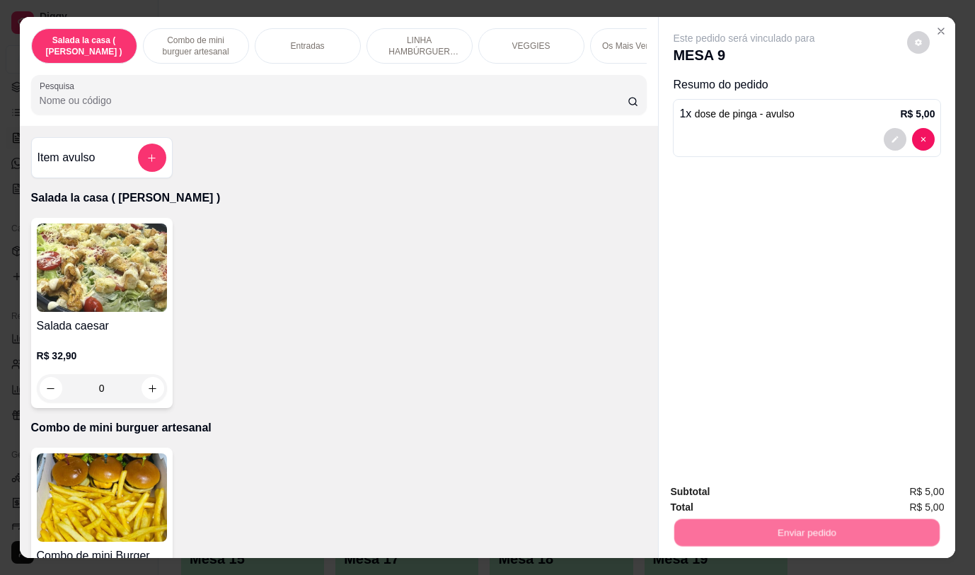
click at [752, 491] on button "Não registrar e enviar pedido" at bounding box center [760, 492] width 147 height 27
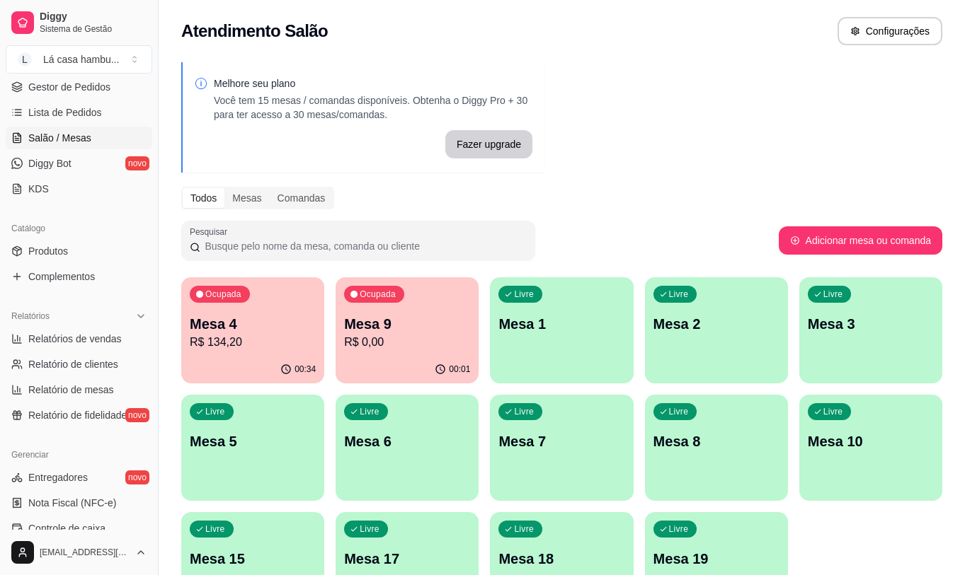
click at [399, 354] on div "Ocupada Mesa 9 R$ 0,00" at bounding box center [407, 316] width 143 height 79
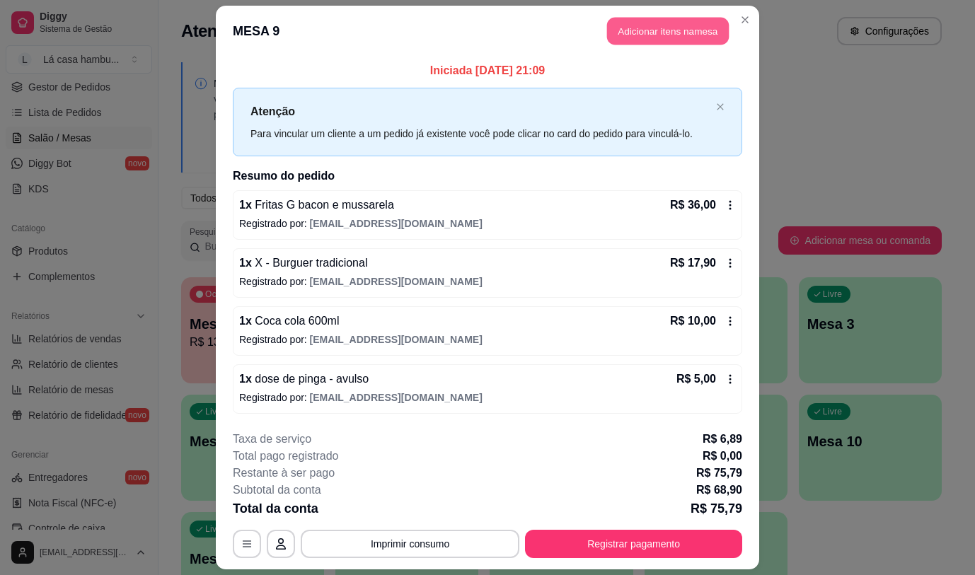
click at [642, 20] on button "Adicionar itens na mesa" at bounding box center [668, 32] width 122 height 28
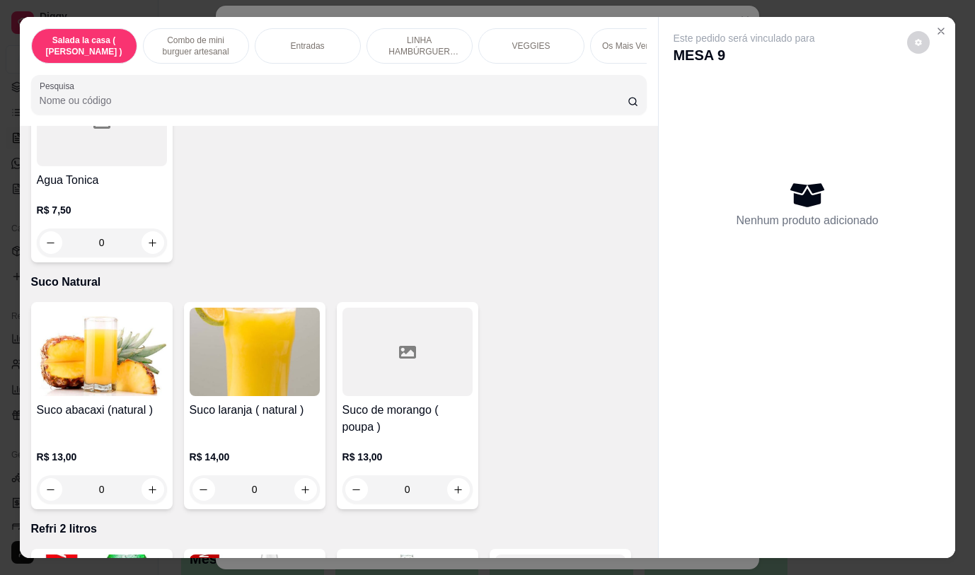
scroll to position [6327, 0]
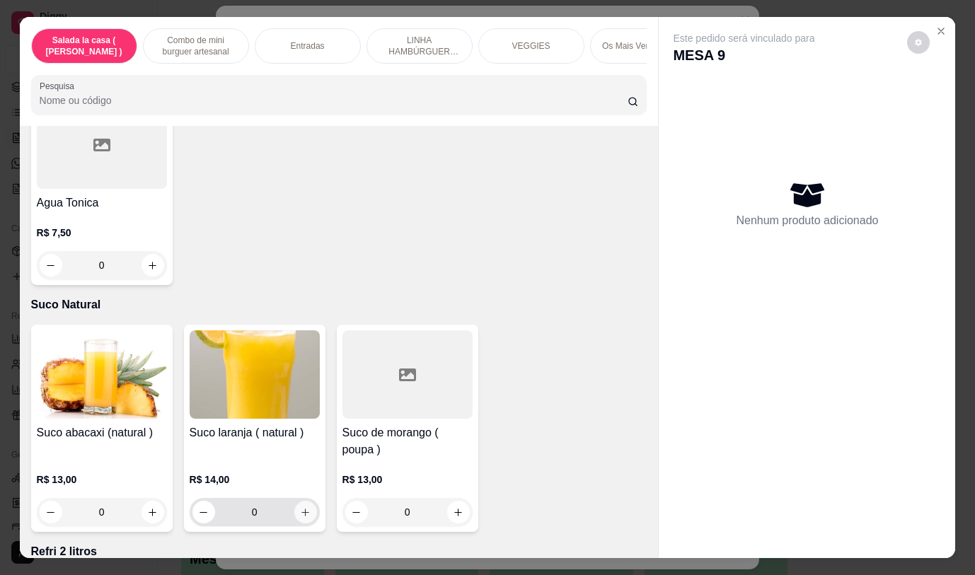
click at [294, 501] on button "increase-product-quantity" at bounding box center [305, 512] width 23 height 23
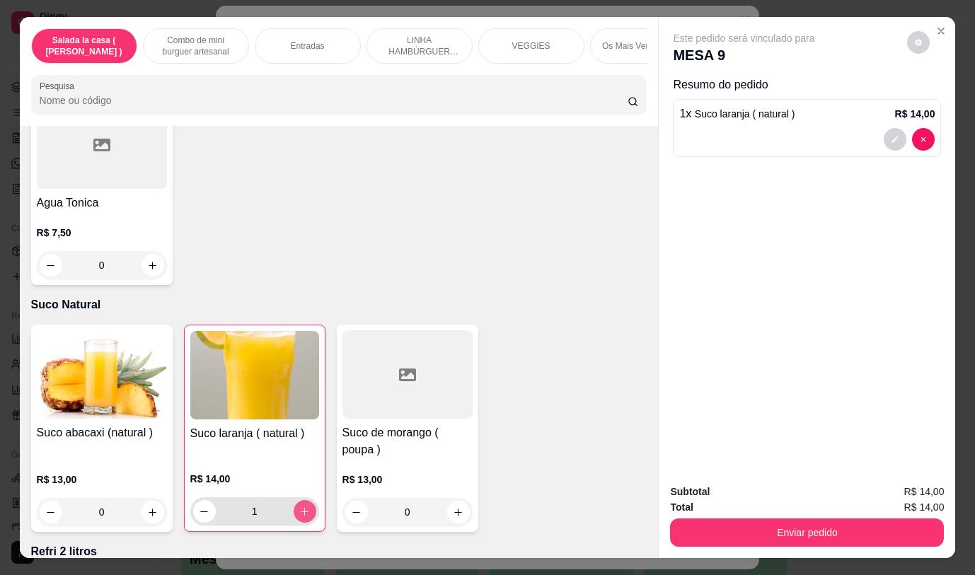
click at [304, 507] on icon "increase-product-quantity" at bounding box center [304, 512] width 11 height 11
type input "2"
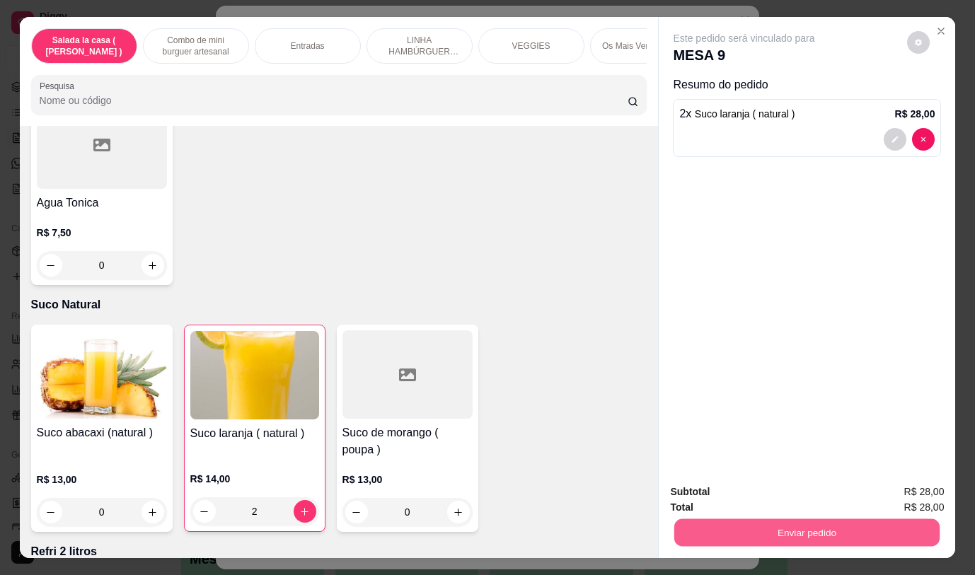
click at [746, 527] on button "Enviar pedido" at bounding box center [807, 533] width 265 height 28
click at [723, 489] on button "Não registrar e enviar pedido" at bounding box center [760, 492] width 147 height 27
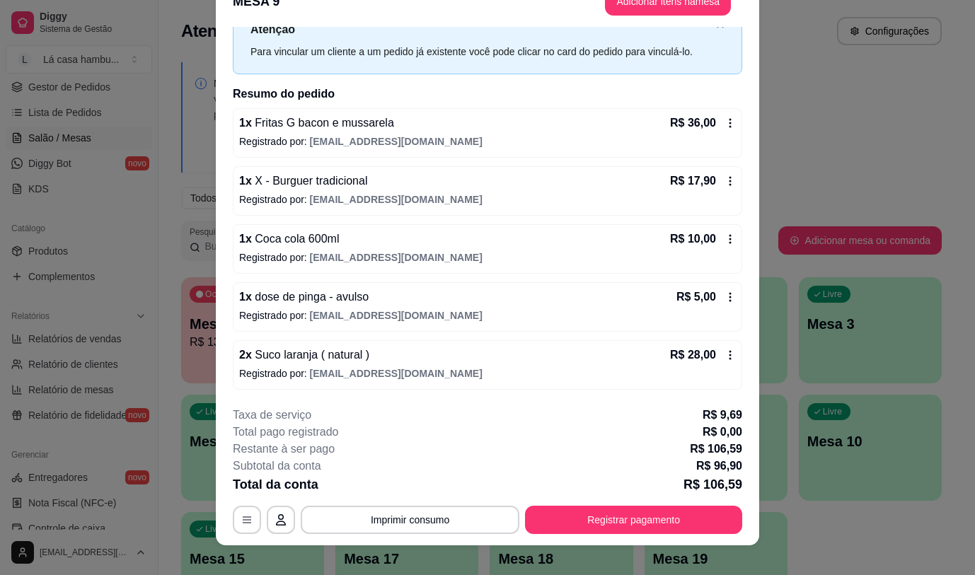
scroll to position [42, 0]
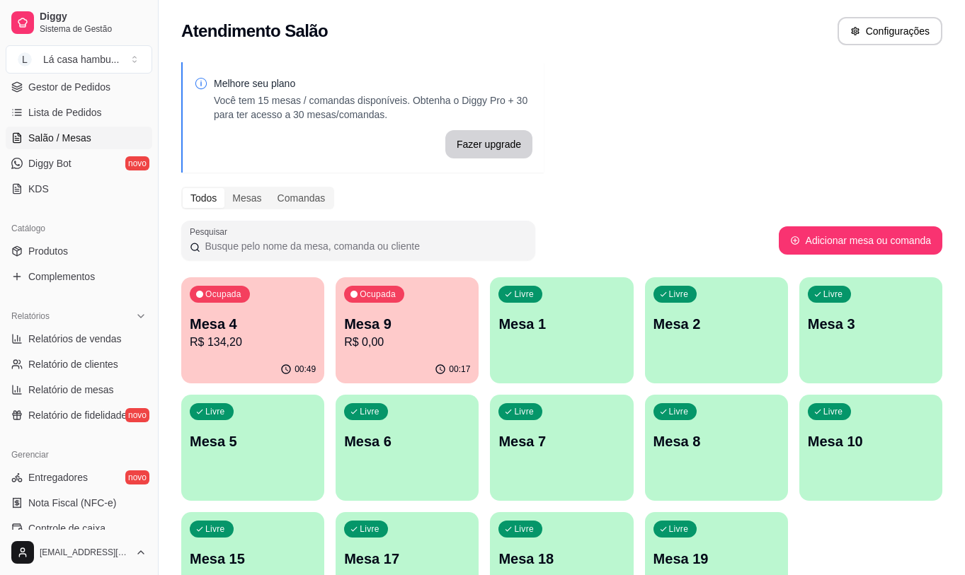
click at [466, 328] on p "Mesa 9" at bounding box center [407, 324] width 126 height 20
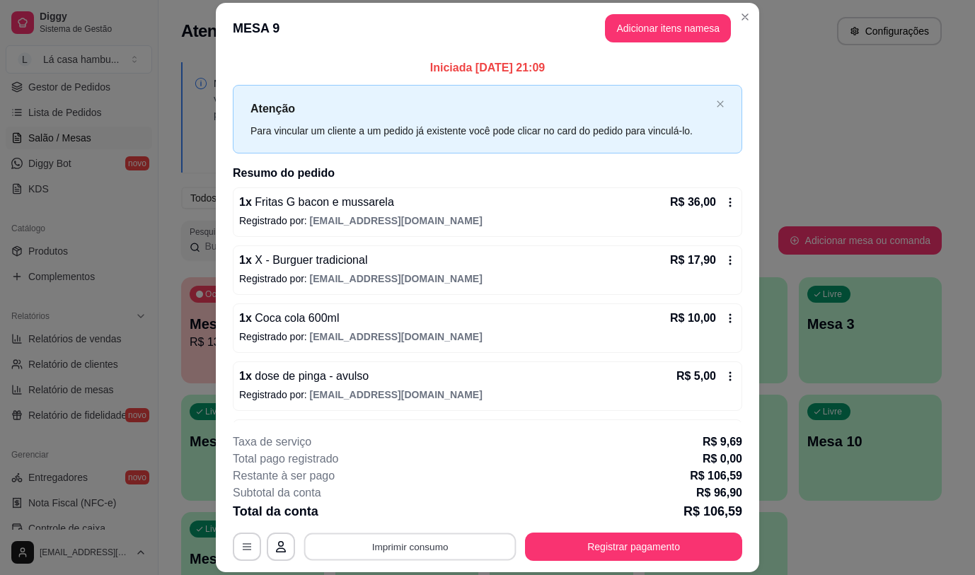
click at [462, 545] on button "Imprimir consumo" at bounding box center [410, 548] width 212 height 28
click at [432, 512] on button "IMPRESSORA" at bounding box center [409, 514] width 103 height 23
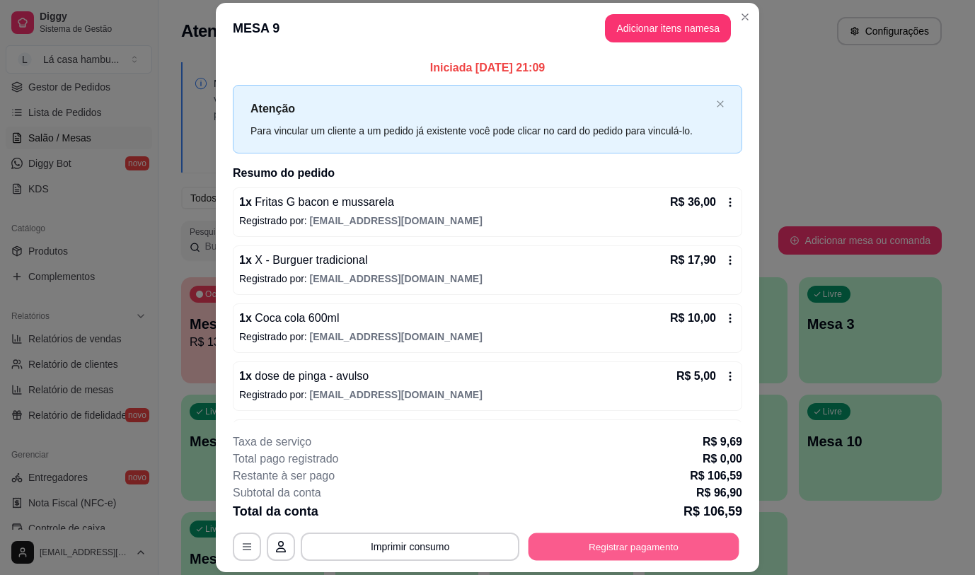
click at [656, 542] on button "Registrar pagamento" at bounding box center [634, 548] width 211 height 28
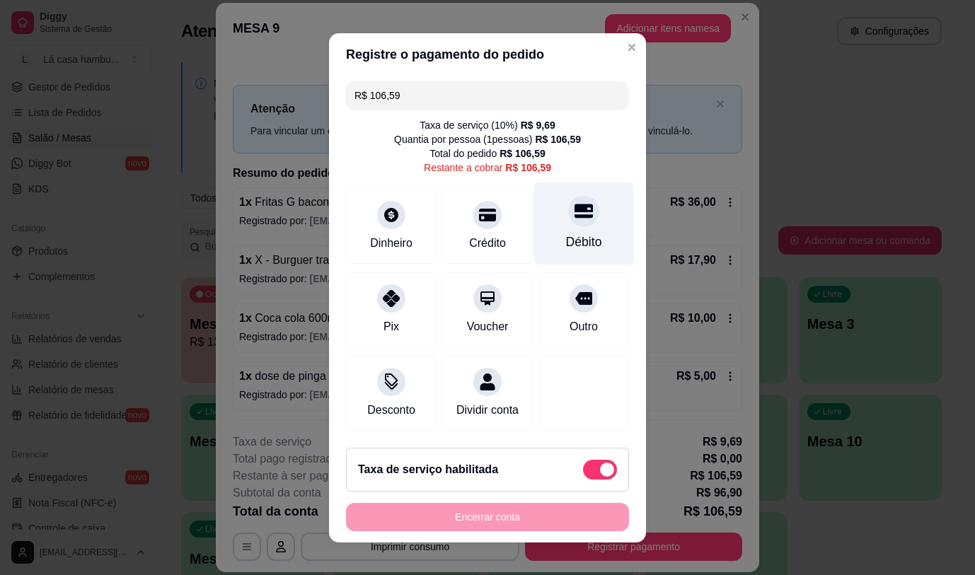
click at [575, 215] on icon at bounding box center [584, 211] width 18 height 18
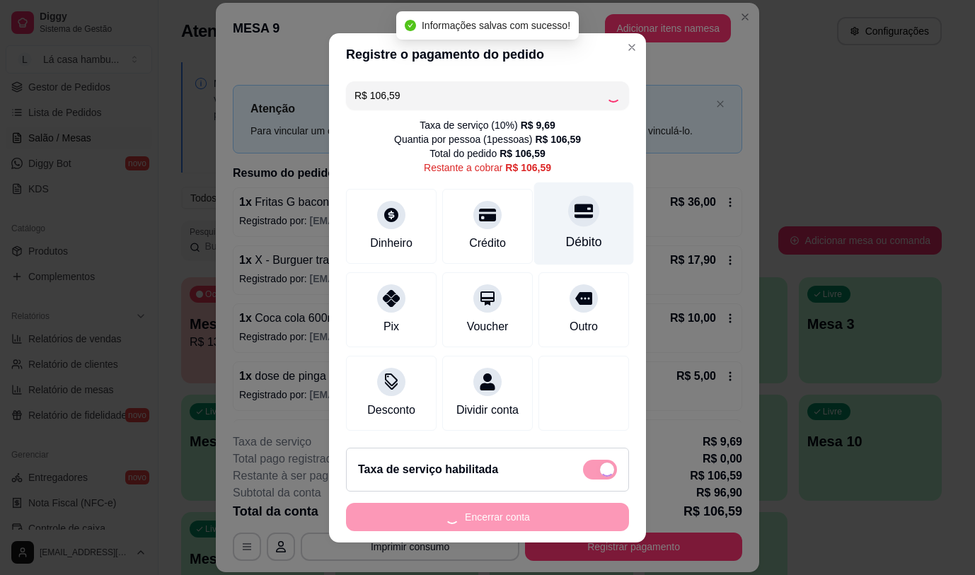
type input "R$ 0,00"
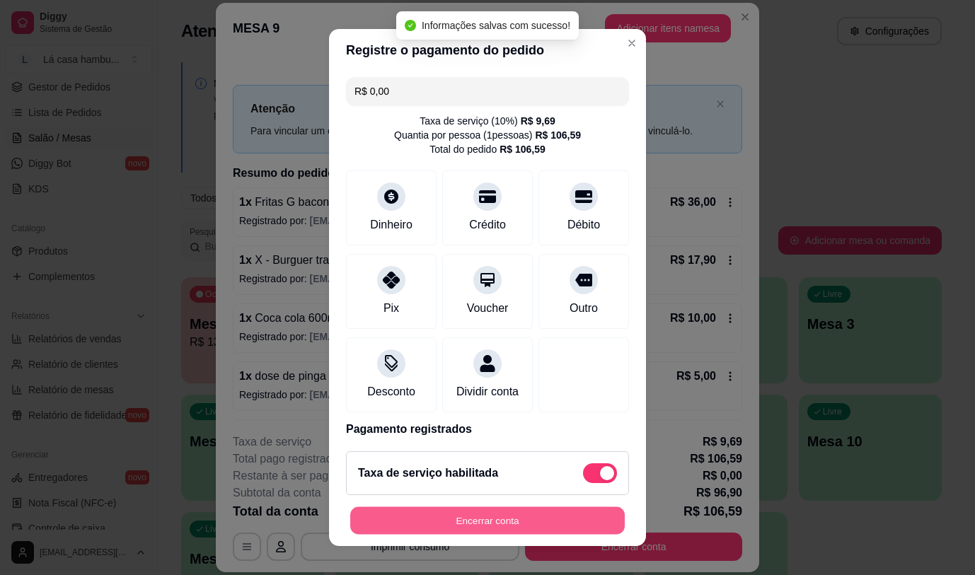
click at [546, 512] on button "Encerrar conta" at bounding box center [487, 522] width 275 height 28
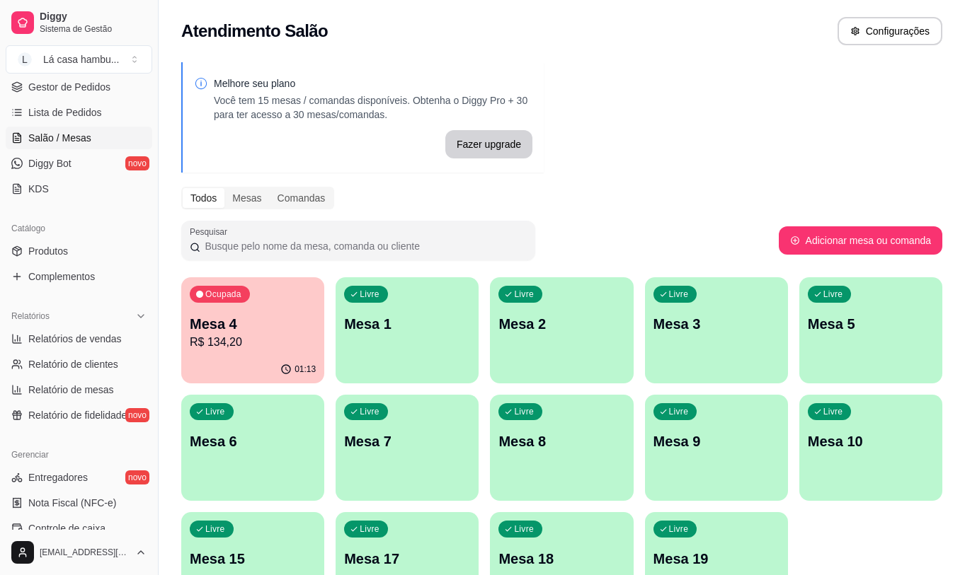
click at [305, 338] on p "R$ 134,20" at bounding box center [253, 342] width 126 height 17
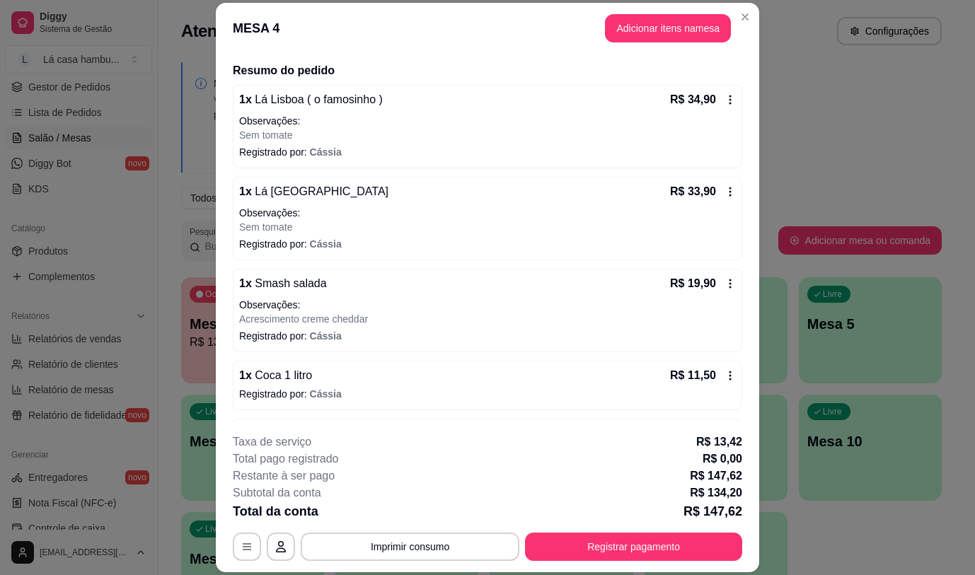
scroll to position [0, 0]
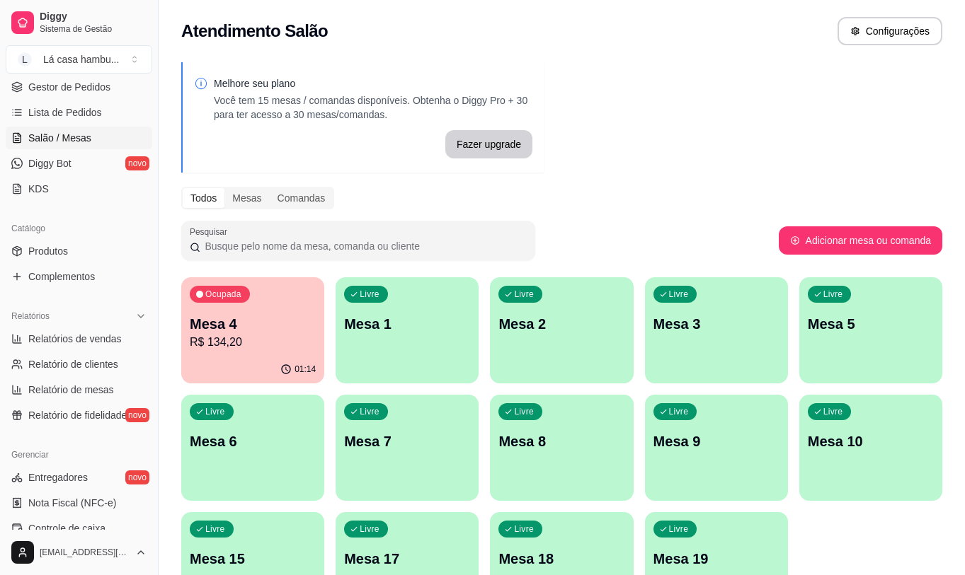
click at [314, 292] on div "Ocupada Mesa 4 R$ 134,20" at bounding box center [252, 316] width 143 height 79
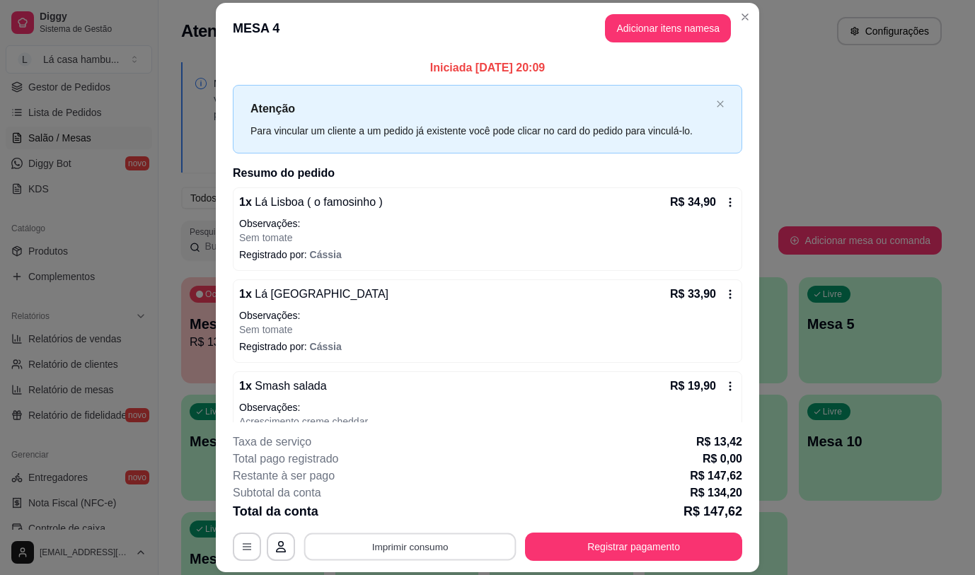
click at [493, 549] on button "Imprimir consumo" at bounding box center [410, 548] width 212 height 28
click at [442, 517] on button "IMPRESSORA" at bounding box center [409, 514] width 99 height 22
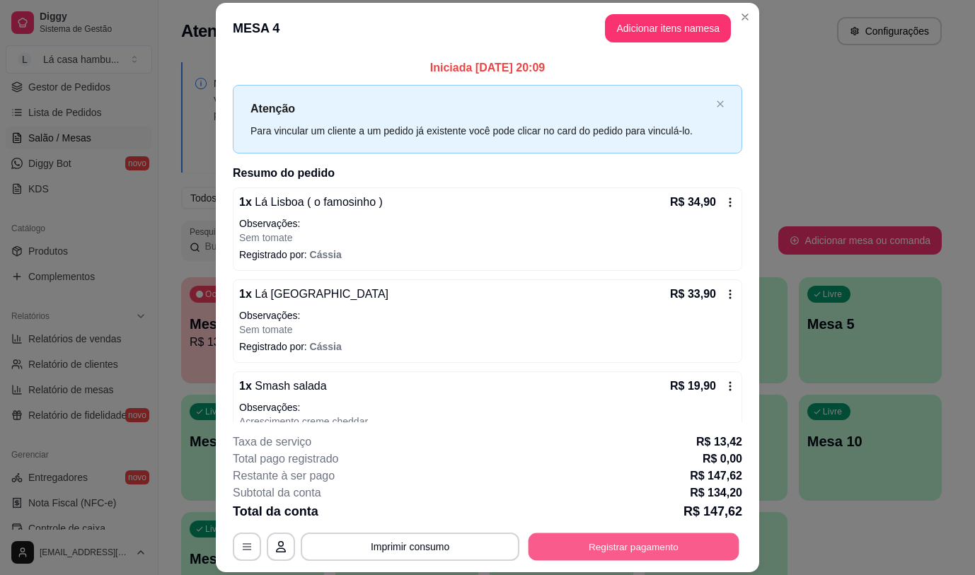
click at [710, 544] on button "Registrar pagamento" at bounding box center [634, 548] width 211 height 28
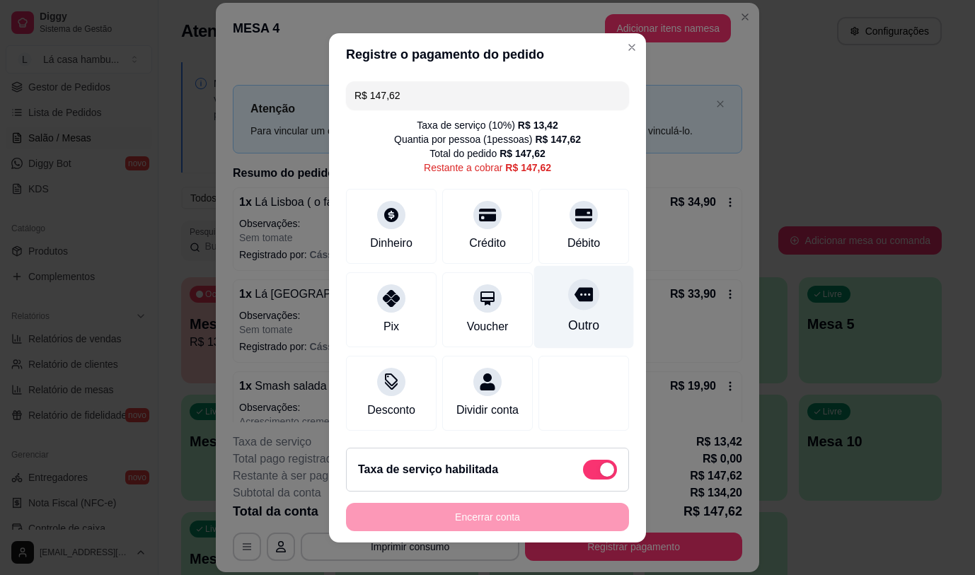
click at [575, 294] on icon at bounding box center [584, 294] width 18 height 14
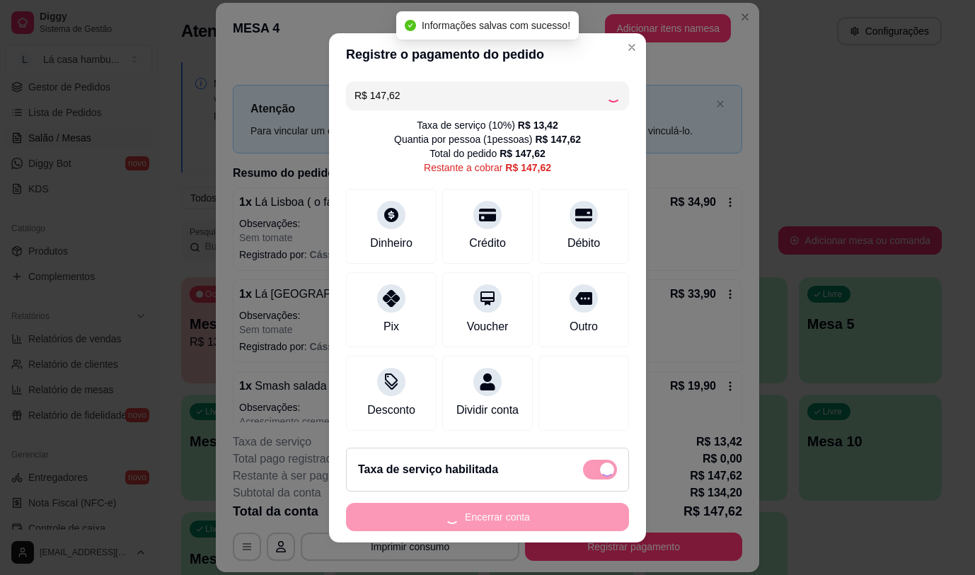
type input "R$ 0,00"
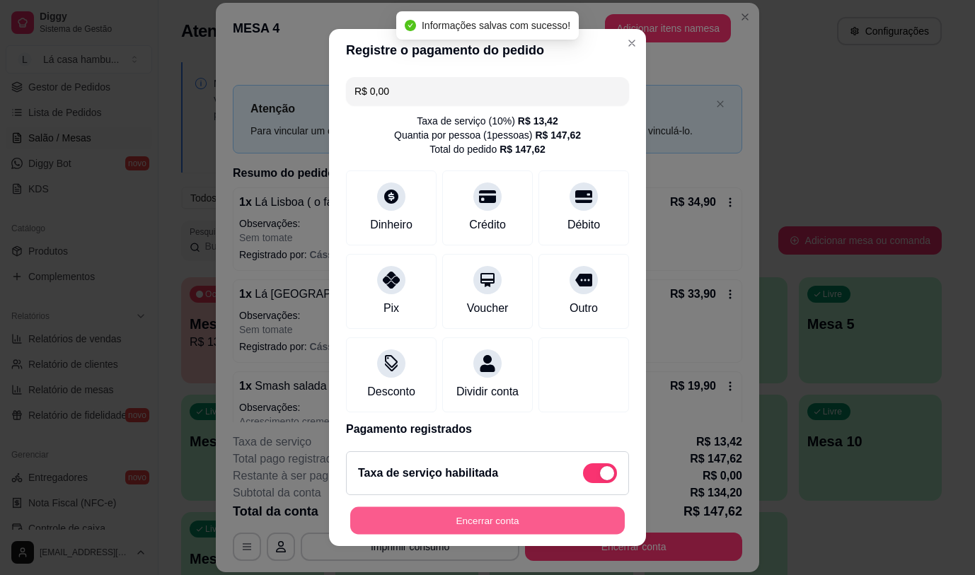
click at [601, 510] on button "Encerrar conta" at bounding box center [487, 522] width 275 height 28
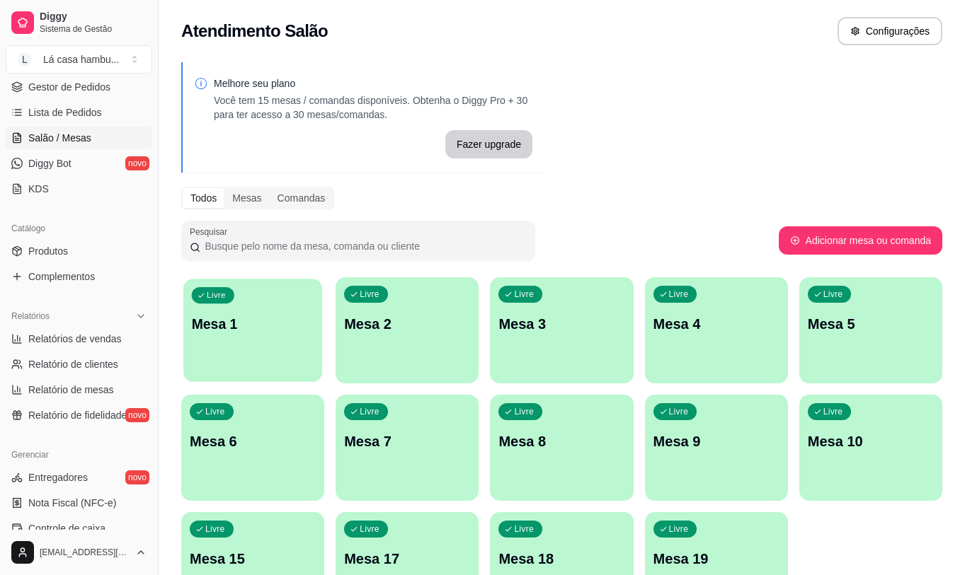
click at [261, 348] on div "Livre Mesa 1" at bounding box center [252, 322] width 139 height 86
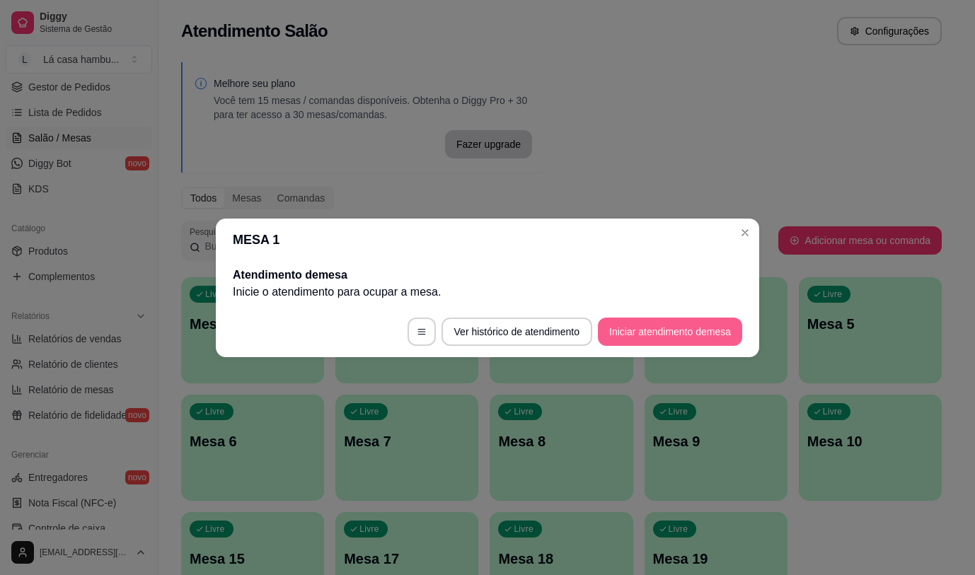
click at [639, 338] on button "Iniciar atendimento de mesa" at bounding box center [670, 332] width 144 height 28
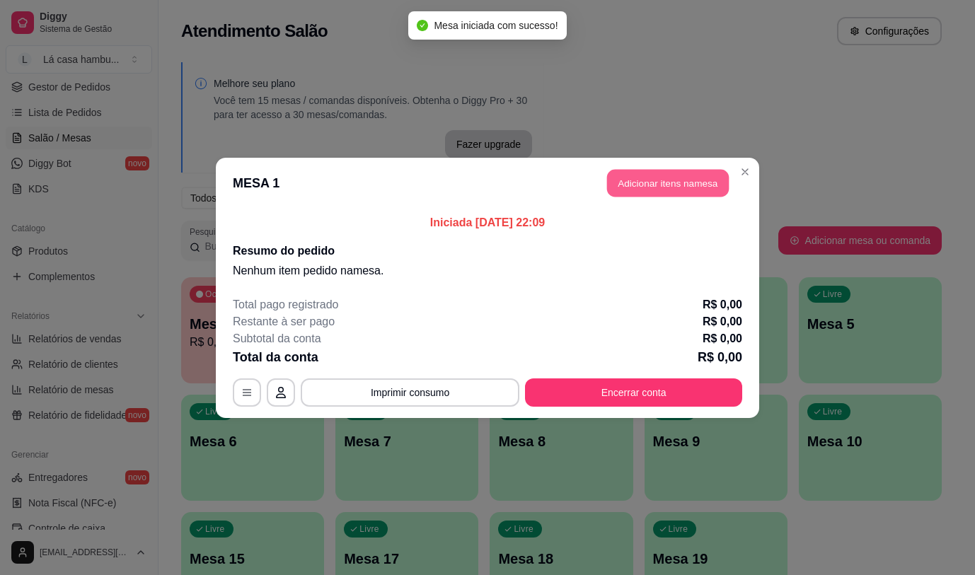
click at [659, 185] on button "Adicionar itens na mesa" at bounding box center [668, 183] width 122 height 28
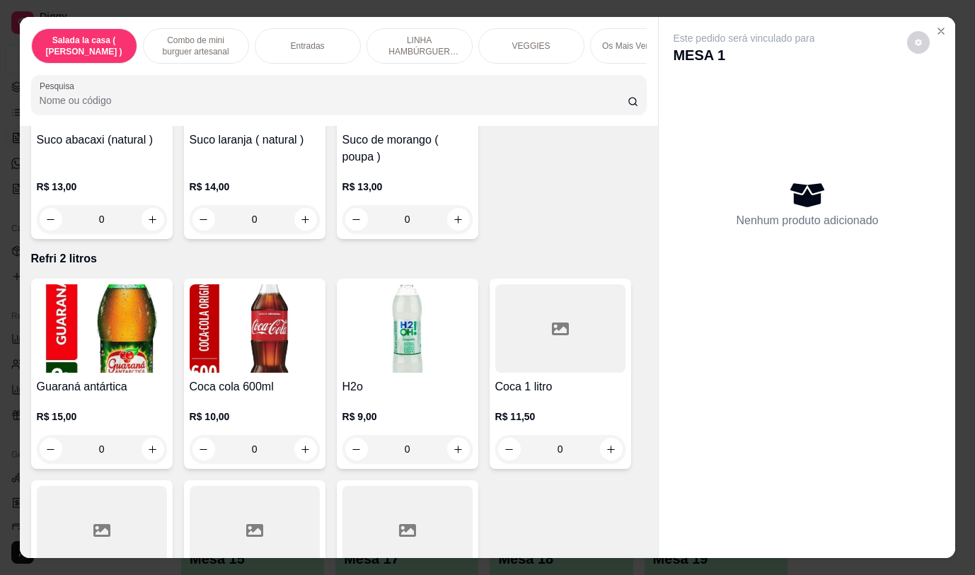
scroll to position [33, 0]
